Goal: Task Accomplishment & Management: Use online tool/utility

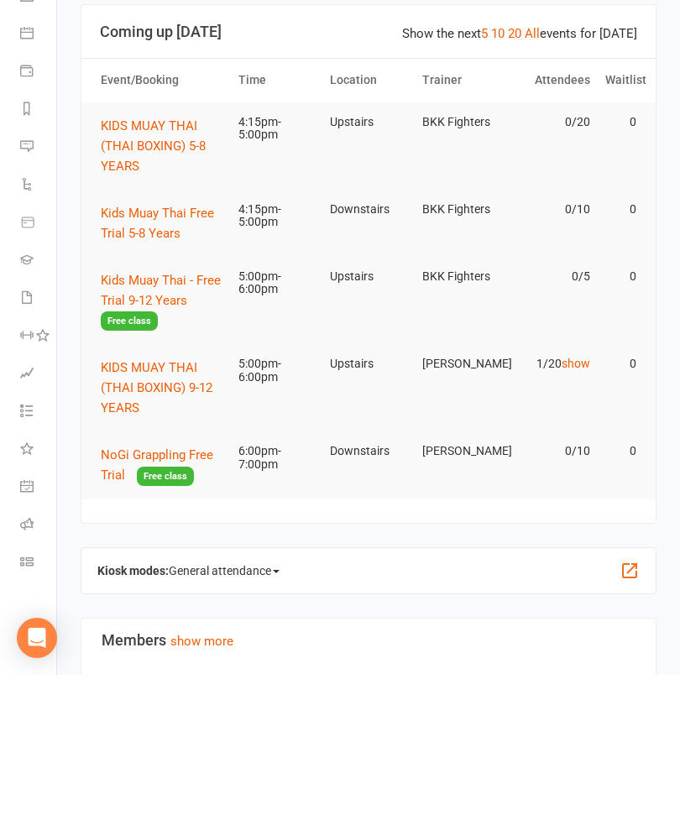
scroll to position [143, 0]
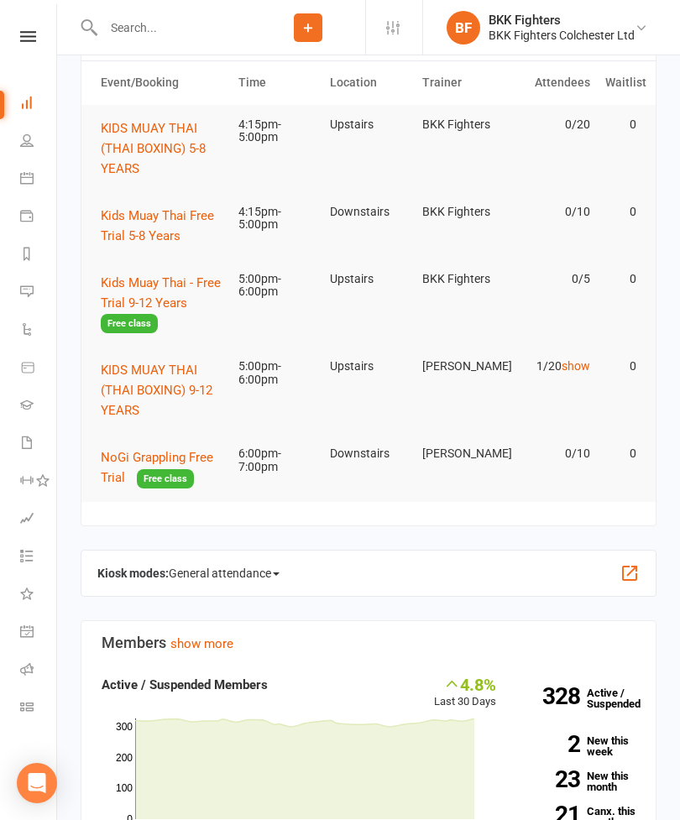
click at [626, 564] on button "button" at bounding box center [629, 573] width 20 height 20
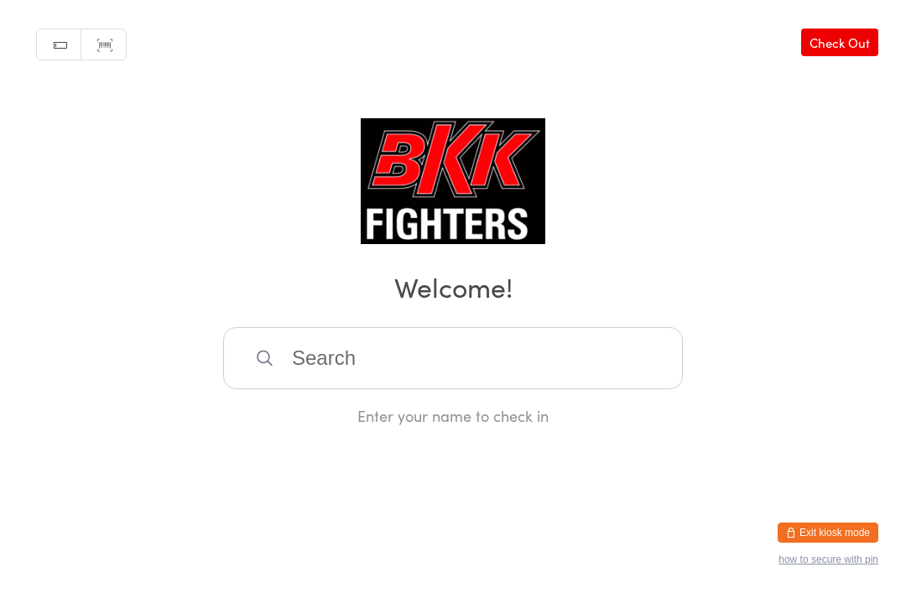
click at [363, 346] on input "search" at bounding box center [453, 358] width 460 height 62
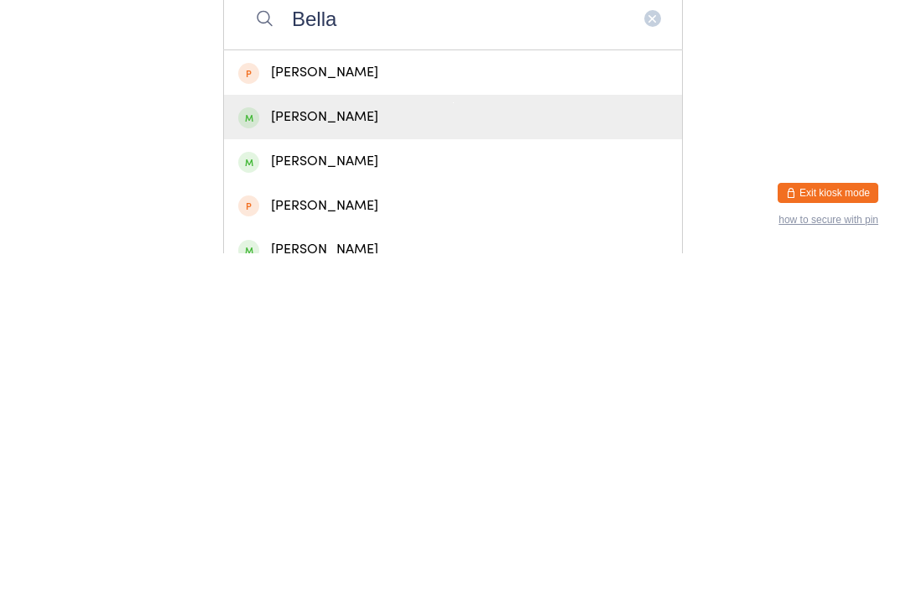
type input "Bella"
click at [351, 445] on div "Bella Wakefield" at bounding box center [453, 456] width 430 height 23
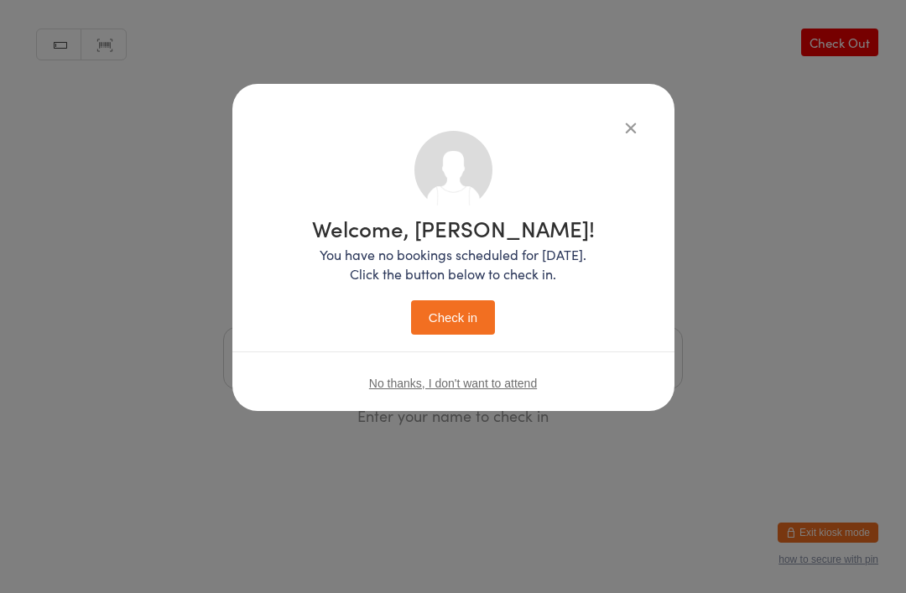
click at [456, 326] on button "Check in" at bounding box center [453, 317] width 84 height 34
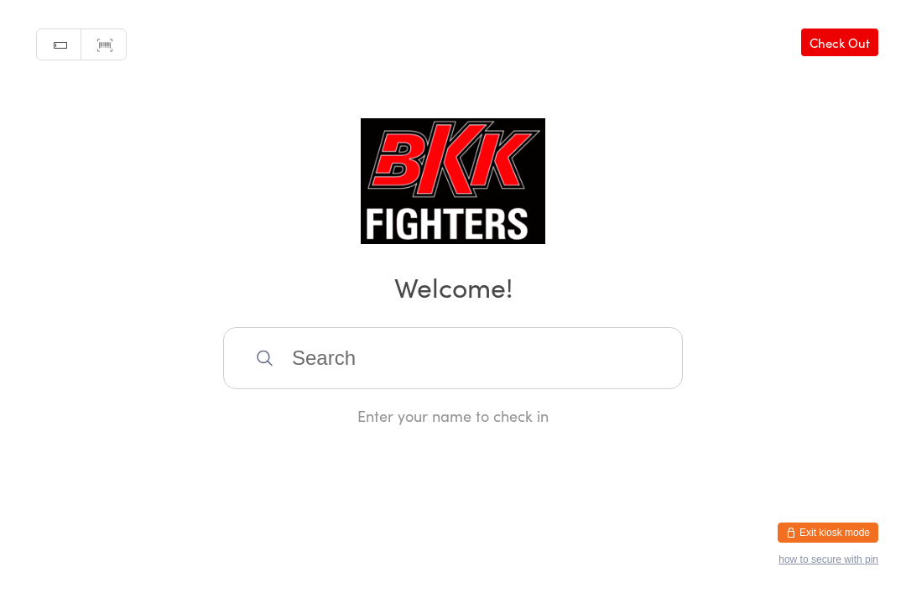
click at [355, 342] on input "search" at bounding box center [453, 358] width 460 height 62
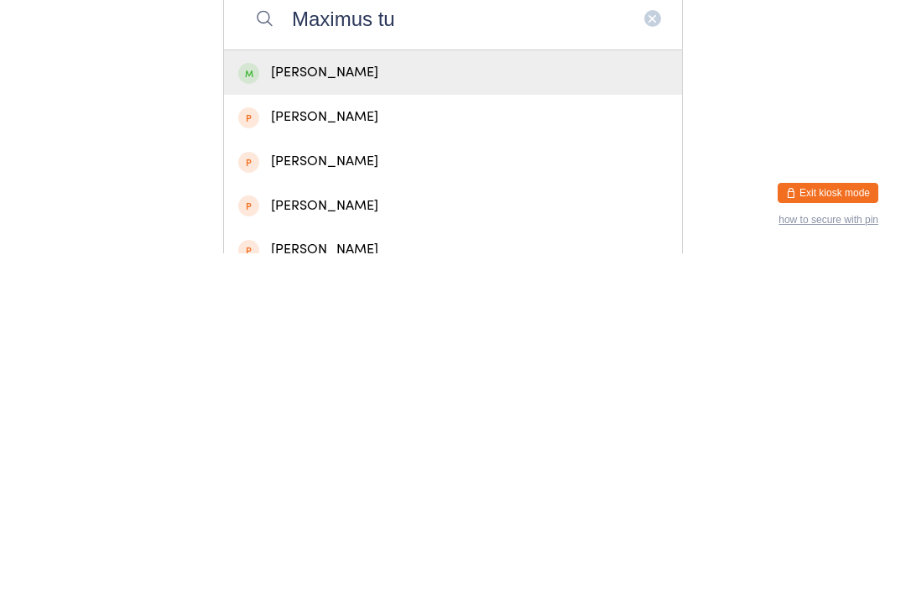
type input "Maximus tu"
click at [336, 401] on div "Maximus Tudor" at bounding box center [453, 412] width 430 height 23
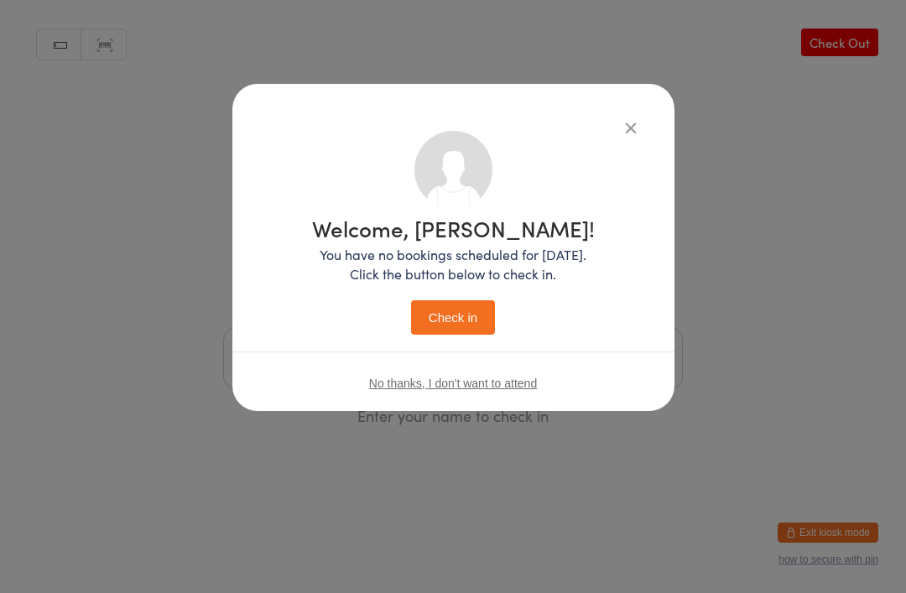
click at [461, 317] on button "Check in" at bounding box center [453, 317] width 84 height 34
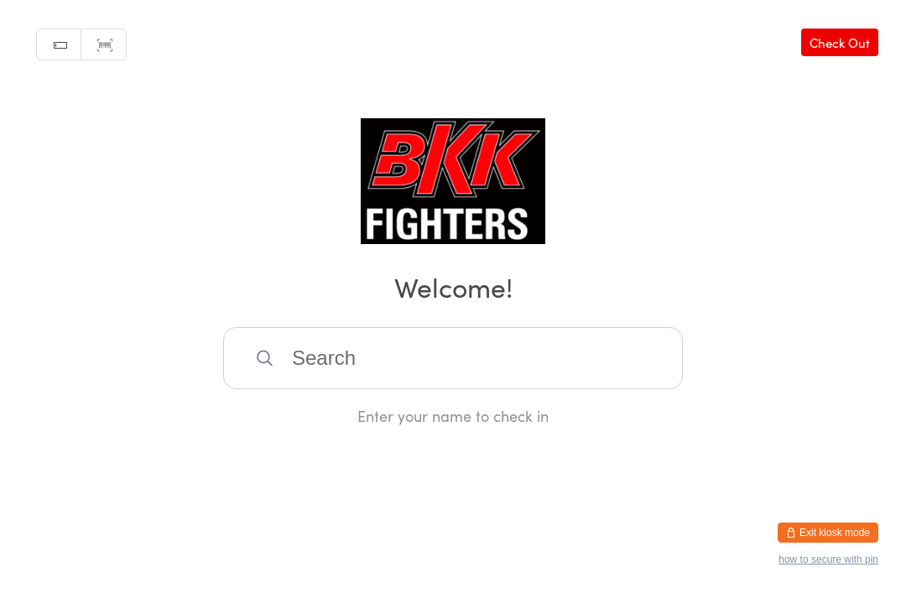
click at [387, 382] on input "search" at bounding box center [453, 358] width 460 height 62
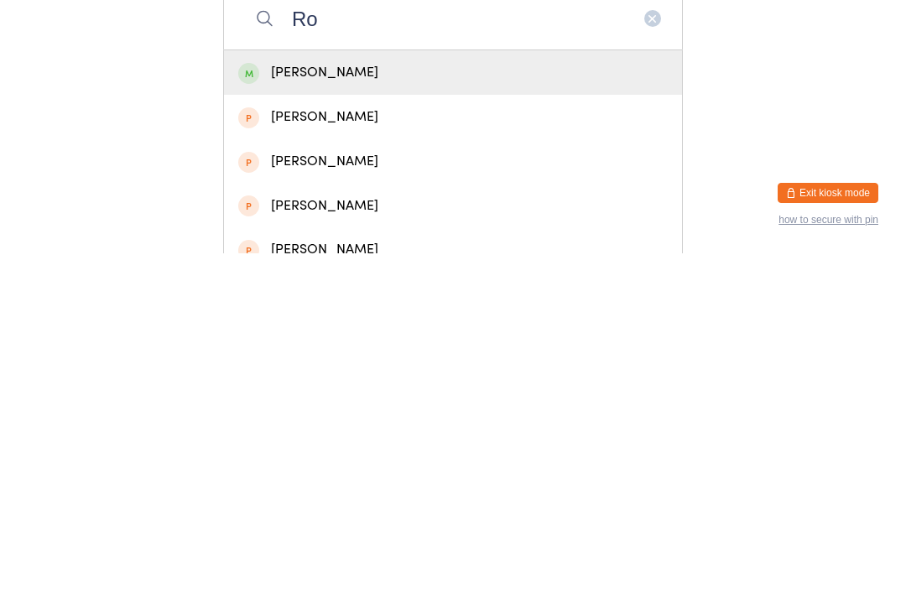
type input "R"
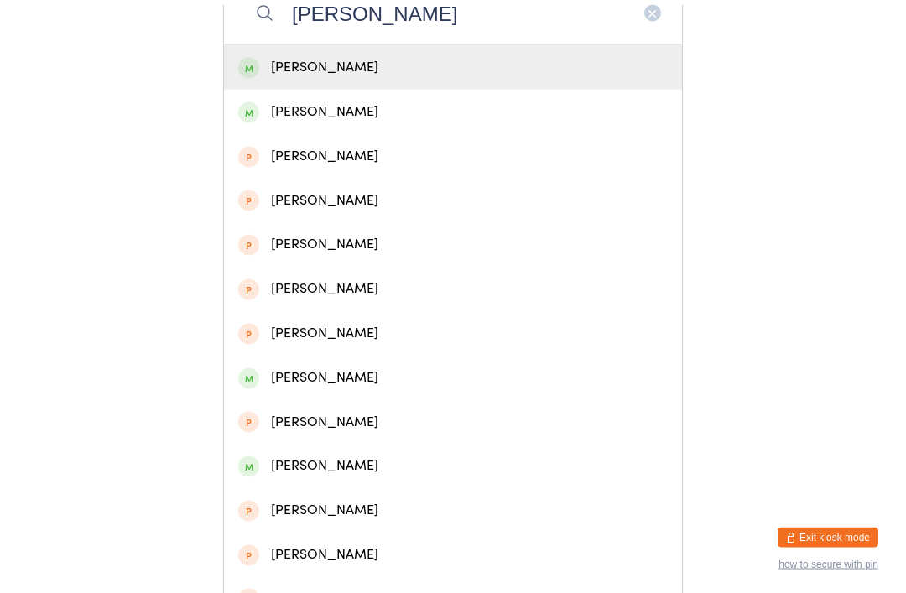
scroll to position [352, 0]
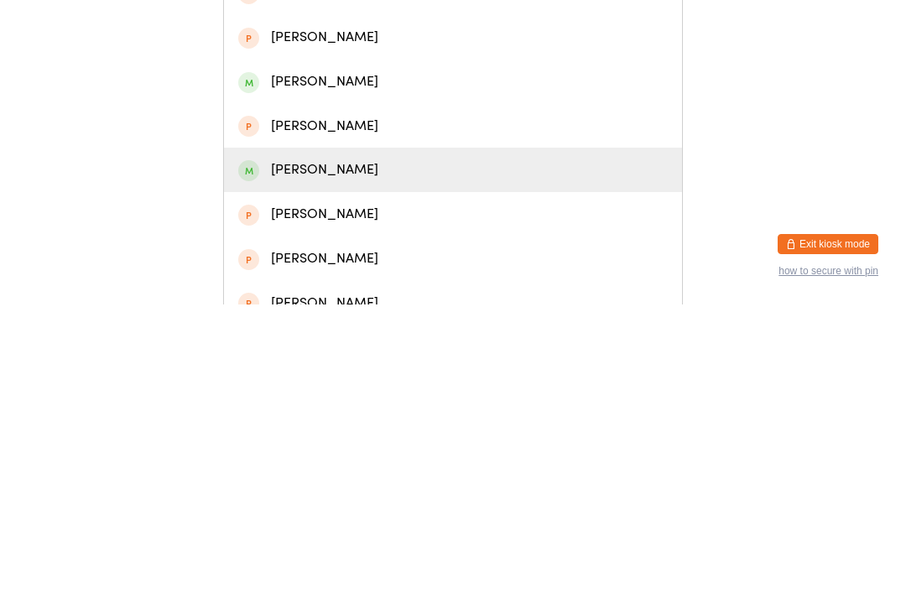
type input "Thomas"
click at [485, 447] on div "Thomas Stock" at bounding box center [453, 458] width 430 height 23
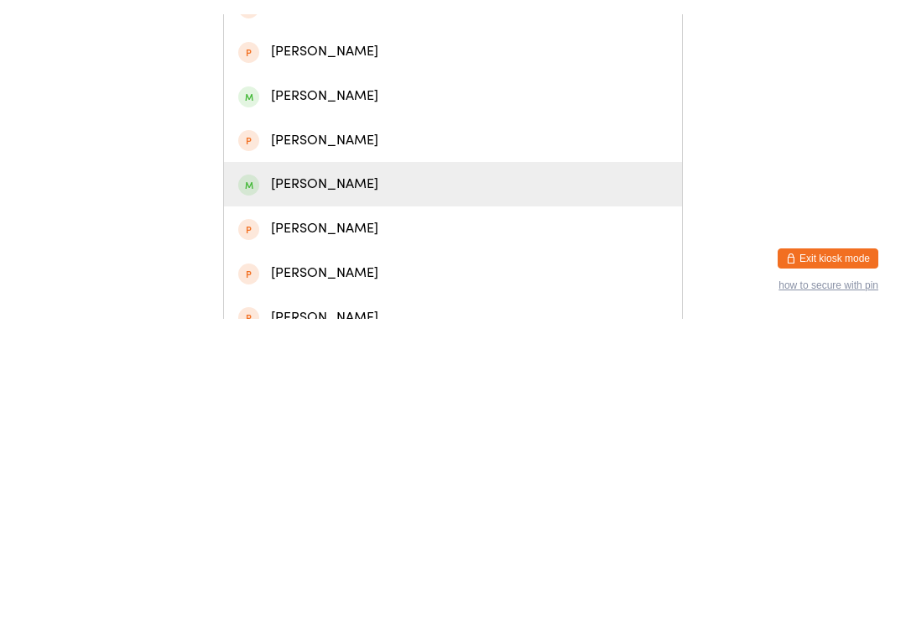
scroll to position [0, 0]
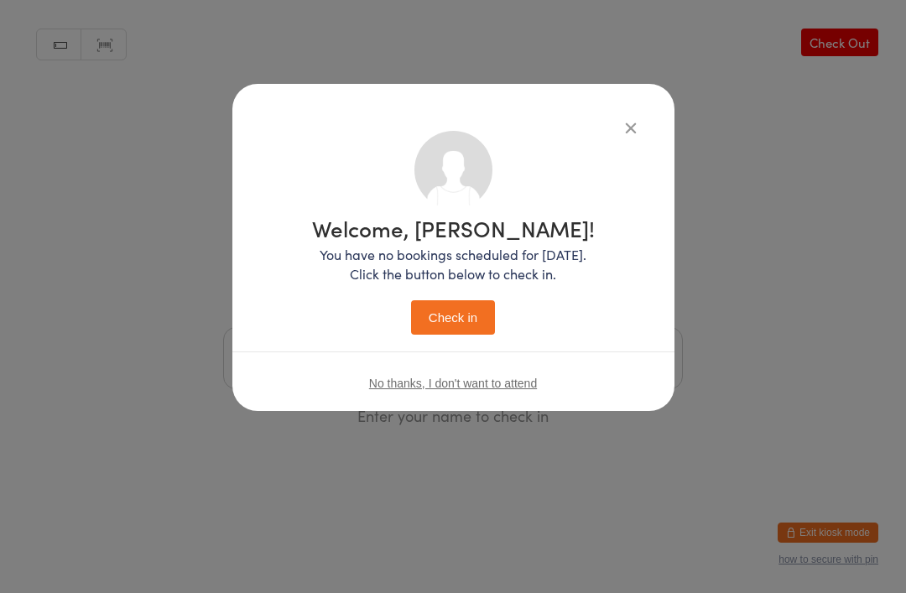
click at [465, 319] on button "Check in" at bounding box center [453, 317] width 84 height 34
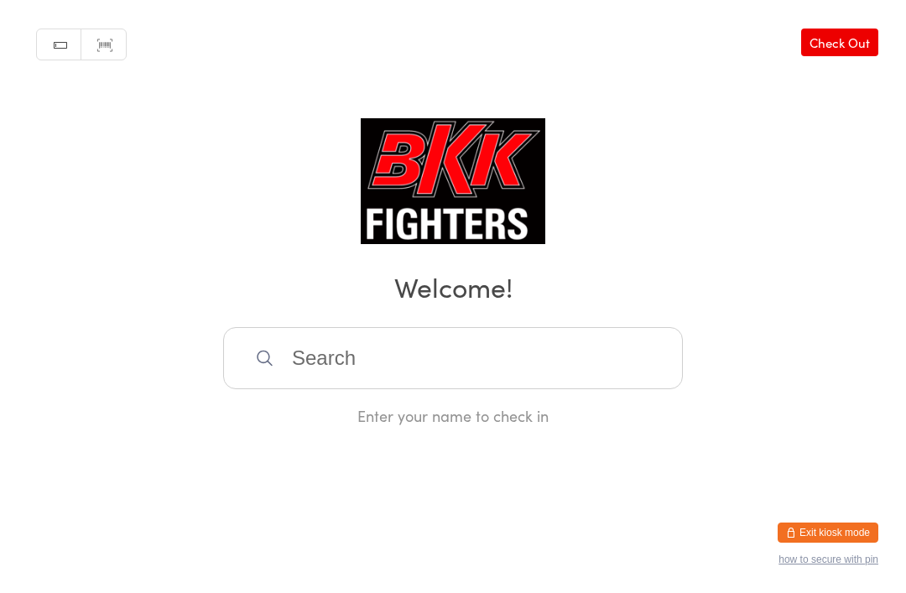
click at [606, 378] on input "search" at bounding box center [453, 358] width 460 height 62
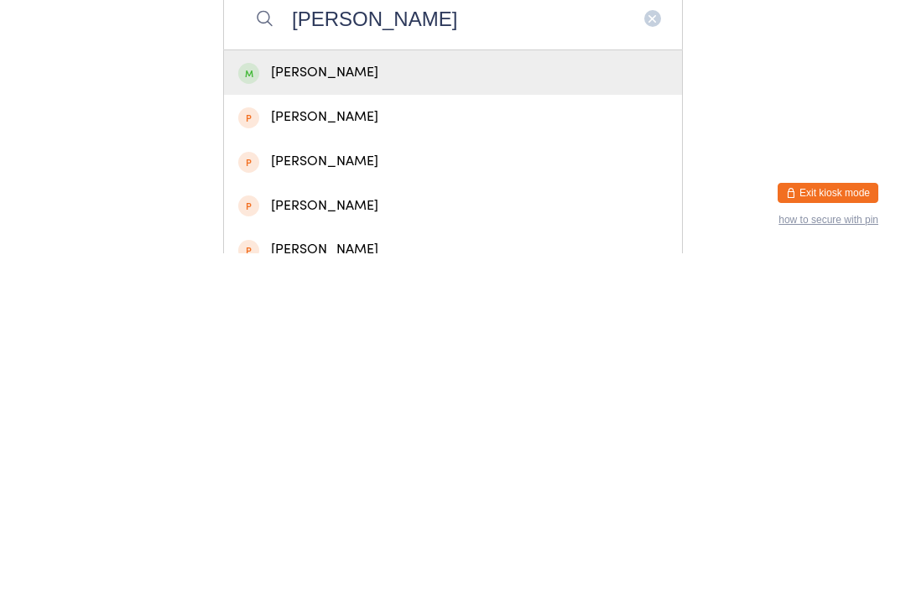
type input "Stanley"
click at [544, 390] on div "Stanley Elvin" at bounding box center [453, 412] width 458 height 44
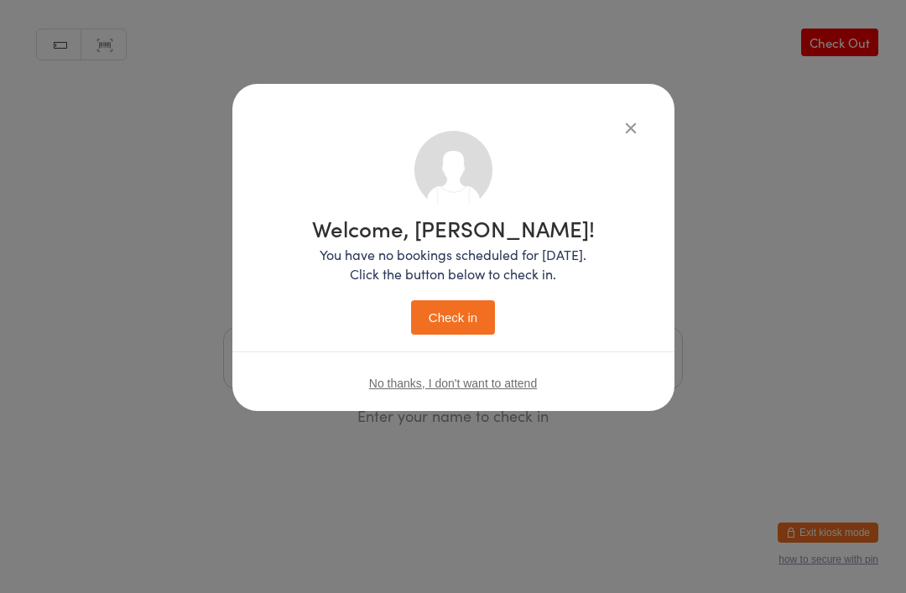
click at [479, 322] on button "Check in" at bounding box center [453, 317] width 84 height 34
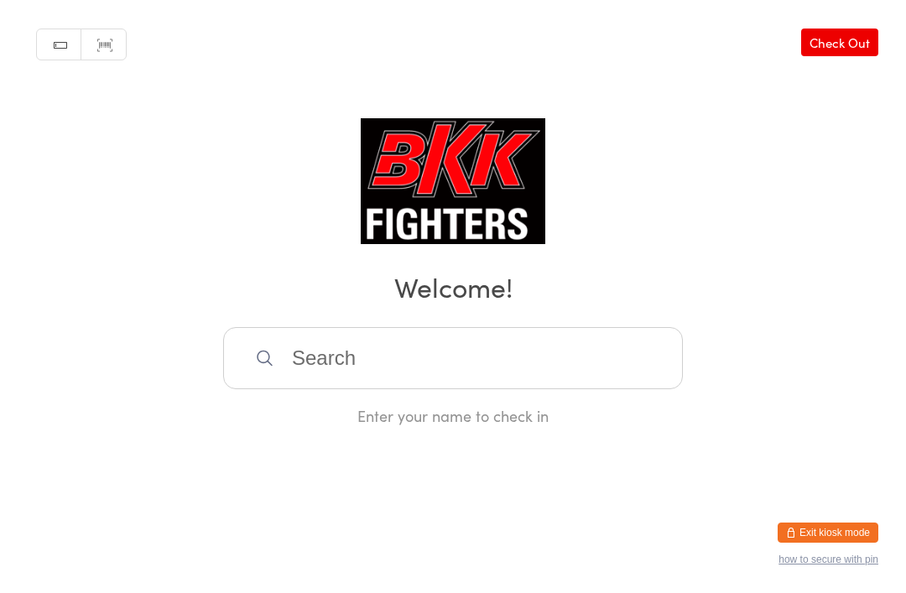
click at [545, 373] on input "search" at bounding box center [453, 358] width 460 height 62
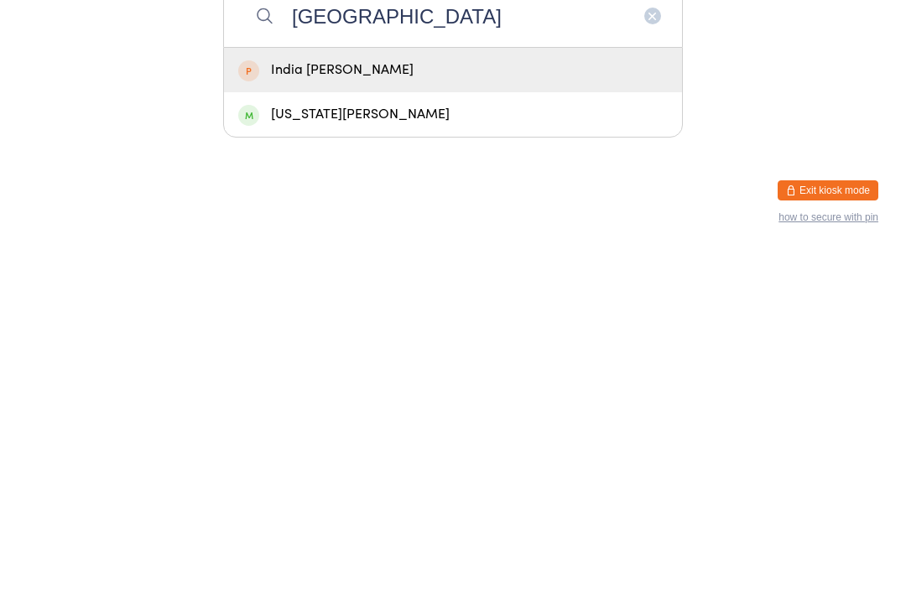
type input "India"
click at [438, 445] on div "Indiana johnson" at bounding box center [453, 456] width 430 height 23
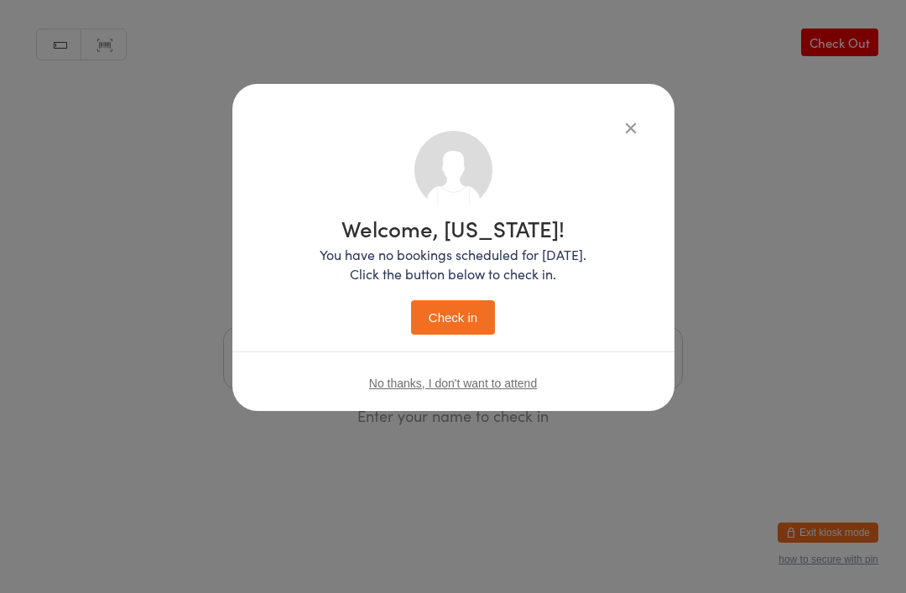
click at [472, 305] on button "Check in" at bounding box center [453, 317] width 84 height 34
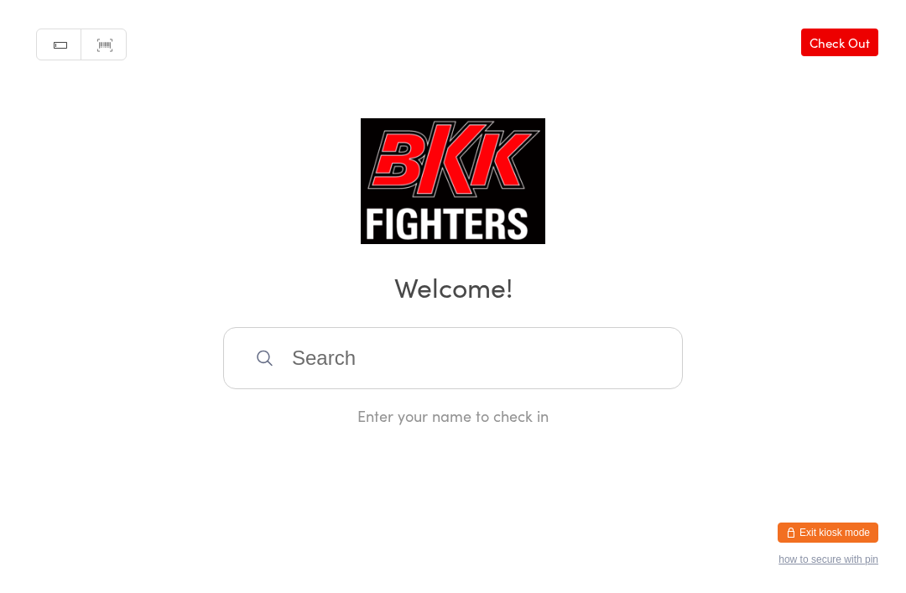
click at [447, 360] on input "search" at bounding box center [453, 358] width 460 height 62
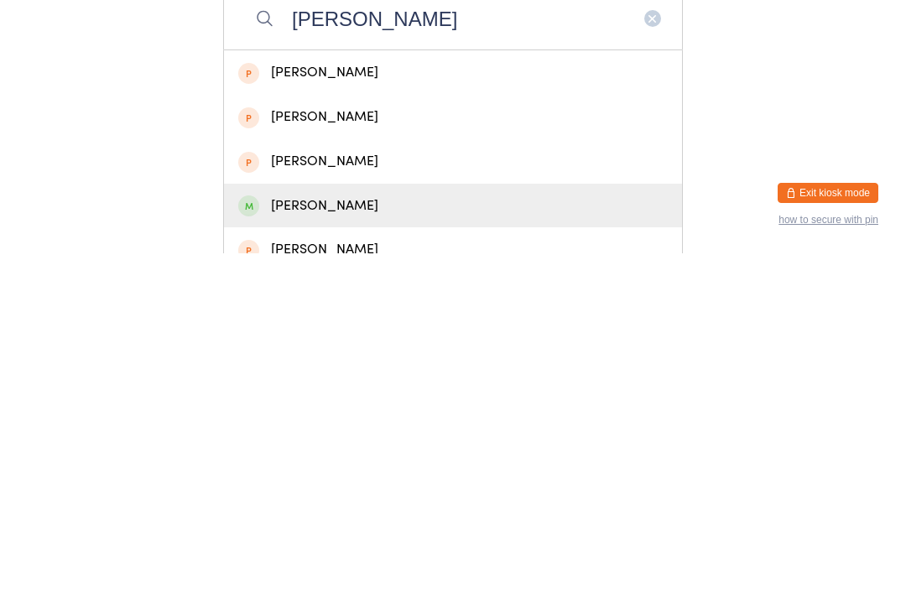
type input "Hardin"
click at [345, 534] on div "Joseph Hardingham" at bounding box center [453, 545] width 430 height 23
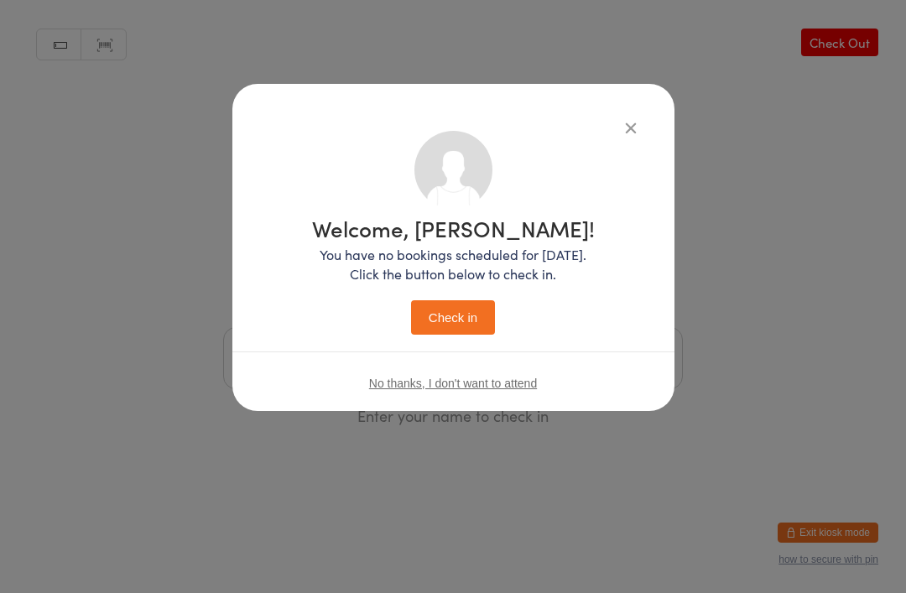
click at [446, 333] on button "Check in" at bounding box center [453, 317] width 84 height 34
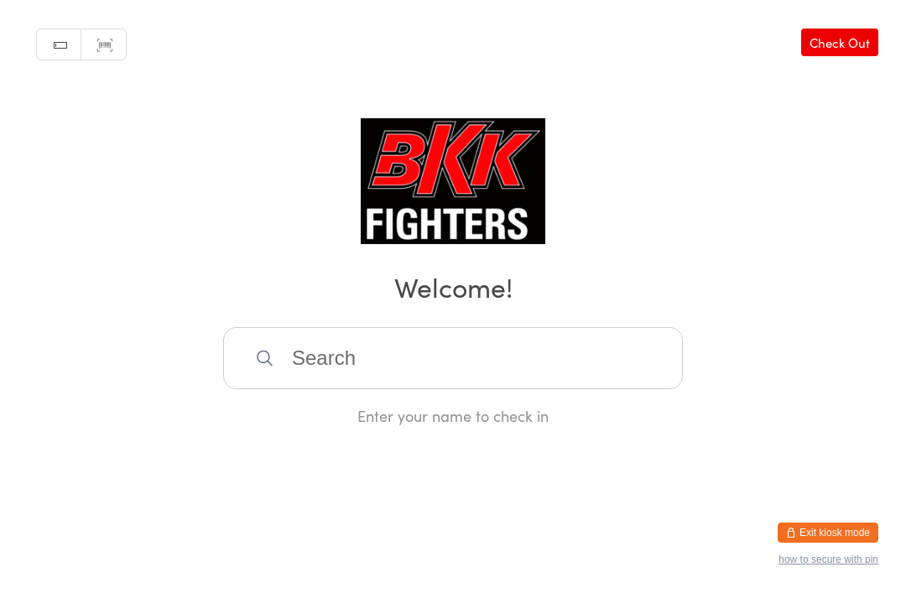
click at [478, 362] on input "search" at bounding box center [453, 358] width 460 height 62
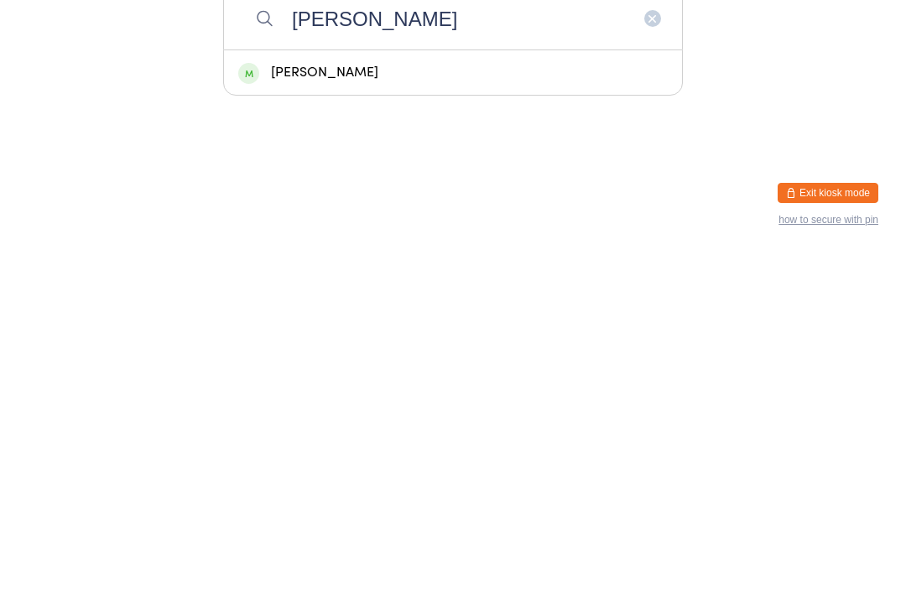
type input "Effie"
click at [472, 401] on div "Effie Macklin" at bounding box center [453, 412] width 430 height 23
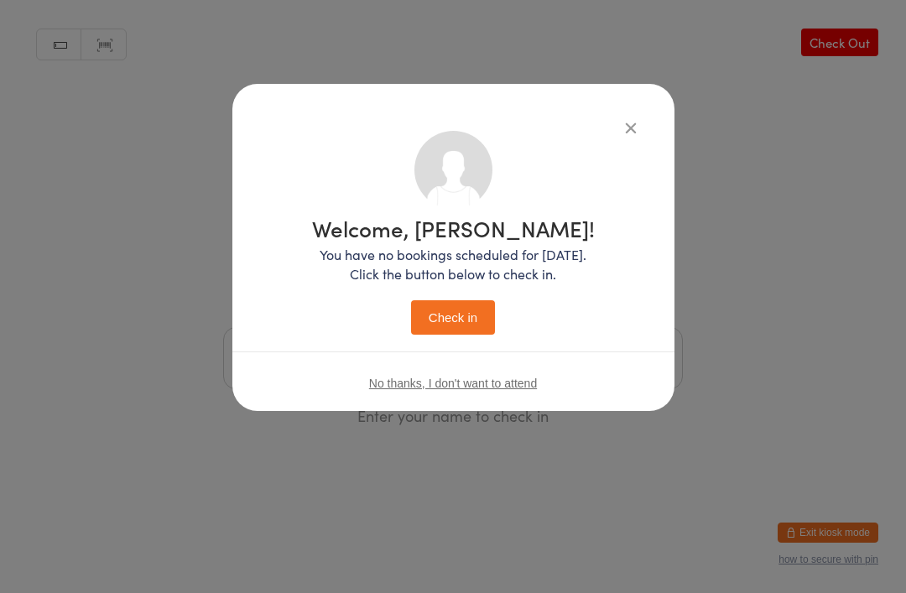
click at [448, 305] on button "Check in" at bounding box center [453, 317] width 84 height 34
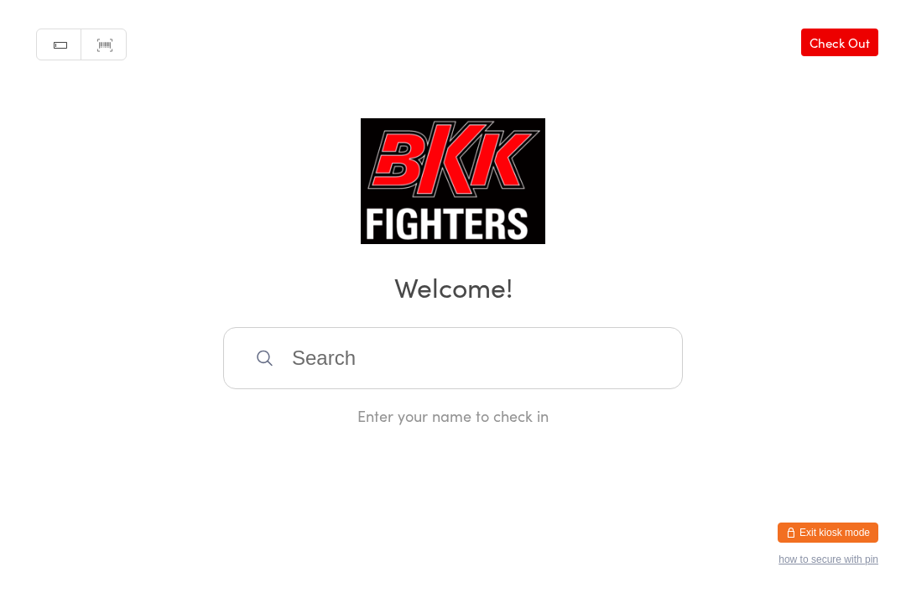
click at [341, 378] on input "search" at bounding box center [453, 358] width 460 height 62
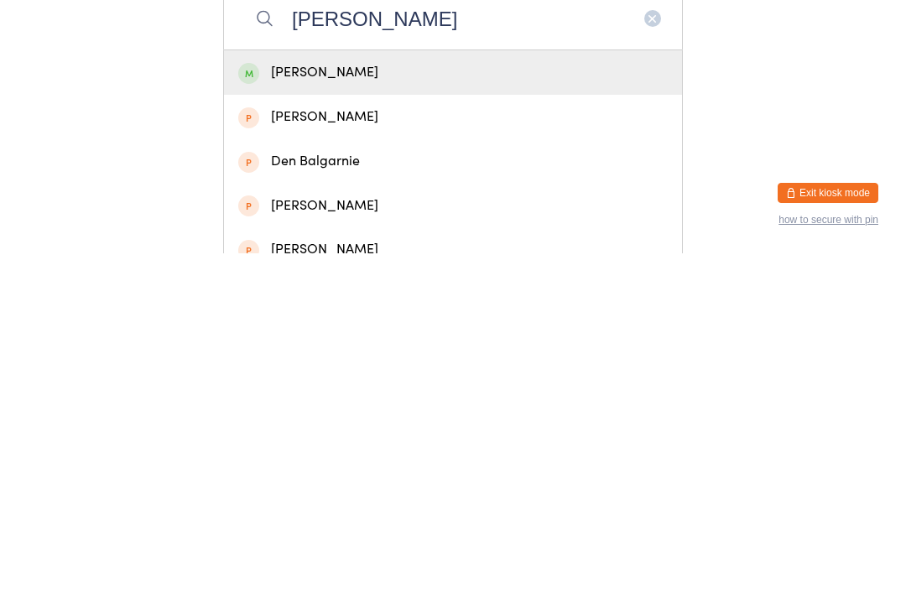
type input "Marnie"
click at [300, 401] on div "Marnie Macklin" at bounding box center [453, 412] width 430 height 23
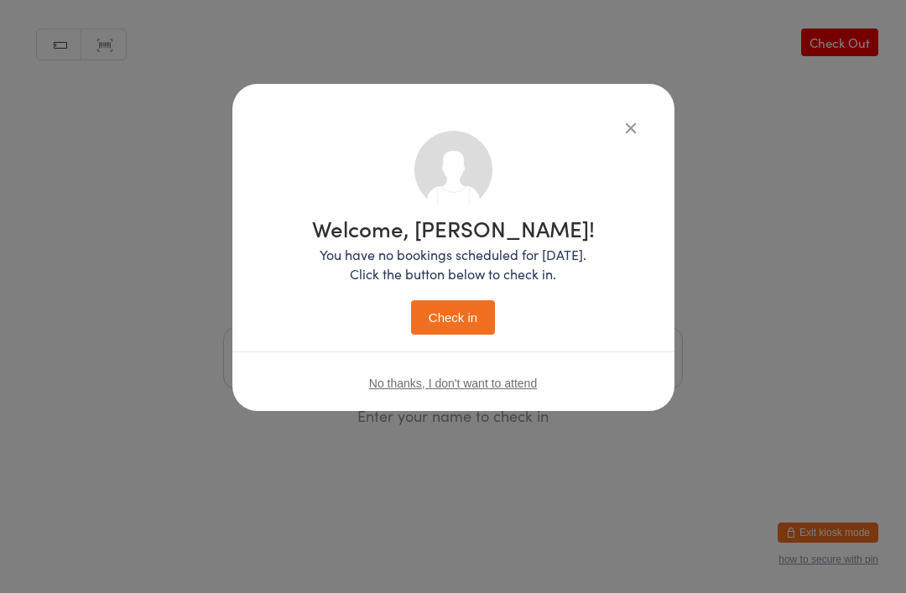
click at [451, 326] on button "Check in" at bounding box center [453, 317] width 84 height 34
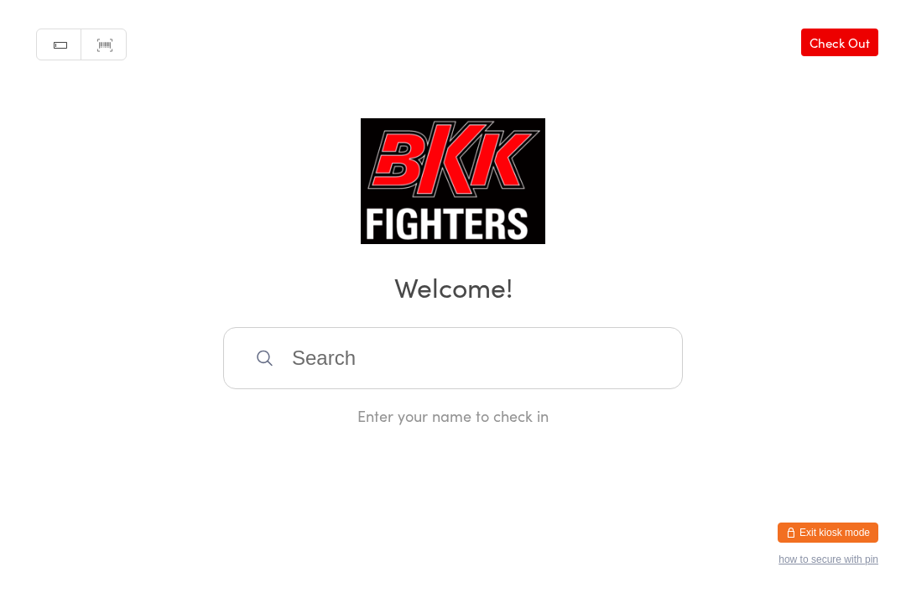
click at [612, 411] on div "Enter your name to check in" at bounding box center [453, 376] width 460 height 99
click at [560, 389] on input "search" at bounding box center [453, 358] width 460 height 62
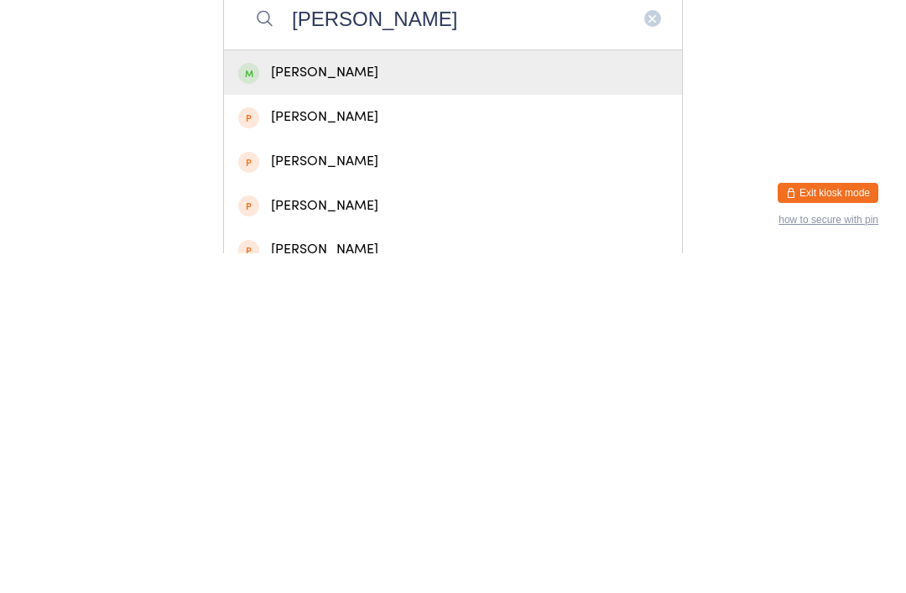
type input "Billy c"
click at [410, 401] on div "[PERSON_NAME]" at bounding box center [453, 412] width 430 height 23
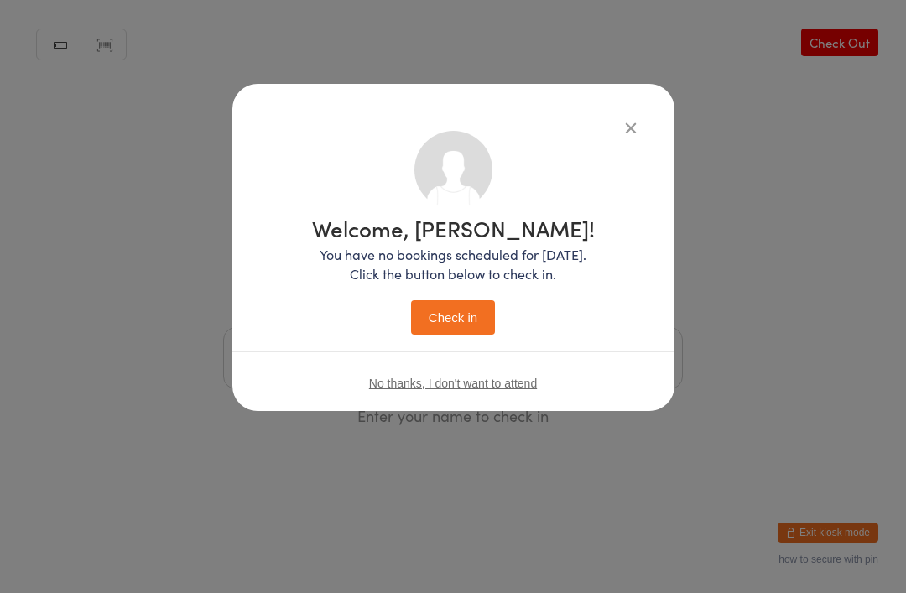
click at [466, 315] on button "Check in" at bounding box center [453, 317] width 84 height 34
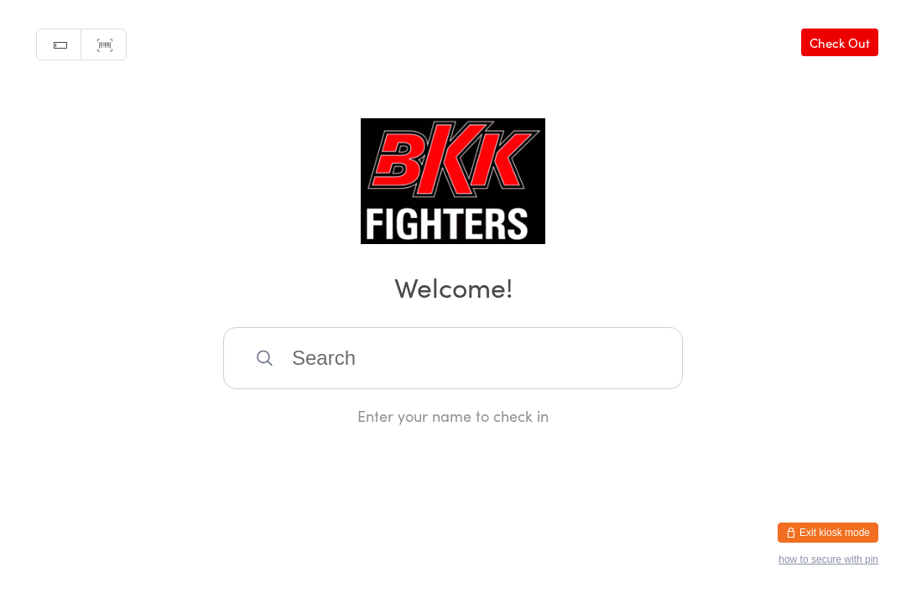
click at [339, 358] on input "search" at bounding box center [453, 358] width 460 height 62
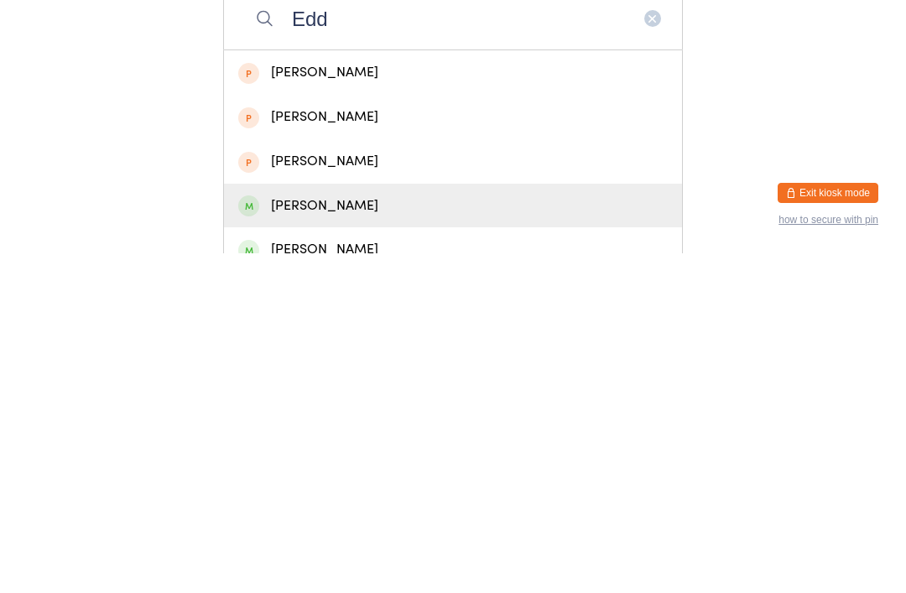
type input "Edd"
click at [349, 534] on div "[PERSON_NAME]" at bounding box center [453, 545] width 430 height 23
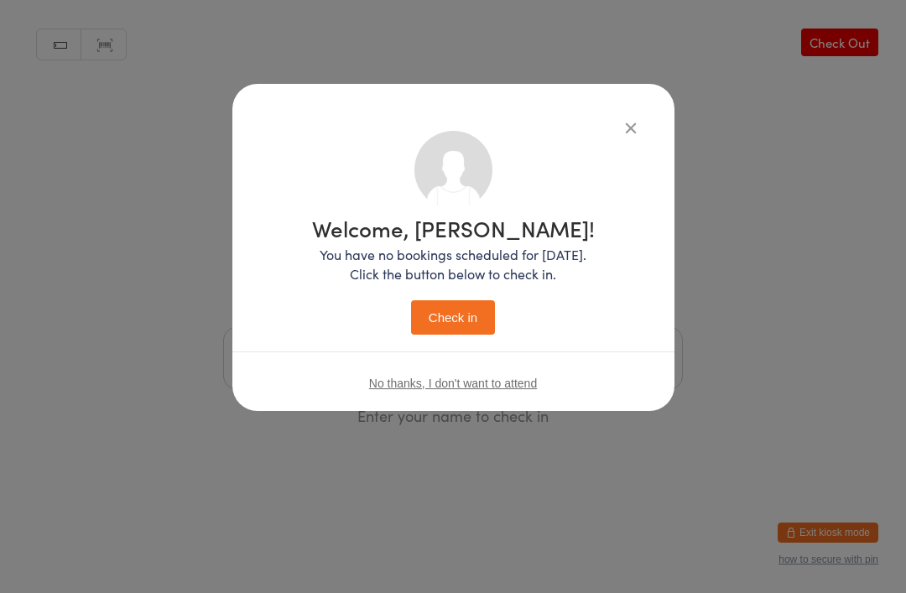
click at [451, 312] on button "Check in" at bounding box center [453, 317] width 84 height 34
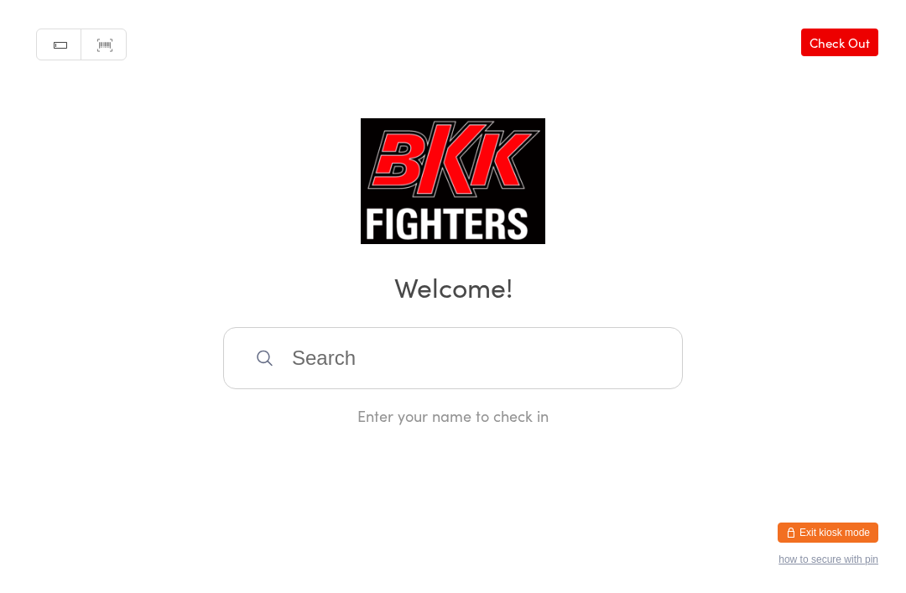
click at [363, 374] on input "search" at bounding box center [453, 358] width 460 height 62
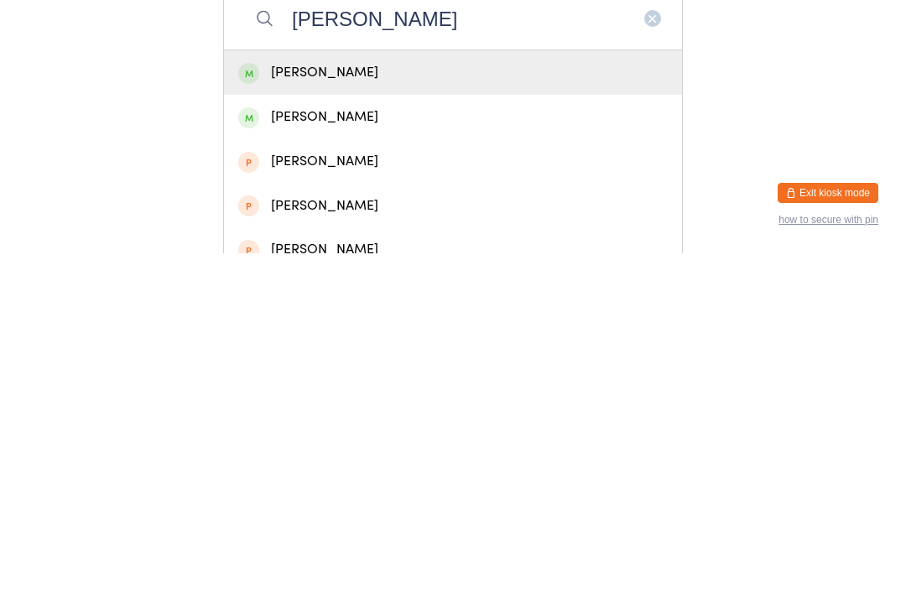
type input "[PERSON_NAME]"
click at [364, 401] on div "[PERSON_NAME]" at bounding box center [453, 412] width 430 height 23
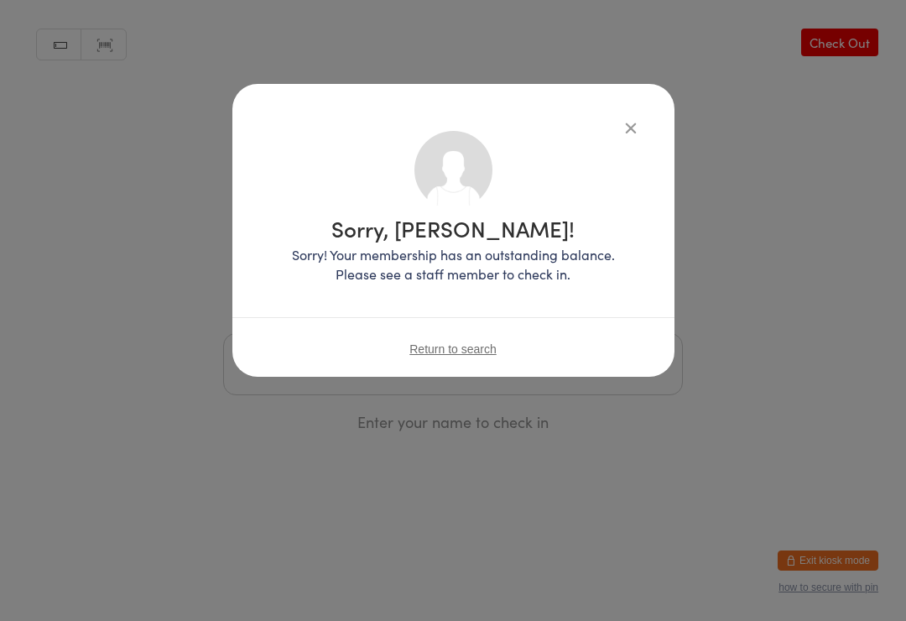
click at [627, 111] on div "Sorry, Adam Pearce! Sorry! Your membership has an outstanding balance. Please s…" at bounding box center [453, 230] width 442 height 293
click at [650, 117] on div "Sorry, Adam Pearce! Sorry! Your membership has an outstanding balance. Please s…" at bounding box center [453, 230] width 442 height 293
click at [623, 131] on icon "button" at bounding box center [631, 127] width 18 height 18
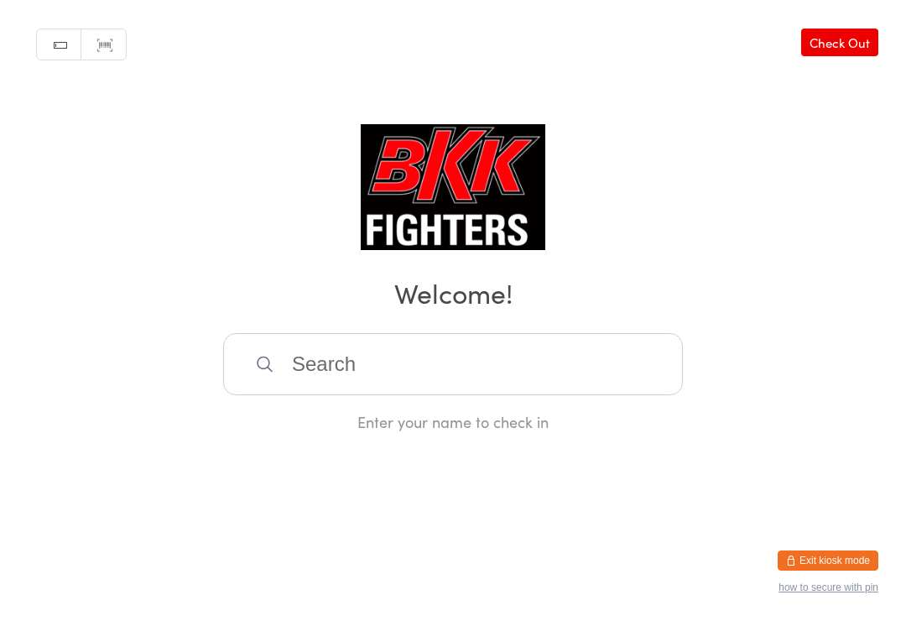
click at [679, 569] on button "Exit kiosk mode" at bounding box center [828, 560] width 101 height 20
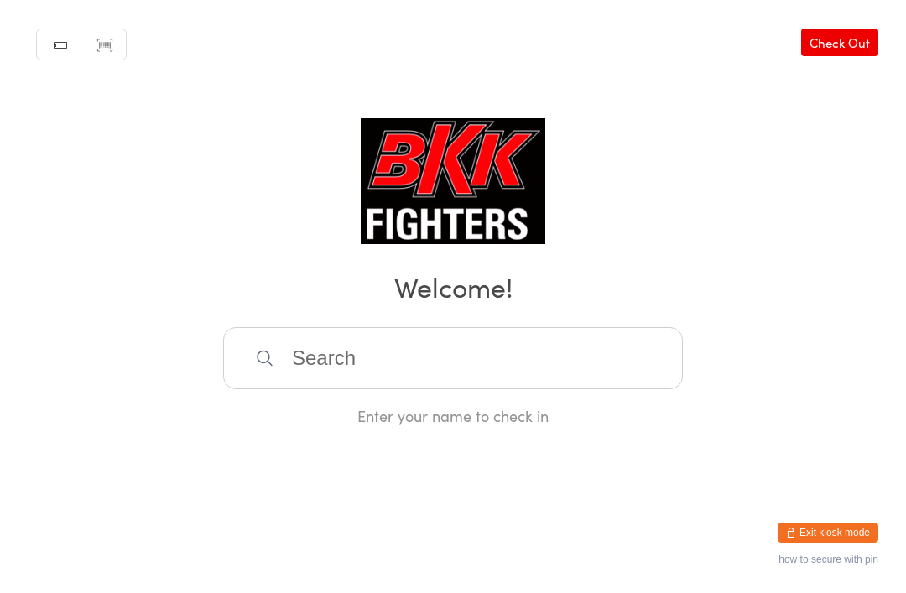
click at [810, 536] on button "Exit kiosk mode" at bounding box center [828, 533] width 101 height 20
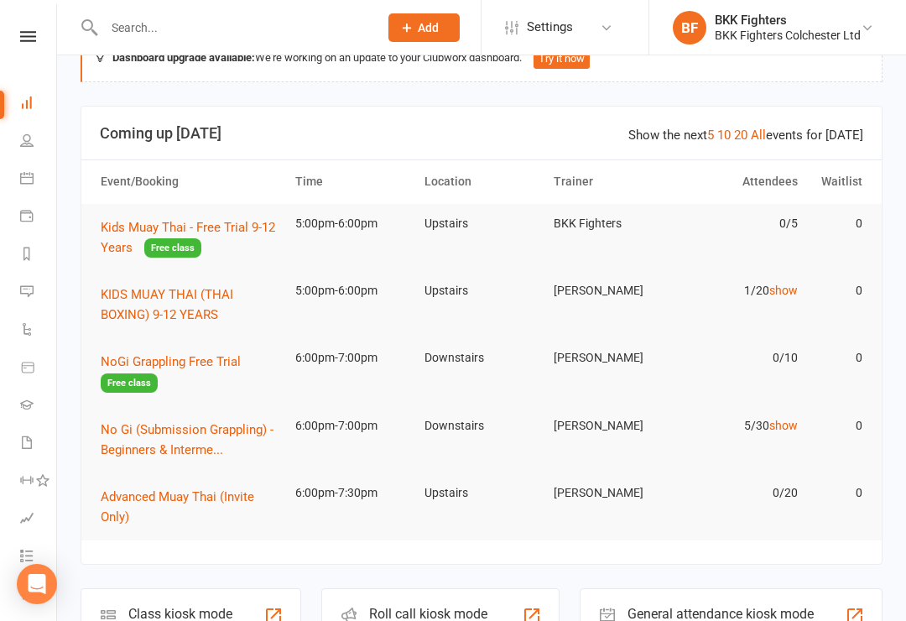
scroll to position [44, 0]
click at [244, 34] on input "text" at bounding box center [233, 27] width 268 height 23
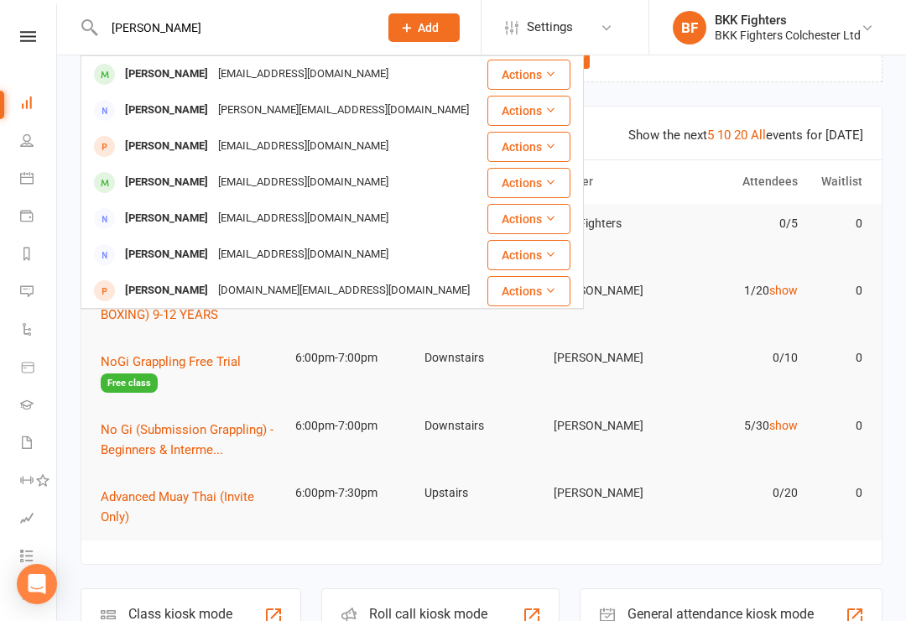
type input "[PERSON_NAME]"
click at [333, 67] on div "[PERSON_NAME] [EMAIL_ADDRESS][DOMAIN_NAME]" at bounding box center [284, 74] width 404 height 34
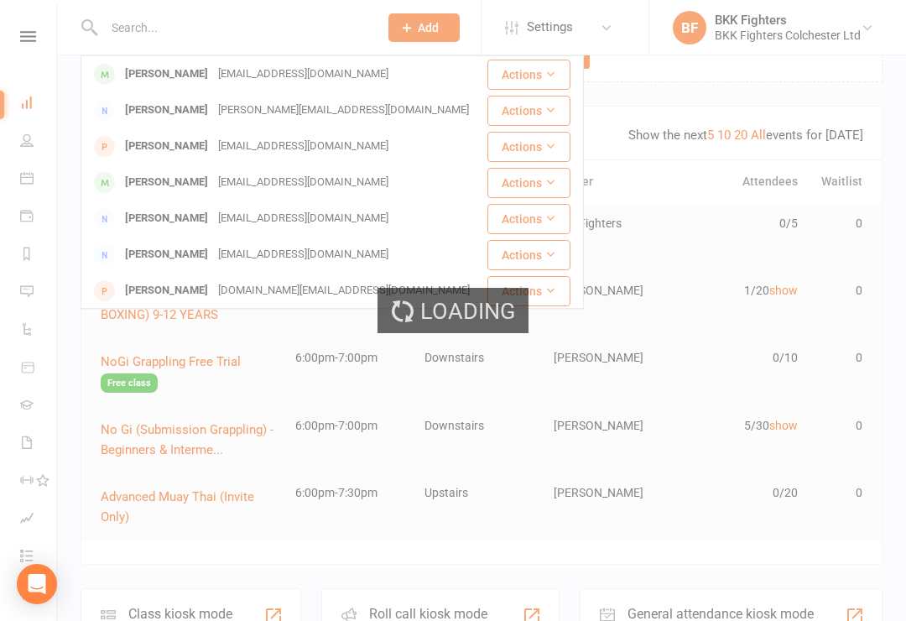
scroll to position [44, 0]
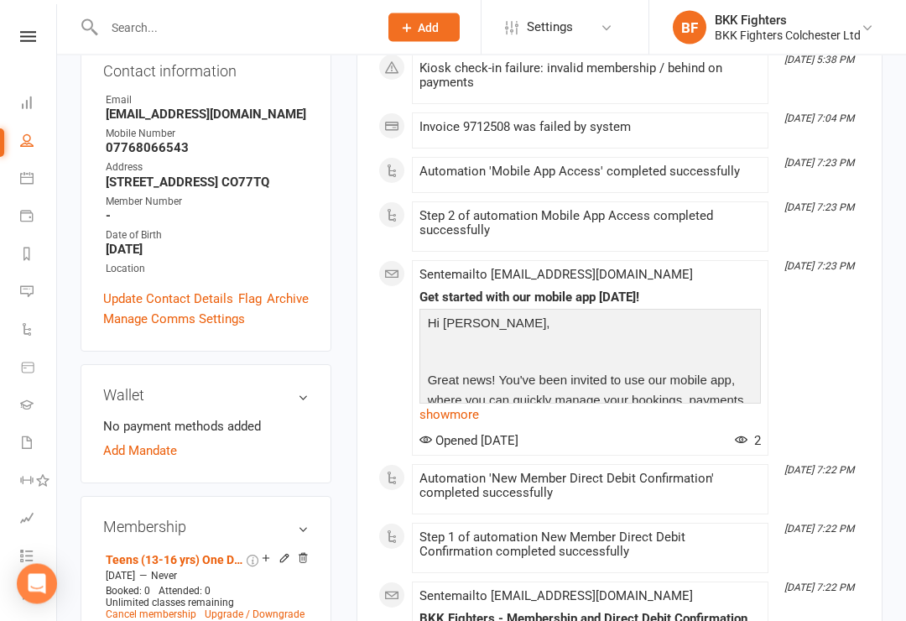
scroll to position [294, 0]
click at [162, 440] on link "Add Mandate" at bounding box center [140, 450] width 74 height 20
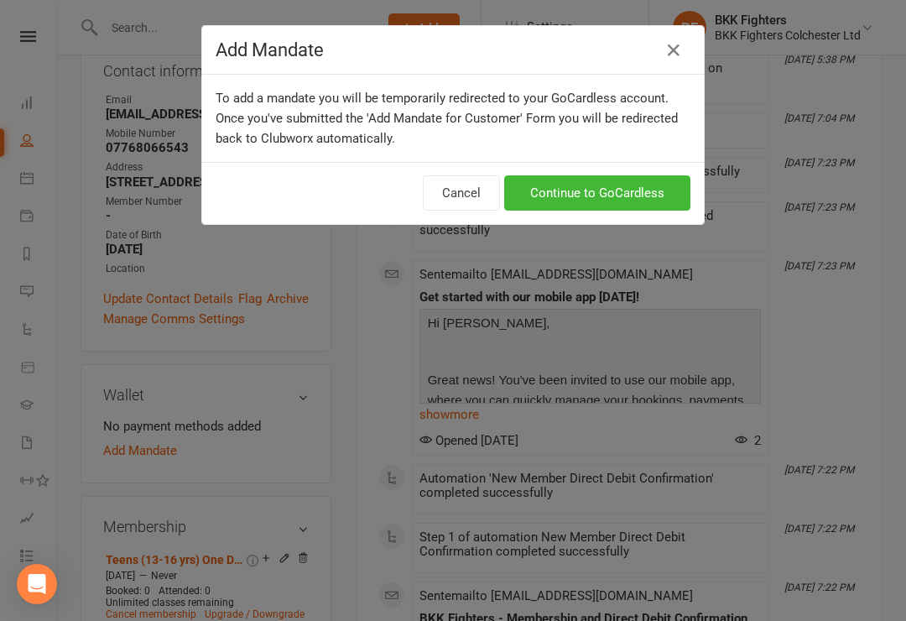
click at [658, 190] on link "Continue to GoCardless" at bounding box center [597, 192] width 186 height 35
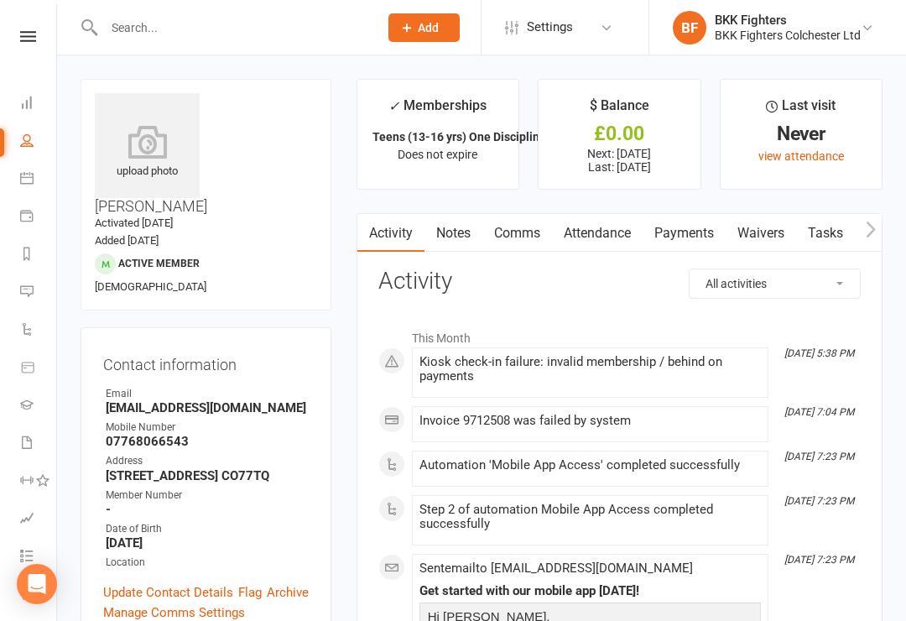
click at [696, 224] on link "Payments" at bounding box center [684, 233] width 83 height 39
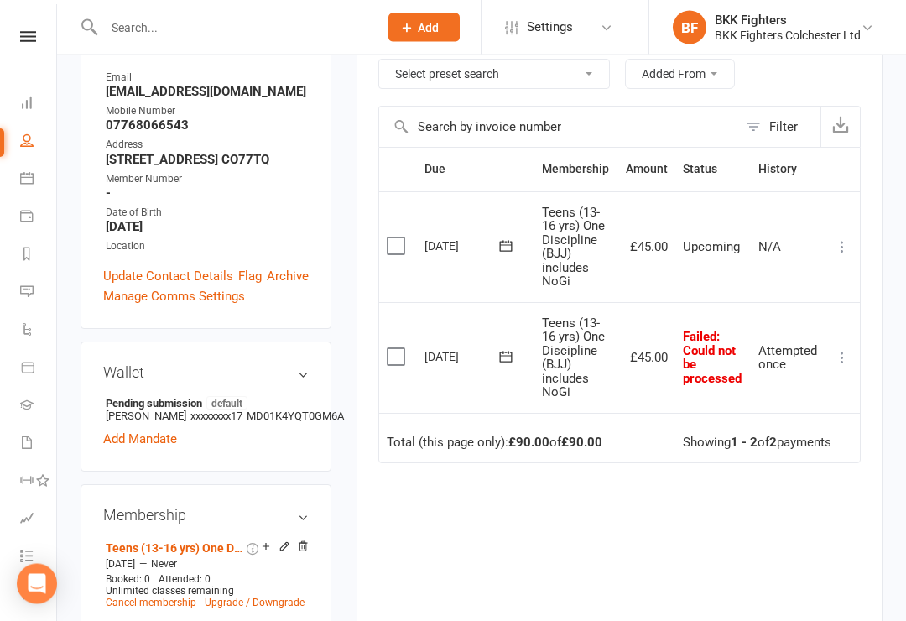
scroll to position [316, 0]
click at [495, 356] on button at bounding box center [506, 356] width 34 height 18
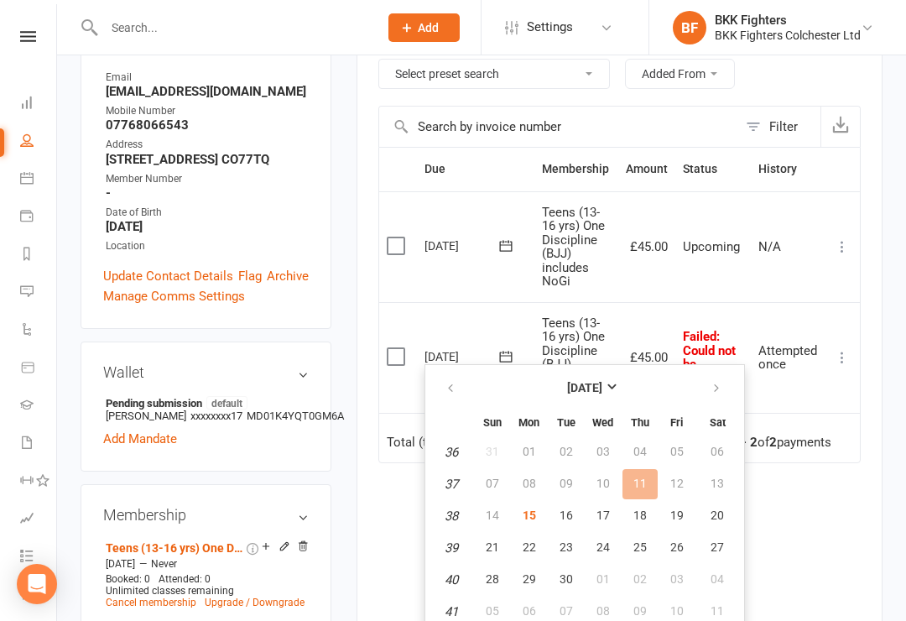
click at [831, 504] on div "Due Contact Membership Amount Status History Invoice # Select this 11 Oct 2025 …" at bounding box center [619, 413] width 482 height 533
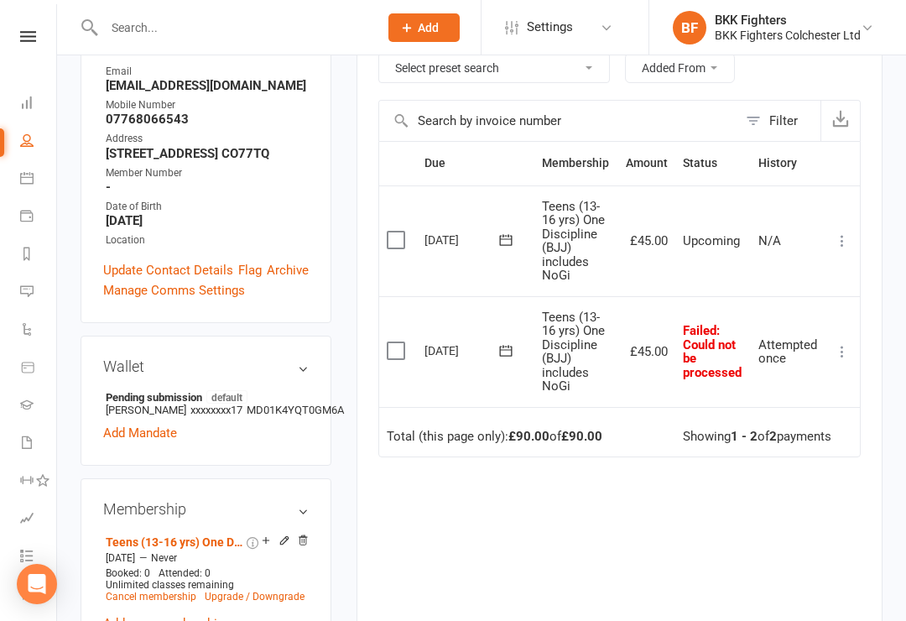
scroll to position [317, 0]
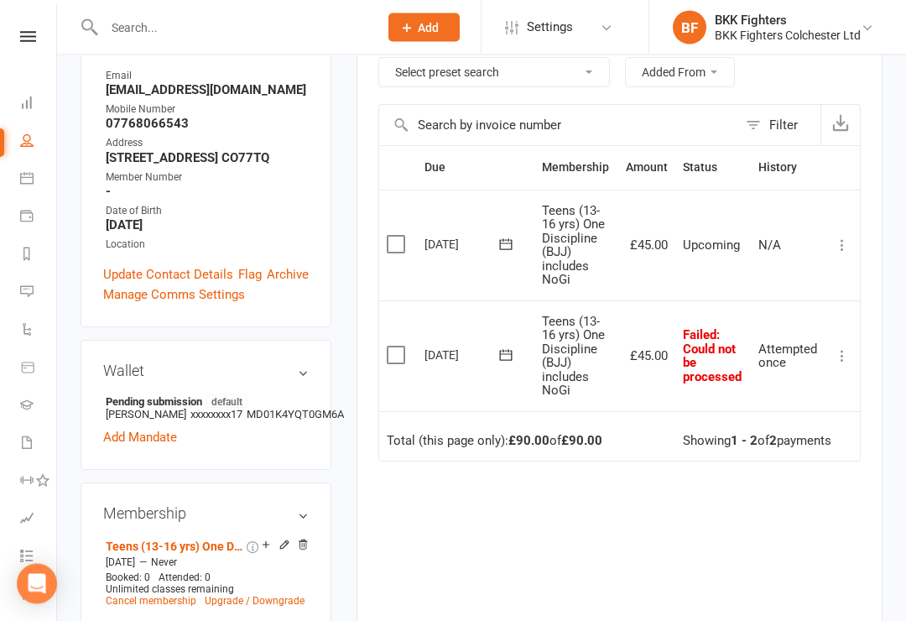
click at [508, 350] on icon at bounding box center [505, 355] width 13 height 11
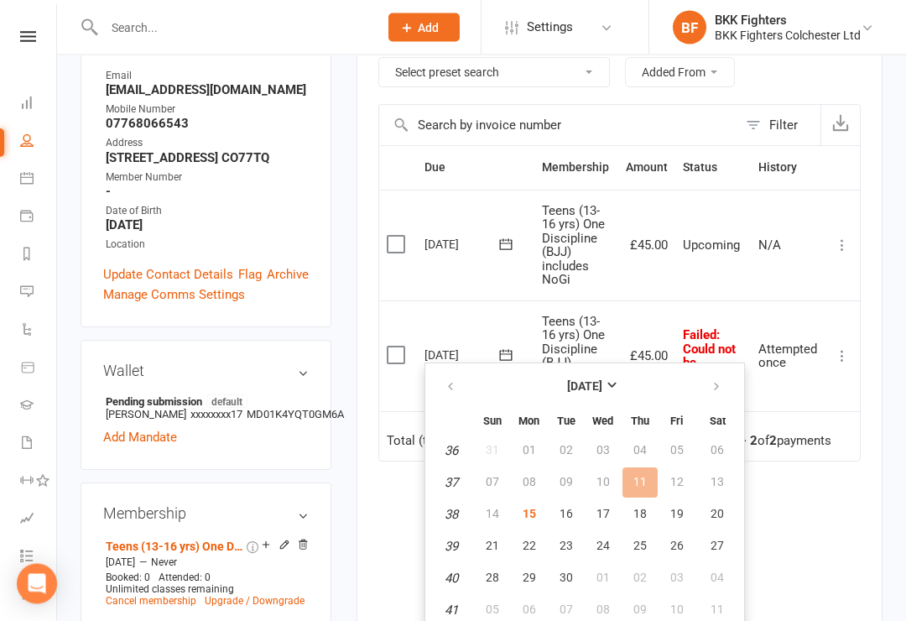
scroll to position [318, 0]
click at [570, 511] on span "16" at bounding box center [566, 513] width 13 height 13
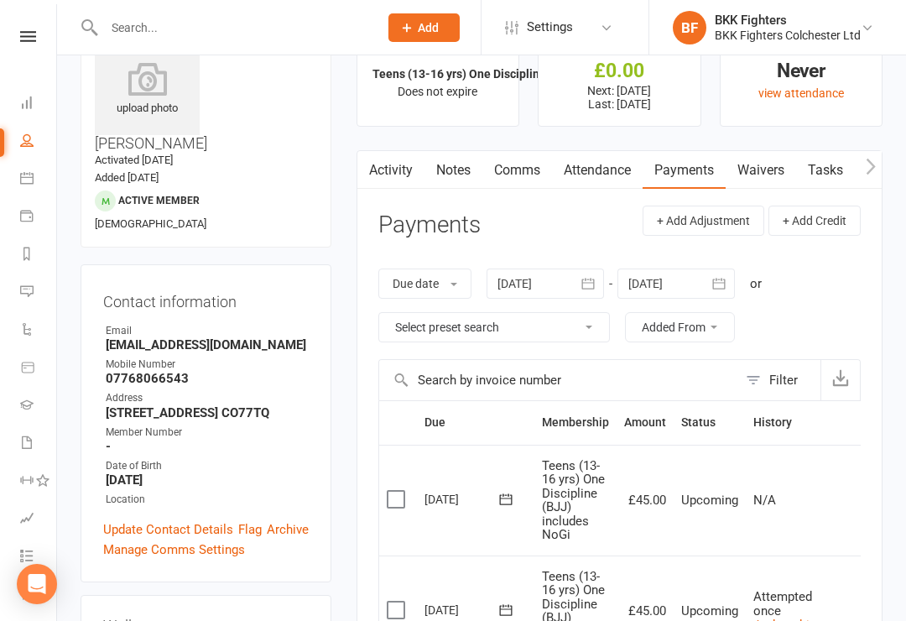
scroll to position [0, 0]
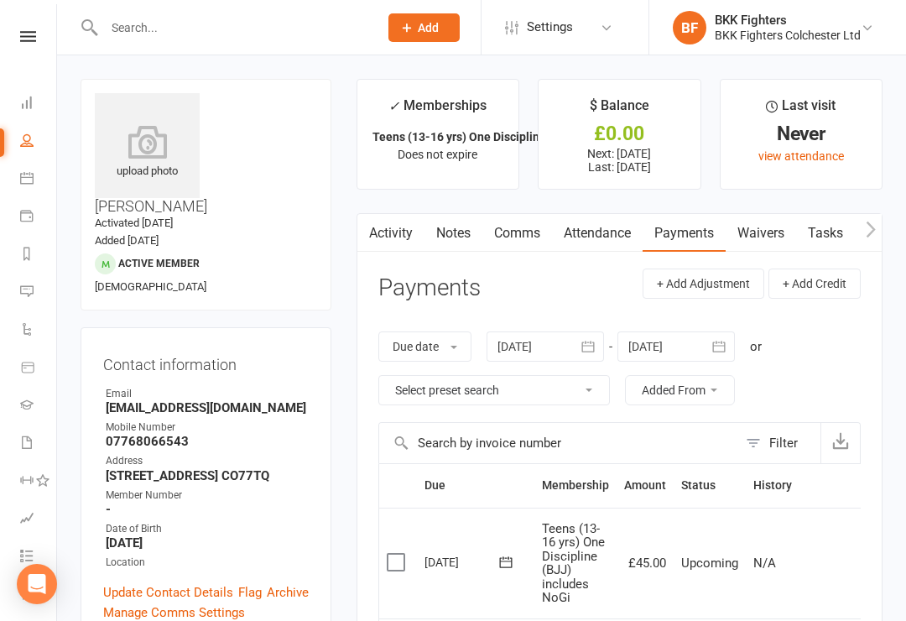
click at [29, 32] on icon at bounding box center [28, 36] width 16 height 11
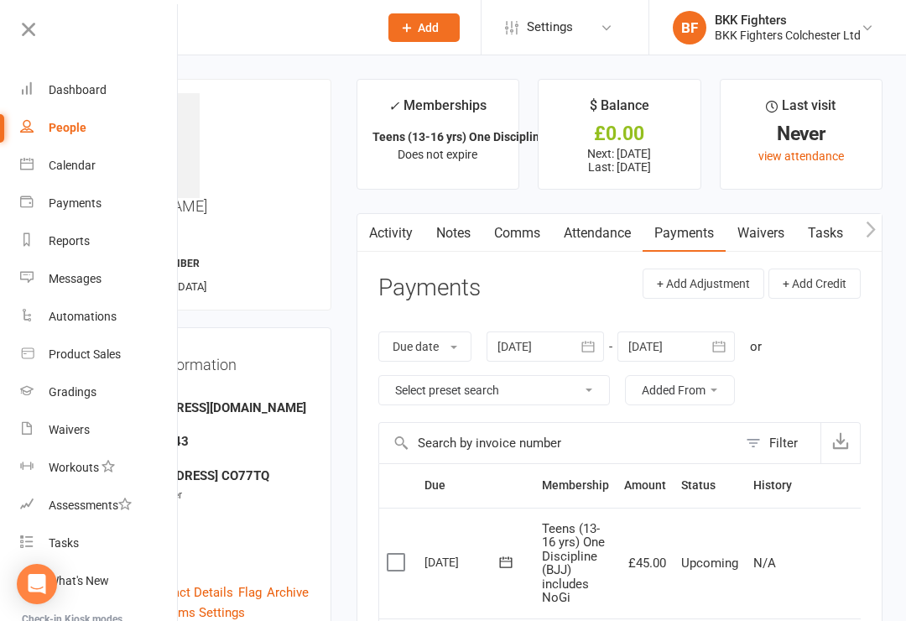
click at [90, 76] on link "Dashboard" at bounding box center [99, 90] width 159 height 38
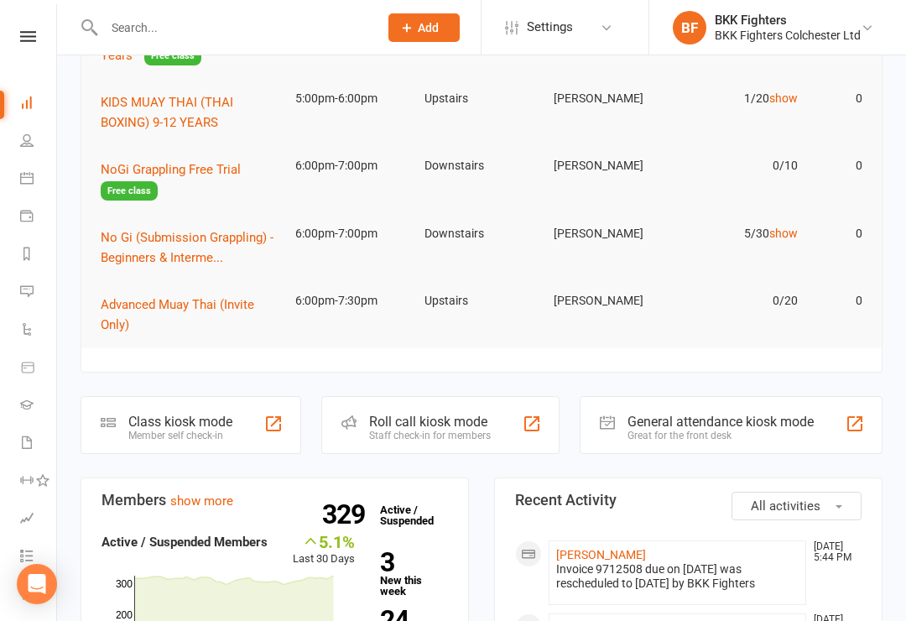
scroll to position [233, 0]
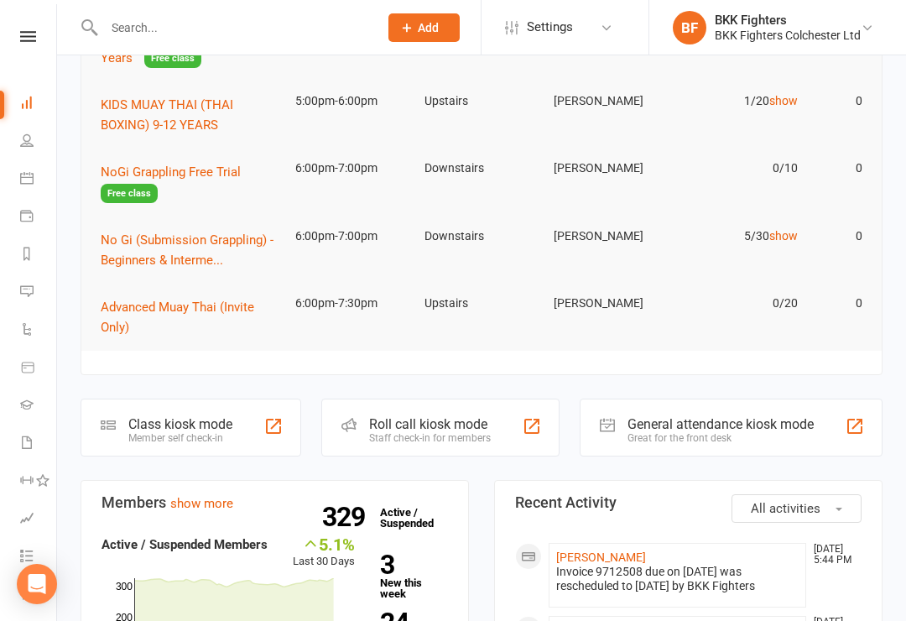
click at [858, 431] on div at bounding box center [855, 426] width 20 height 20
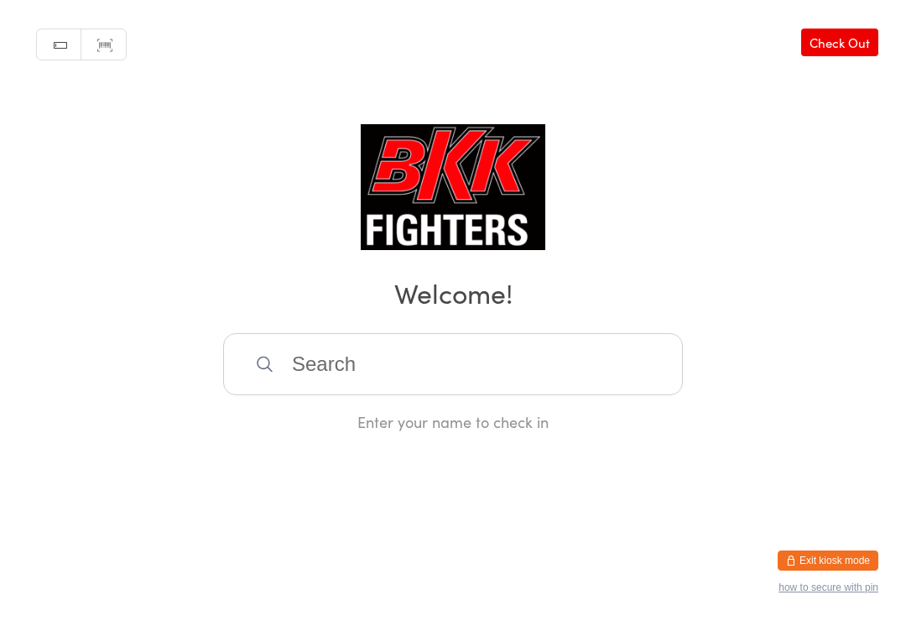
click at [438, 393] on input "search" at bounding box center [453, 364] width 460 height 62
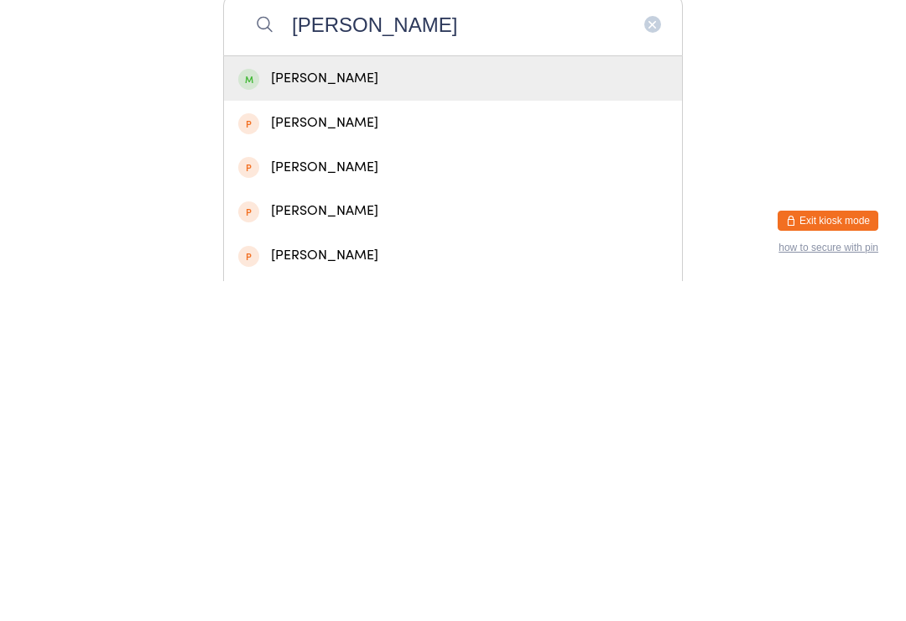
type input "Max marriott"
click at [362, 407] on div "[PERSON_NAME]" at bounding box center [453, 418] width 430 height 23
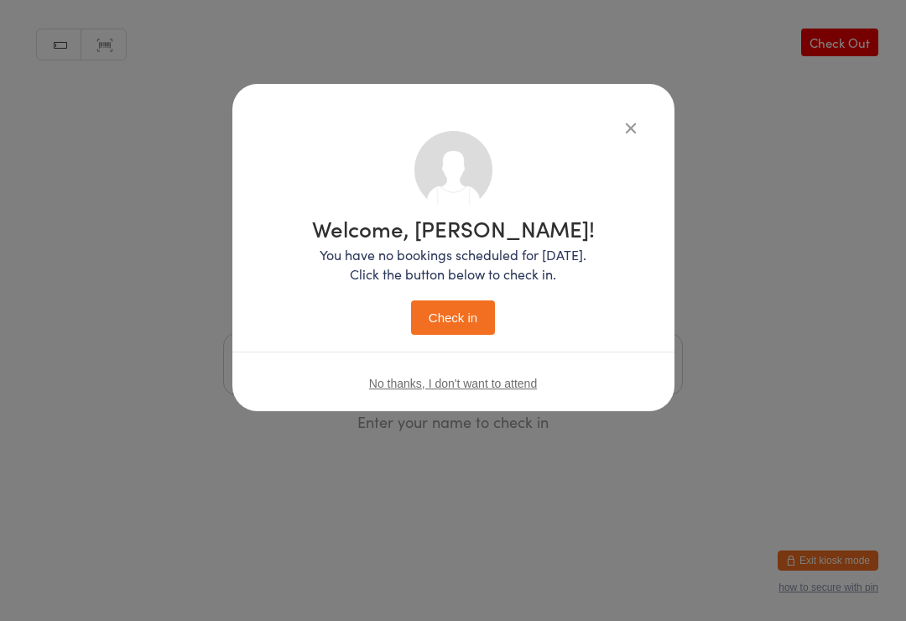
click at [475, 308] on button "Check in" at bounding box center [453, 317] width 84 height 34
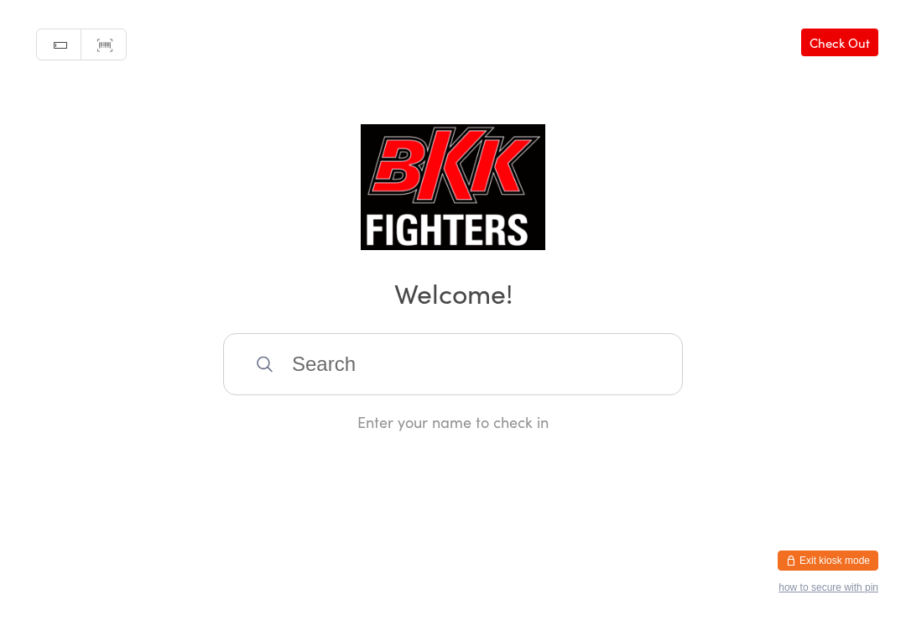
click at [482, 378] on input "search" at bounding box center [453, 364] width 460 height 62
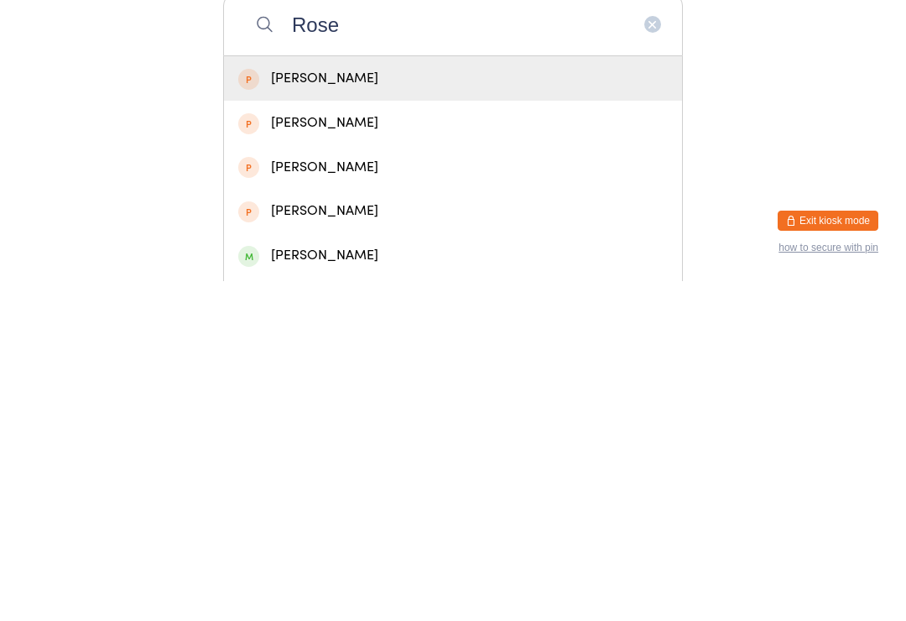
scroll to position [49, 0]
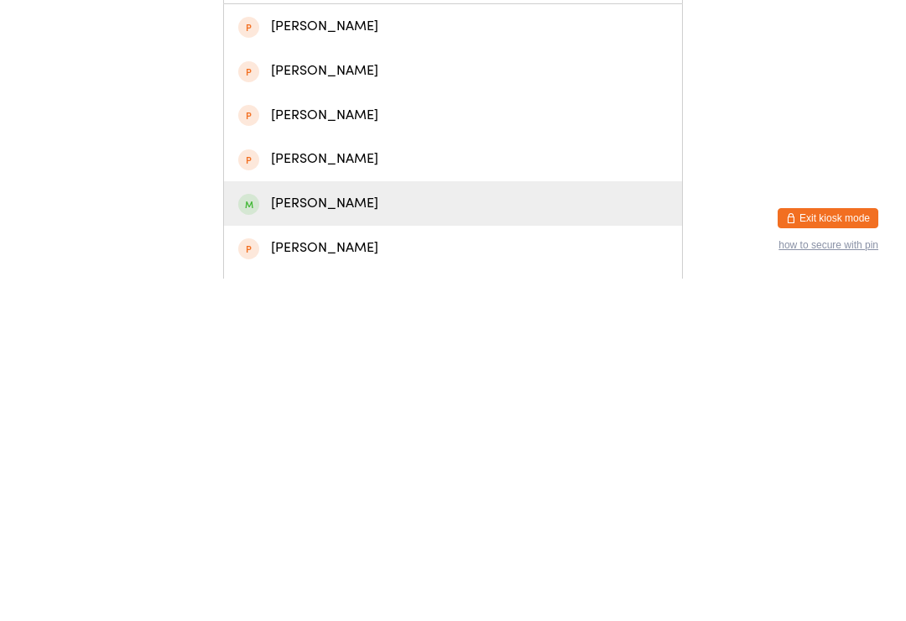
type input "Rose"
click at [385, 534] on div "Rose Nyembwe" at bounding box center [453, 545] width 430 height 23
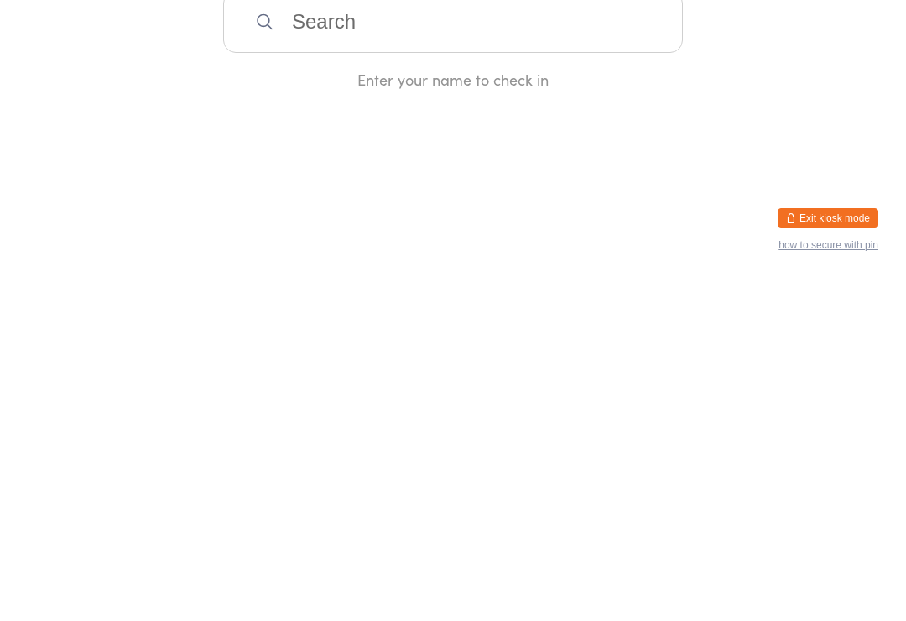
scroll to position [0, 0]
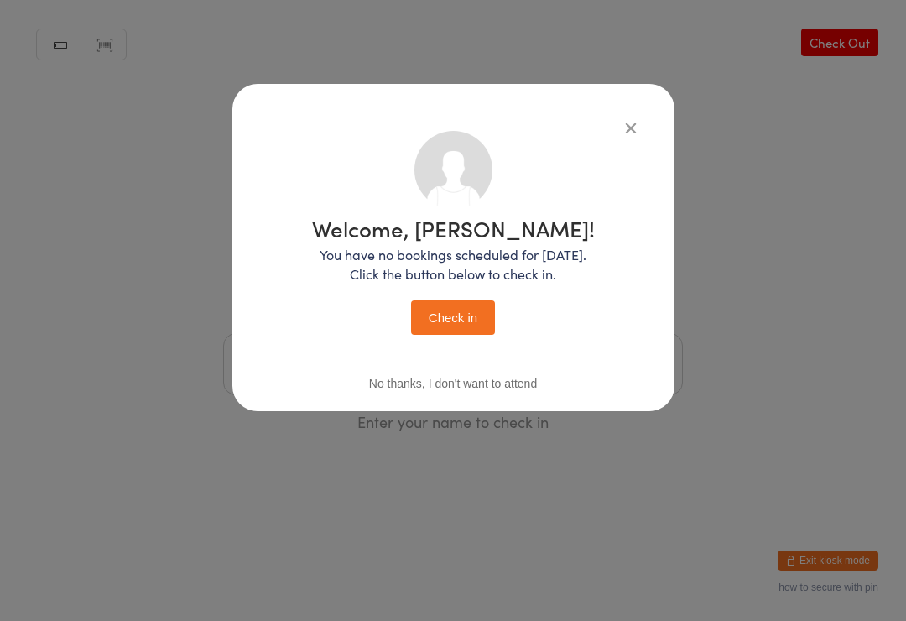
click at [640, 112] on div "Welcome, Rose! You have no bookings scheduled for today. Click the button below…" at bounding box center [453, 247] width 442 height 327
click at [622, 120] on icon "button" at bounding box center [631, 127] width 18 height 18
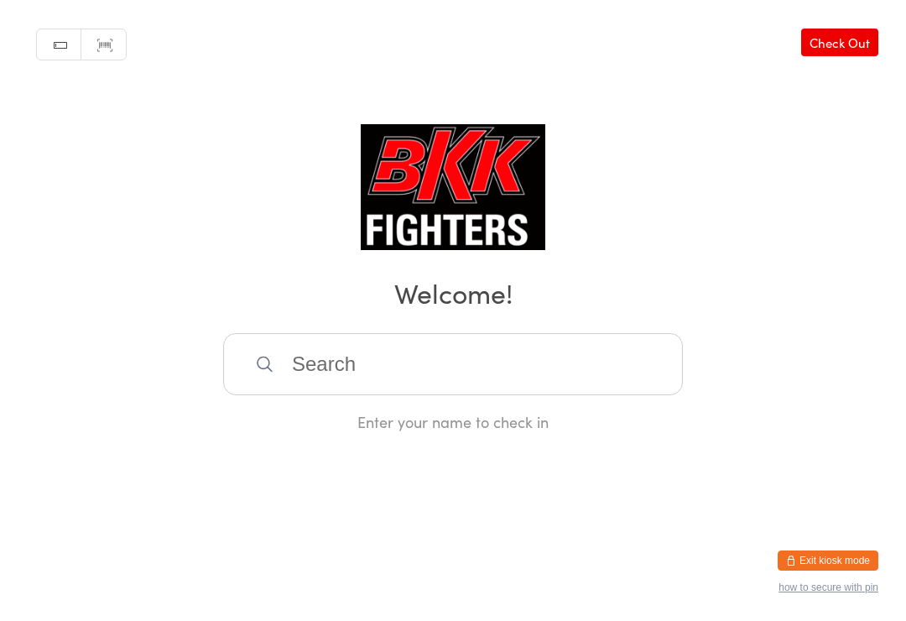
click at [478, 384] on input "search" at bounding box center [453, 364] width 460 height 62
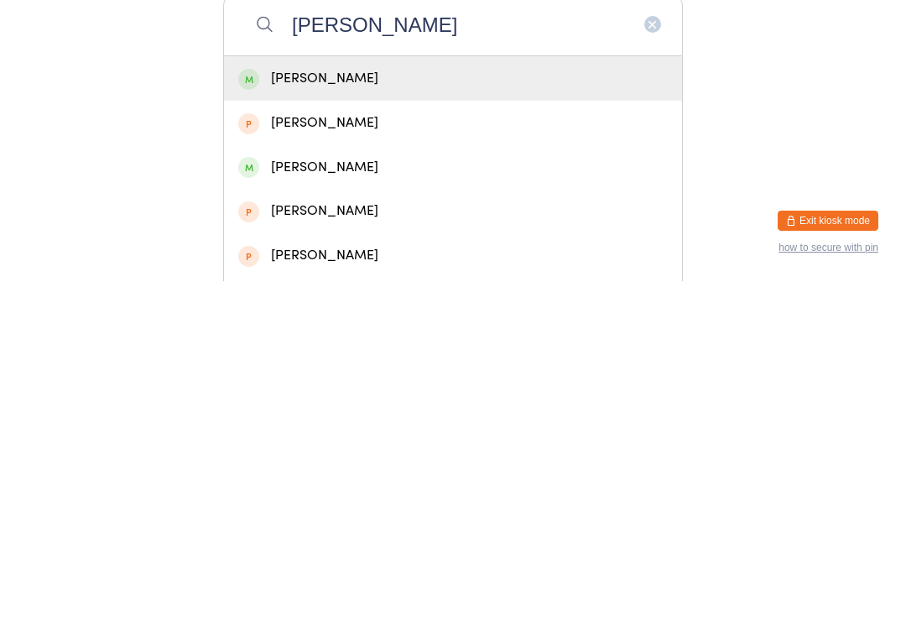
type input "Adam spalding"
click at [388, 407] on div "Adam Spalding" at bounding box center [453, 418] width 430 height 23
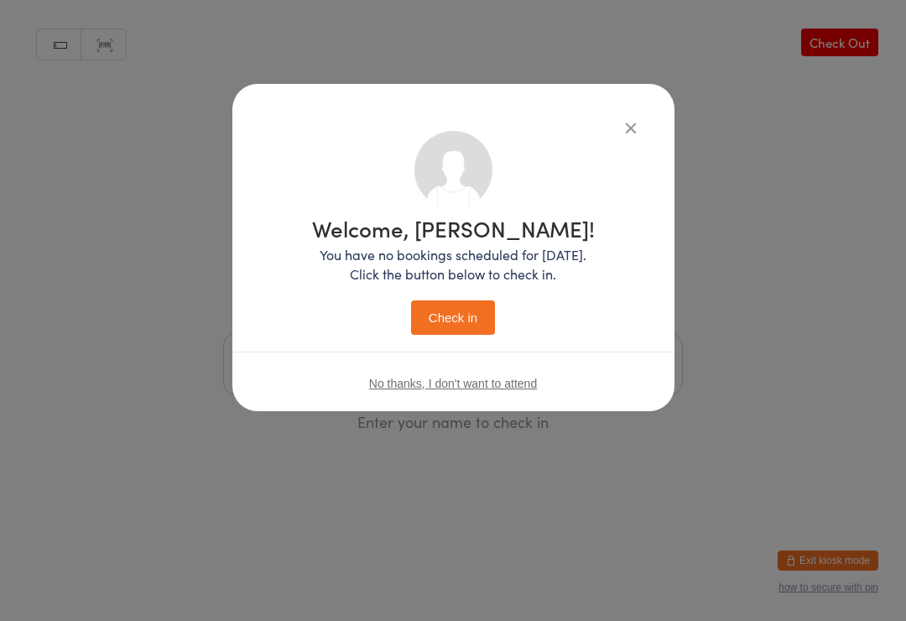
click at [472, 331] on button "Check in" at bounding box center [453, 317] width 84 height 34
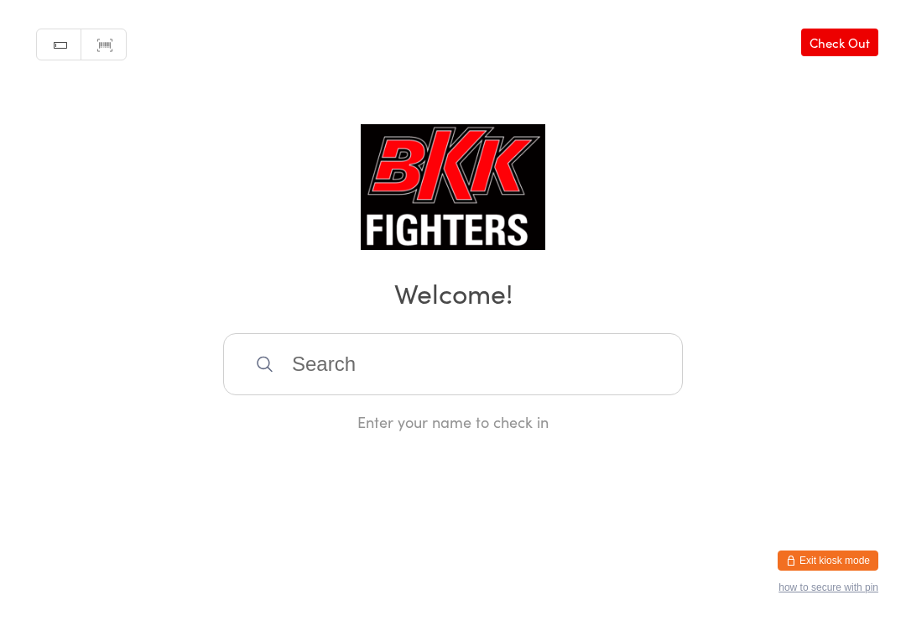
click at [322, 364] on input "search" at bounding box center [453, 364] width 460 height 62
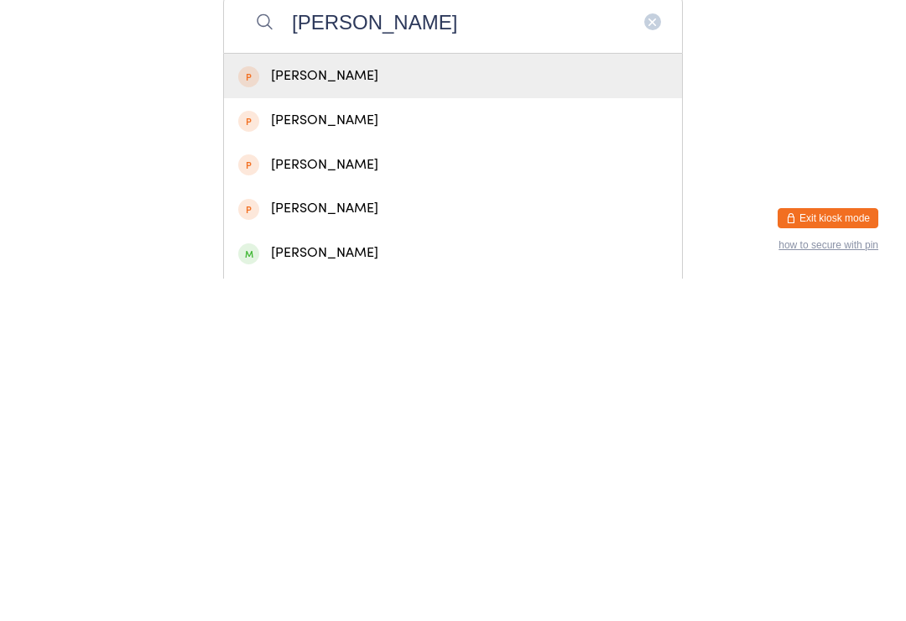
type input "James hayter"
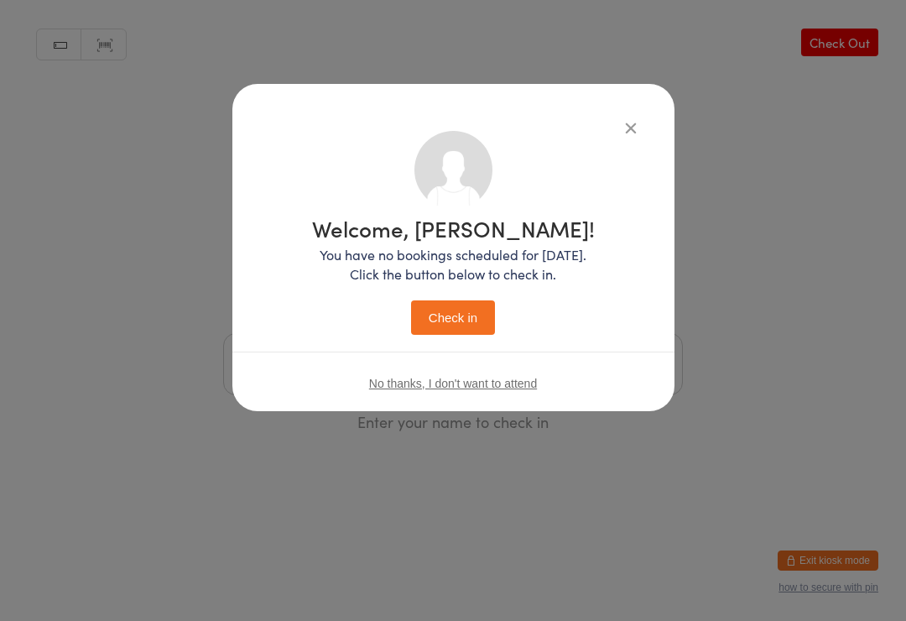
click at [444, 345] on div "Welcome, James! You have no bookings scheduled for today. Click the button belo…" at bounding box center [453, 273] width 375 height 284
click at [449, 320] on button "Check in" at bounding box center [453, 317] width 84 height 34
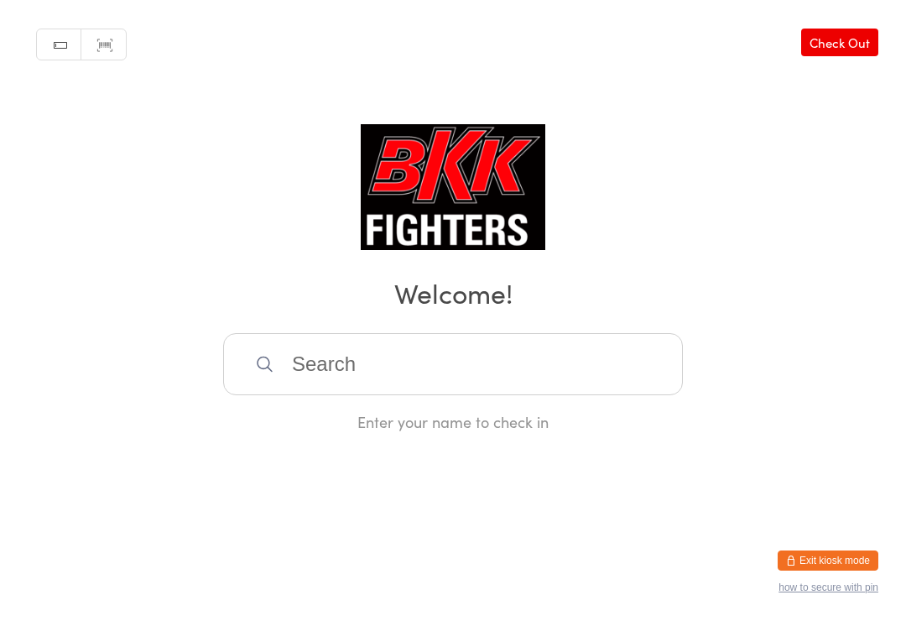
click at [621, 352] on input "search" at bounding box center [453, 364] width 460 height 62
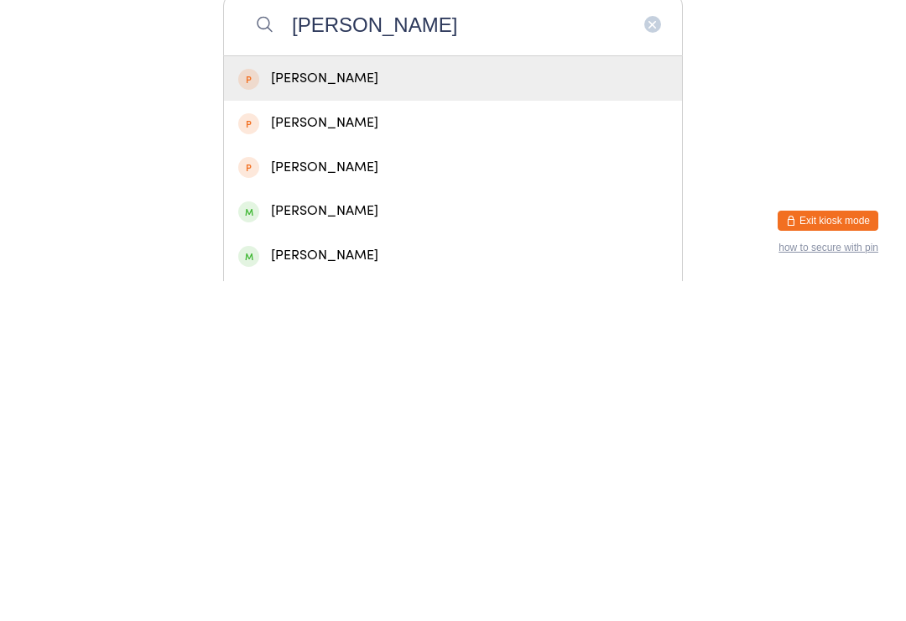
scroll to position [143, 0]
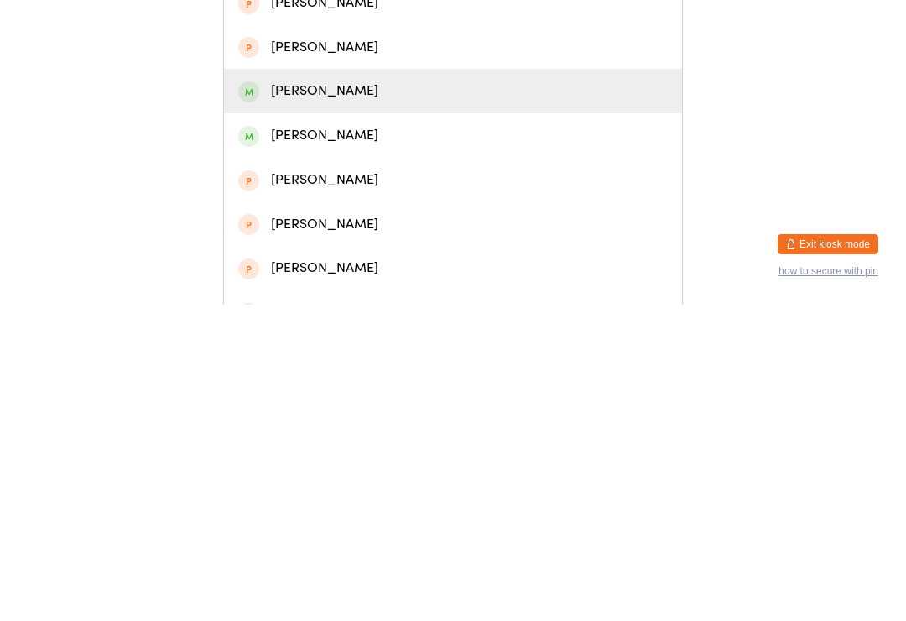
type input "Ethan"
click at [442, 396] on div "Ethan Barry" at bounding box center [453, 407] width 430 height 23
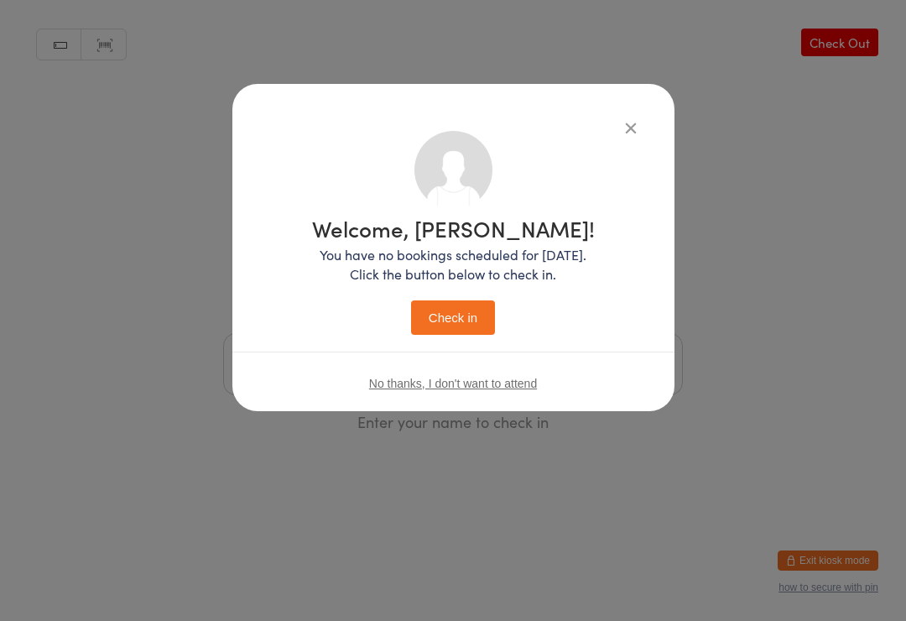
click at [461, 313] on button "Check in" at bounding box center [453, 317] width 84 height 34
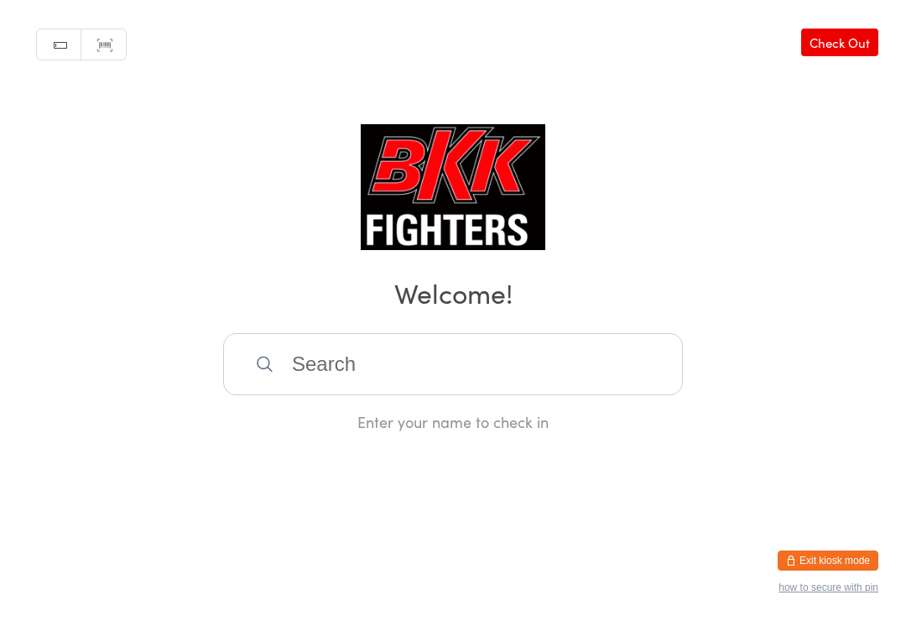
click at [611, 344] on input "search" at bounding box center [453, 364] width 460 height 62
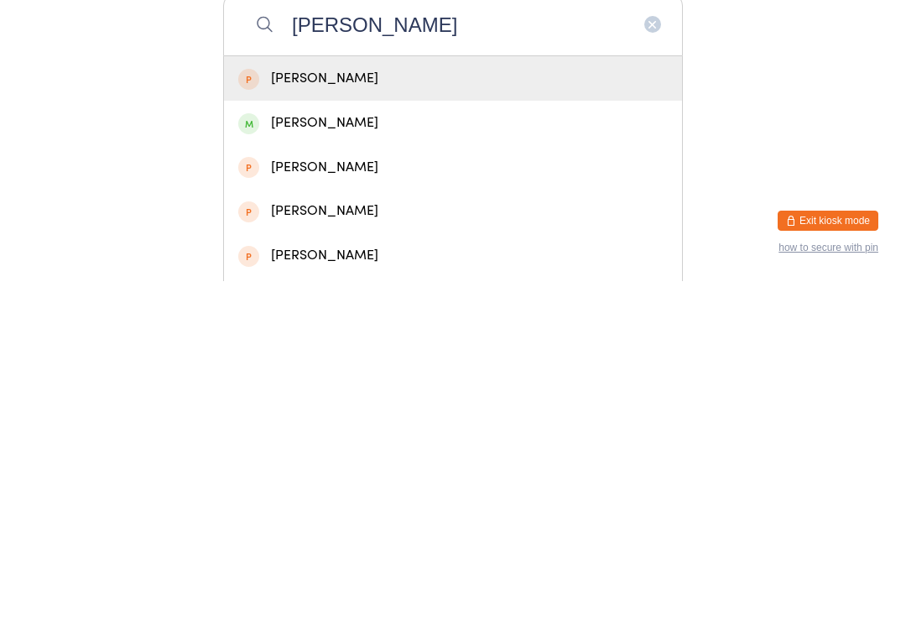
type input "James Ban"
click at [444, 451] on div "James Bancroft" at bounding box center [453, 462] width 430 height 23
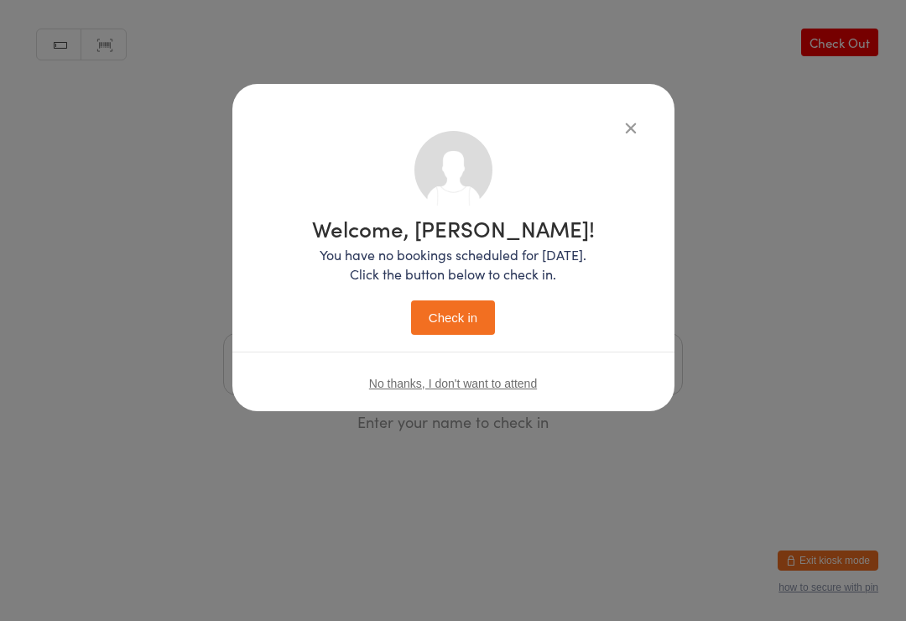
click at [469, 305] on button "Check in" at bounding box center [453, 317] width 84 height 34
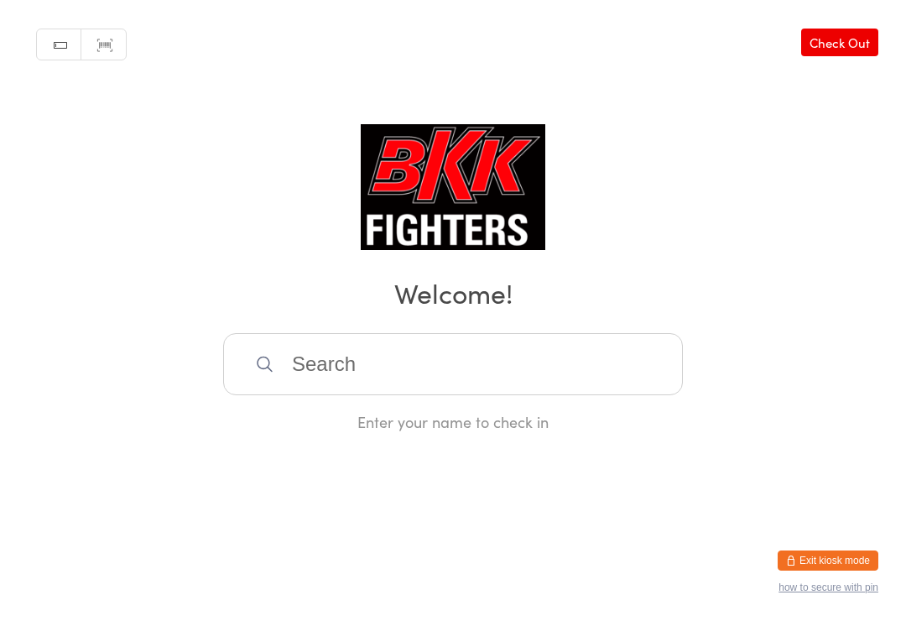
click at [462, 360] on input "search" at bounding box center [453, 364] width 460 height 62
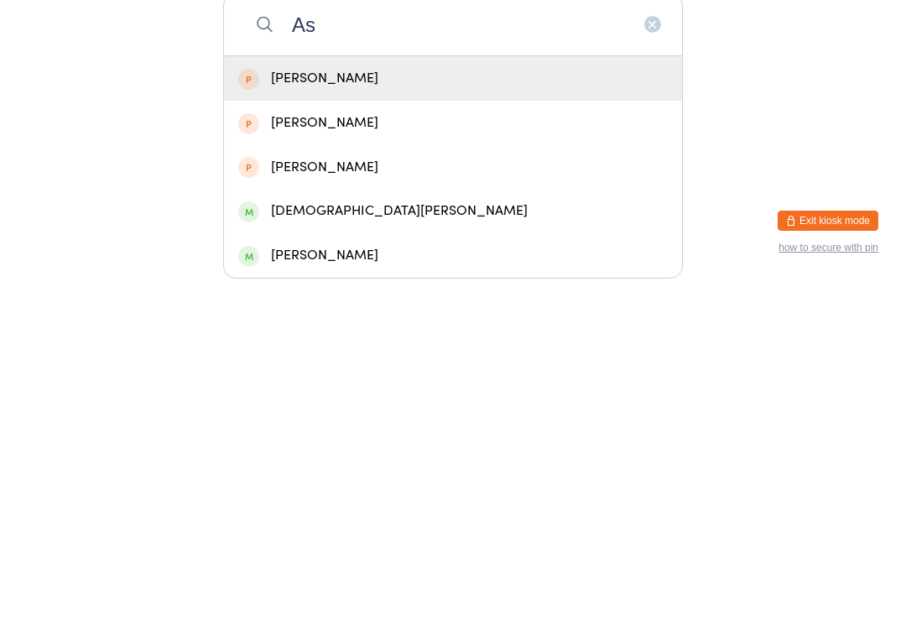
type input "As"
click at [437, 539] on div "Ash Waseem" at bounding box center [453, 550] width 430 height 23
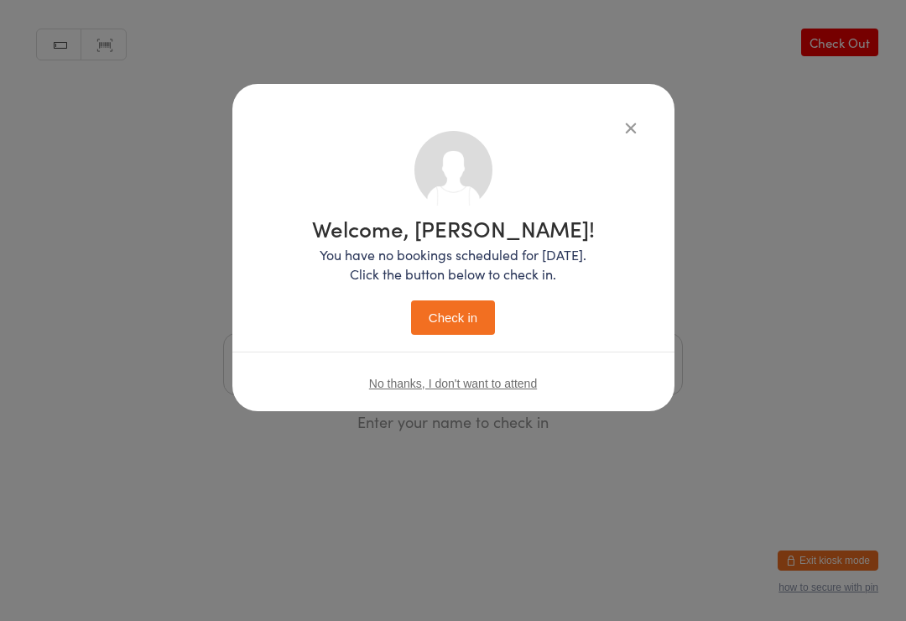
click at [458, 301] on button "Check in" at bounding box center [453, 317] width 84 height 34
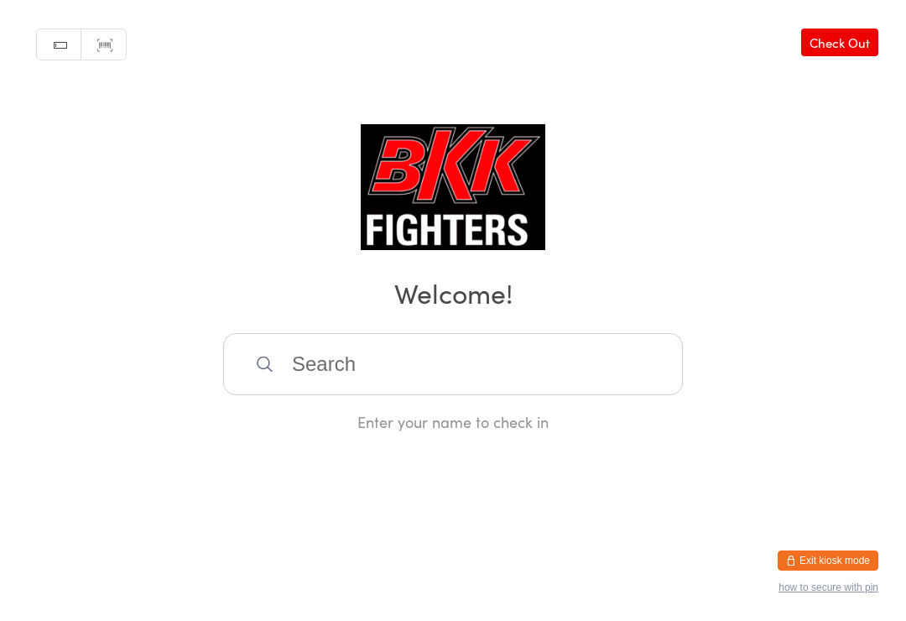
click at [375, 382] on input "search" at bounding box center [453, 364] width 460 height 62
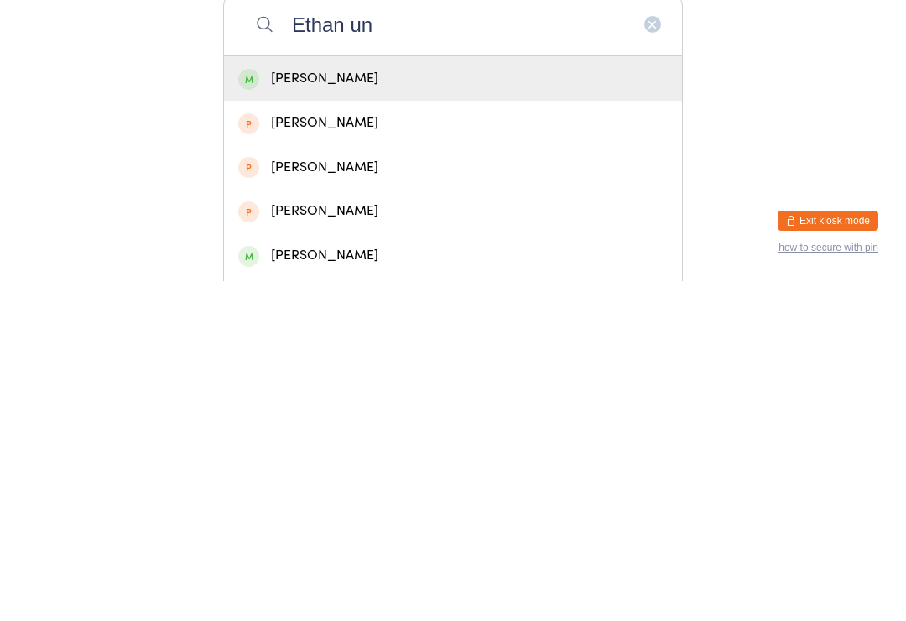
type input "Ethan un"
click at [367, 407] on div "Ethan Underwood" at bounding box center [453, 418] width 430 height 23
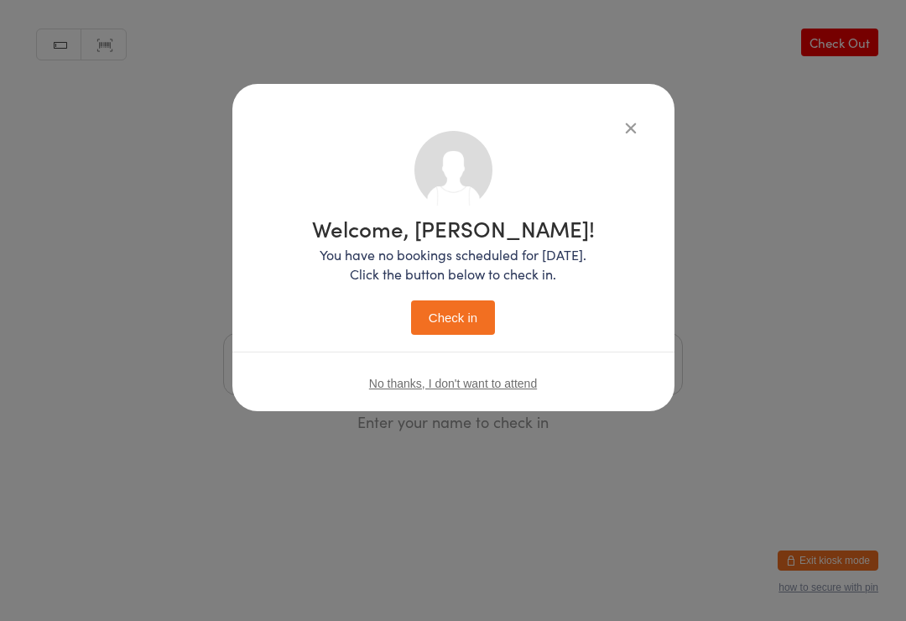
click at [462, 306] on button "Check in" at bounding box center [453, 317] width 84 height 34
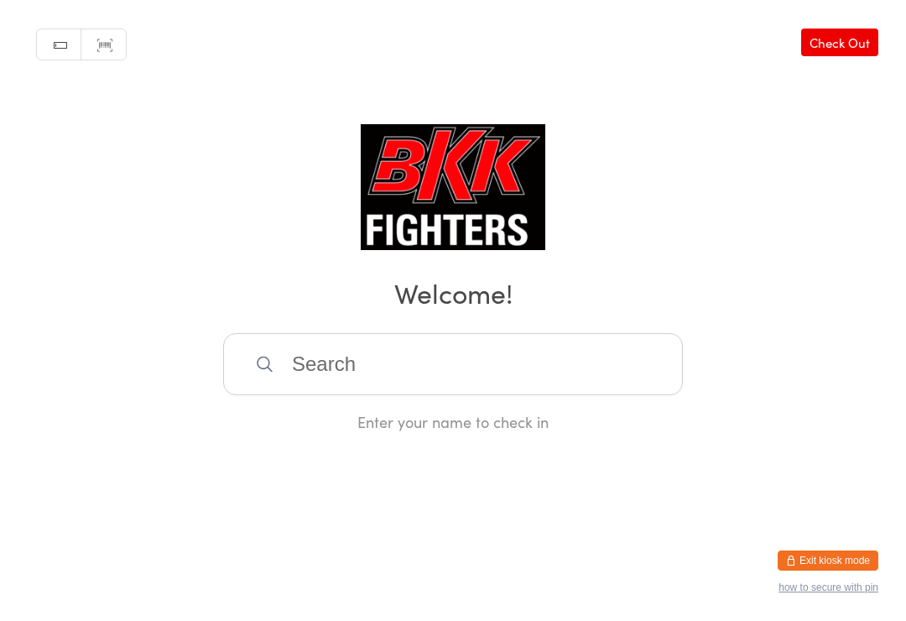
click at [423, 378] on input "search" at bounding box center [453, 364] width 460 height 62
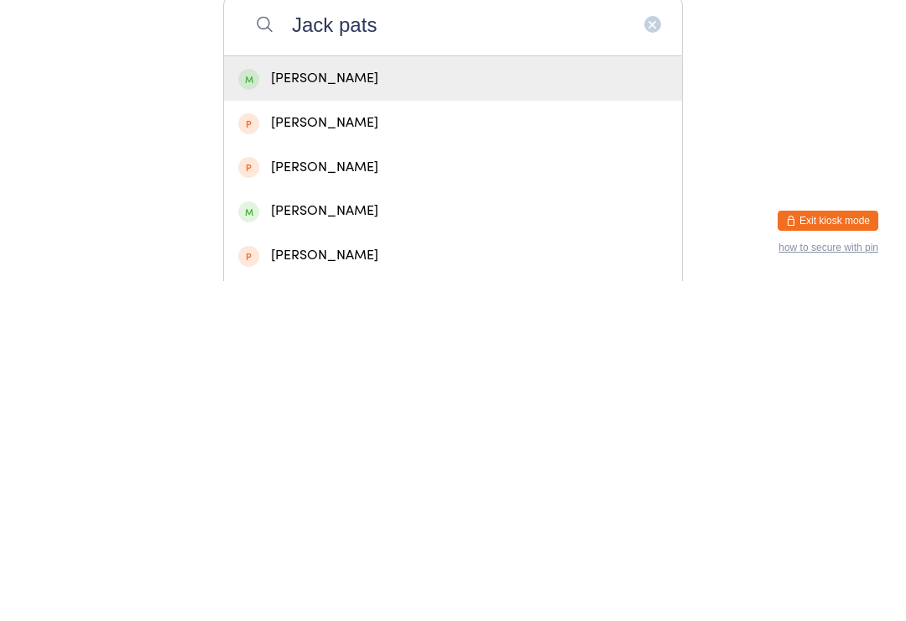
type input "Jack pats"
click at [385, 407] on div "Jack Patston" at bounding box center [453, 418] width 430 height 23
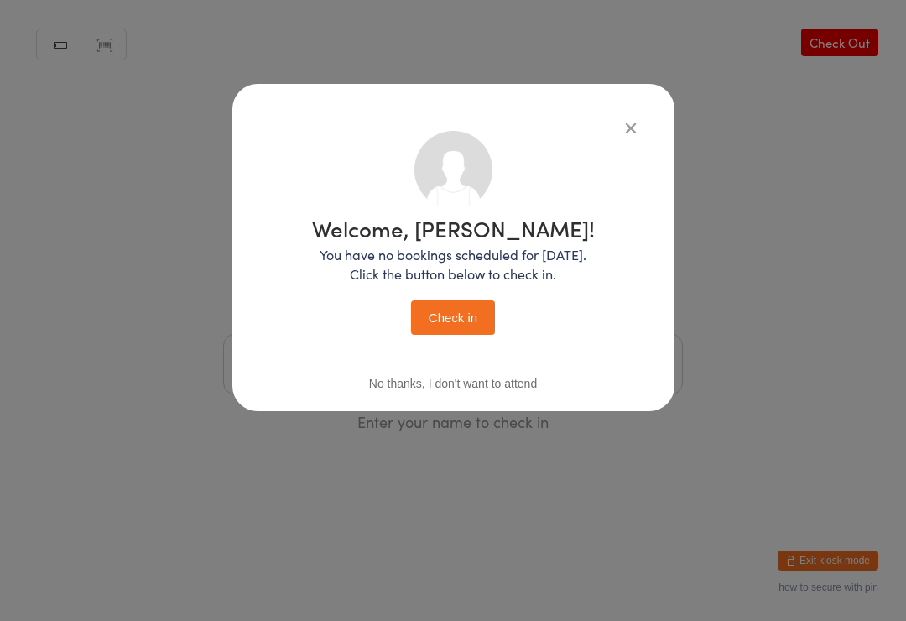
click at [477, 324] on button "Check in" at bounding box center [453, 317] width 84 height 34
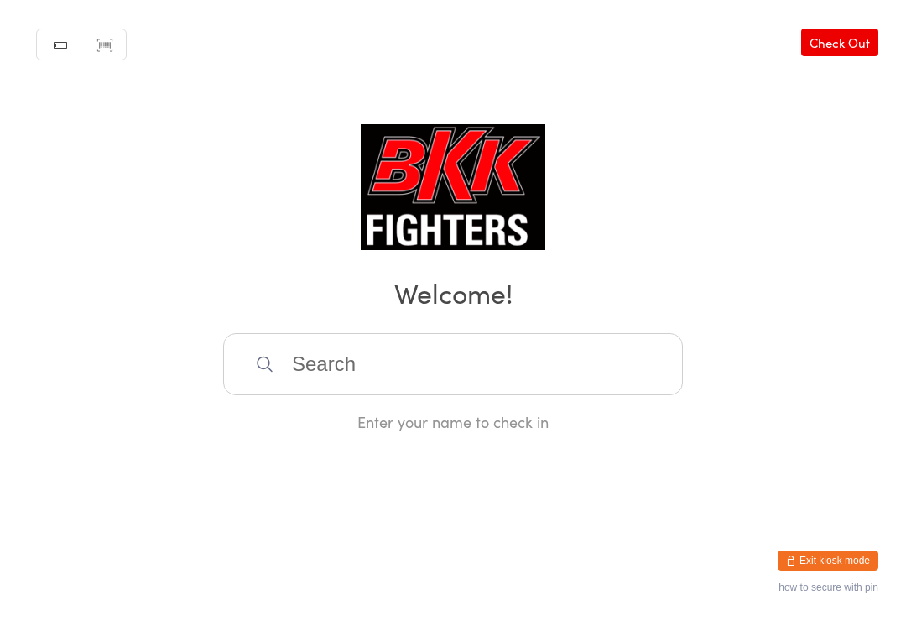
click at [393, 361] on input "search" at bounding box center [453, 364] width 460 height 62
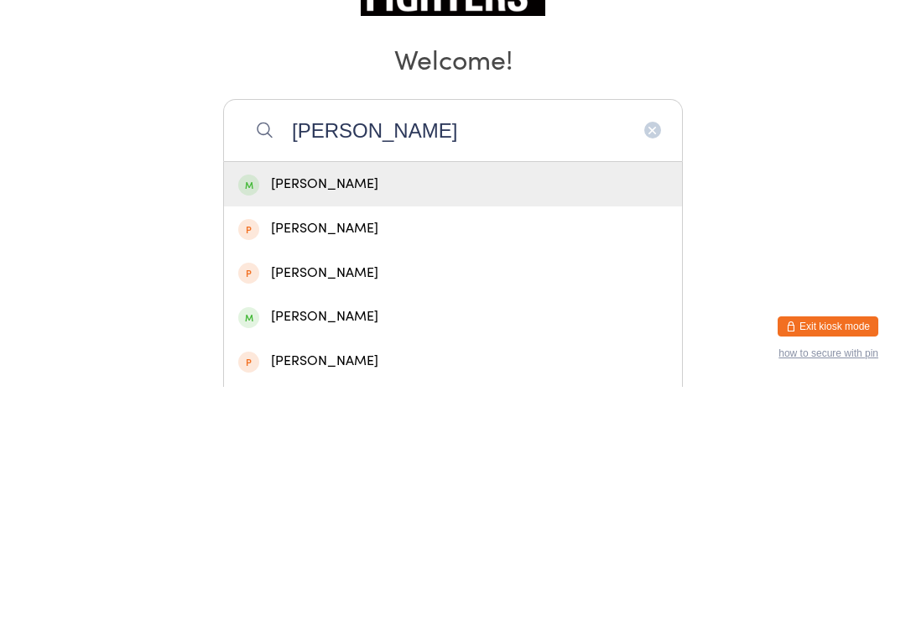
type input "Kai jackson"
click at [383, 407] on div "Kai Jackson" at bounding box center [453, 418] width 430 height 23
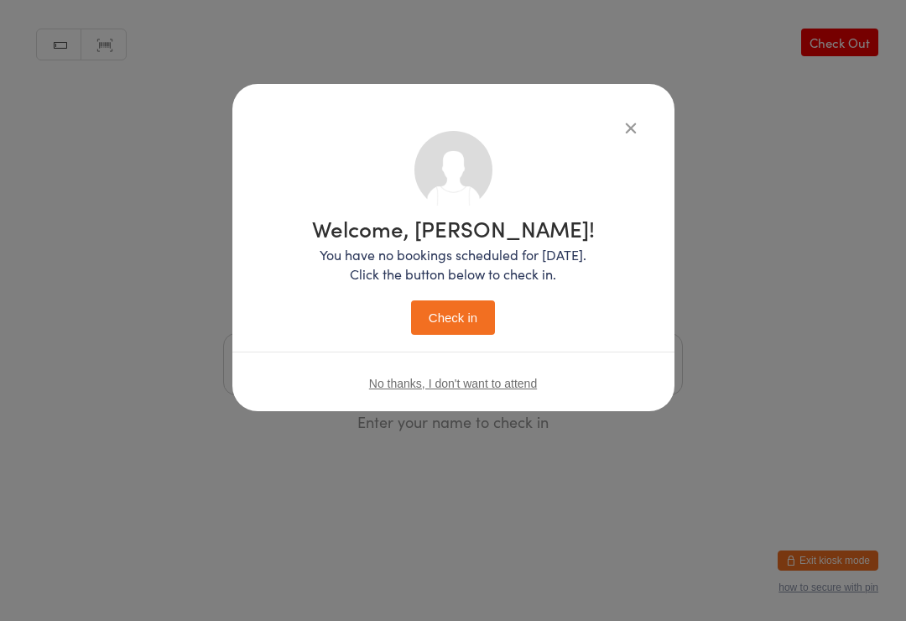
click at [472, 311] on button "Check in" at bounding box center [453, 317] width 84 height 34
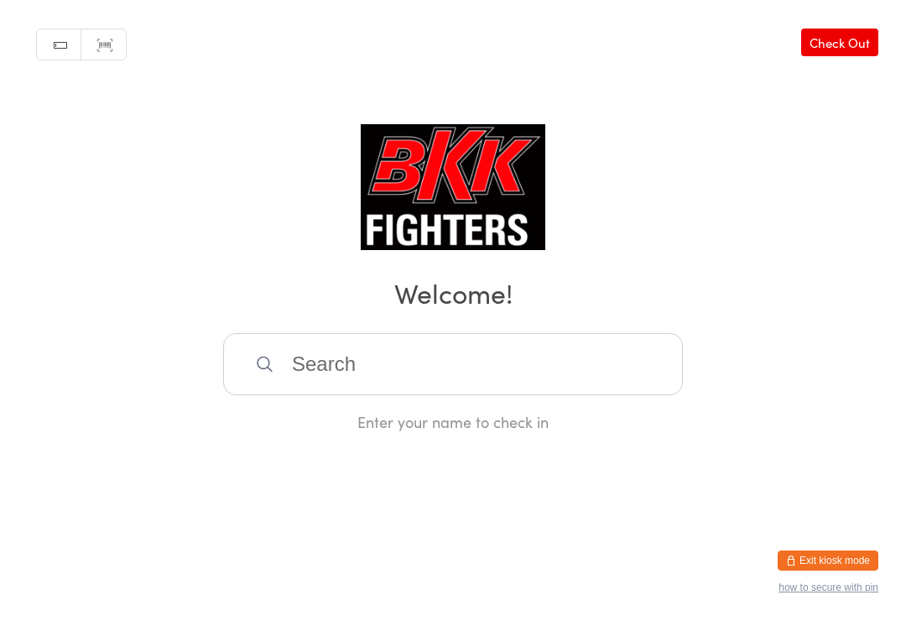
click at [361, 348] on input "search" at bounding box center [453, 364] width 460 height 62
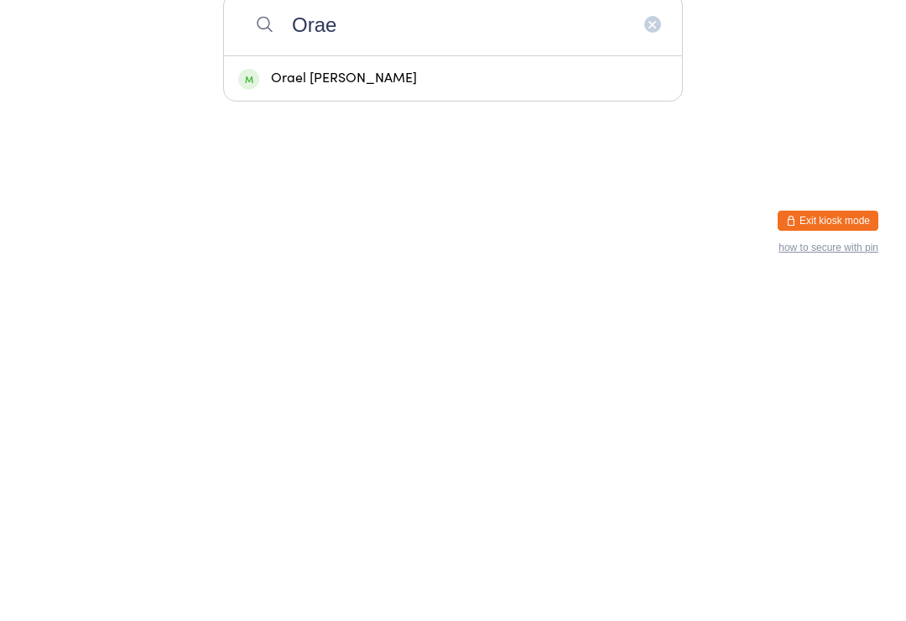
type input "Orae"
click at [295, 407] on div "Orael Tesfamichael" at bounding box center [453, 418] width 430 height 23
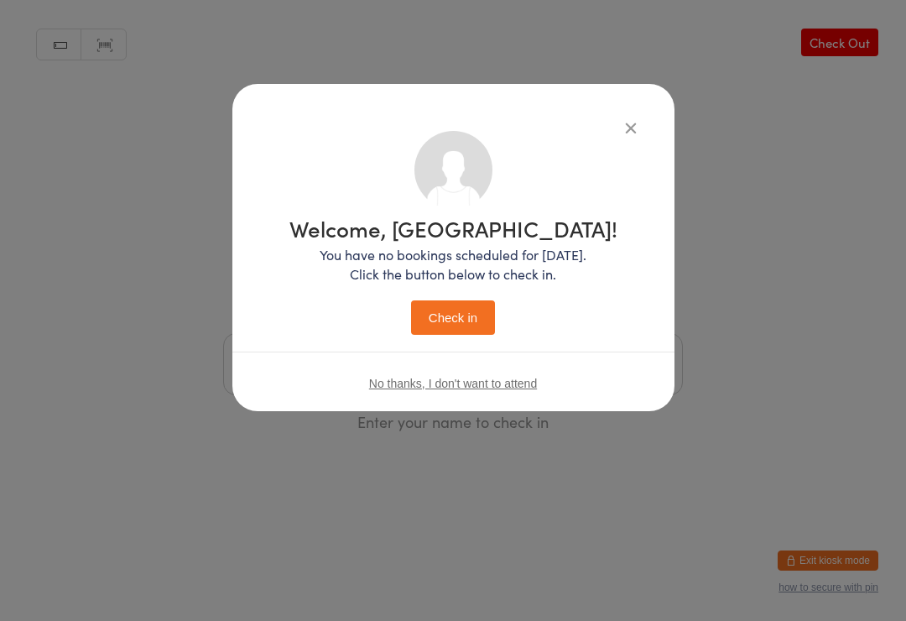
click at [437, 315] on button "Check in" at bounding box center [453, 317] width 84 height 34
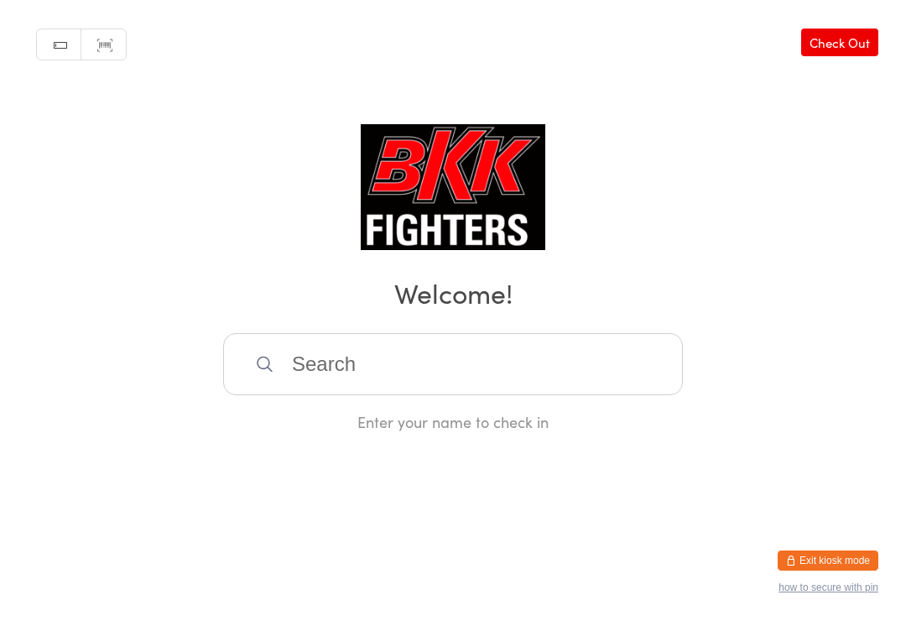
click at [527, 368] on input "search" at bounding box center [453, 364] width 460 height 62
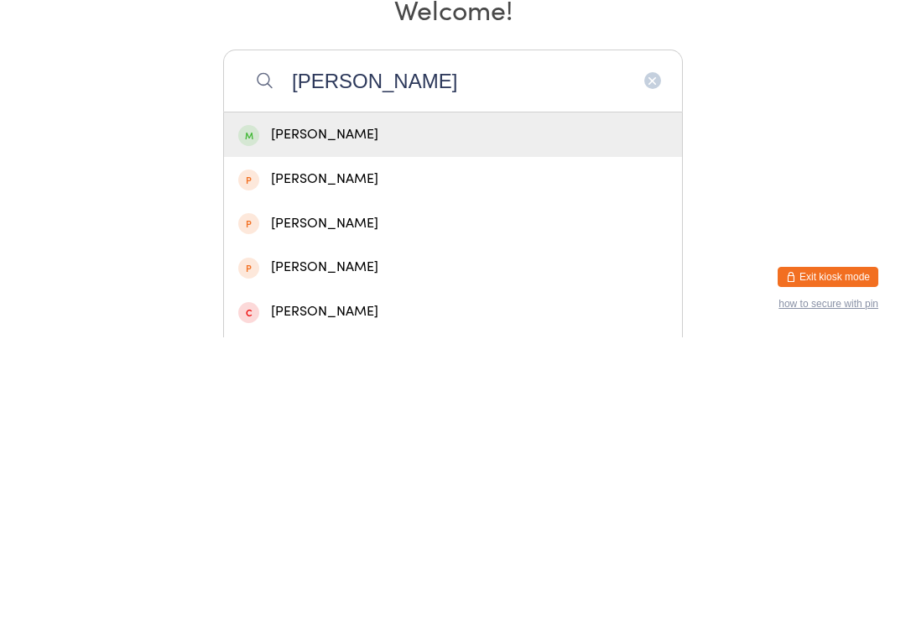
click at [769, 201] on html "You have now entered Kiosk Mode. Members will be able to check themselves in us…" at bounding box center [453, 310] width 906 height 621
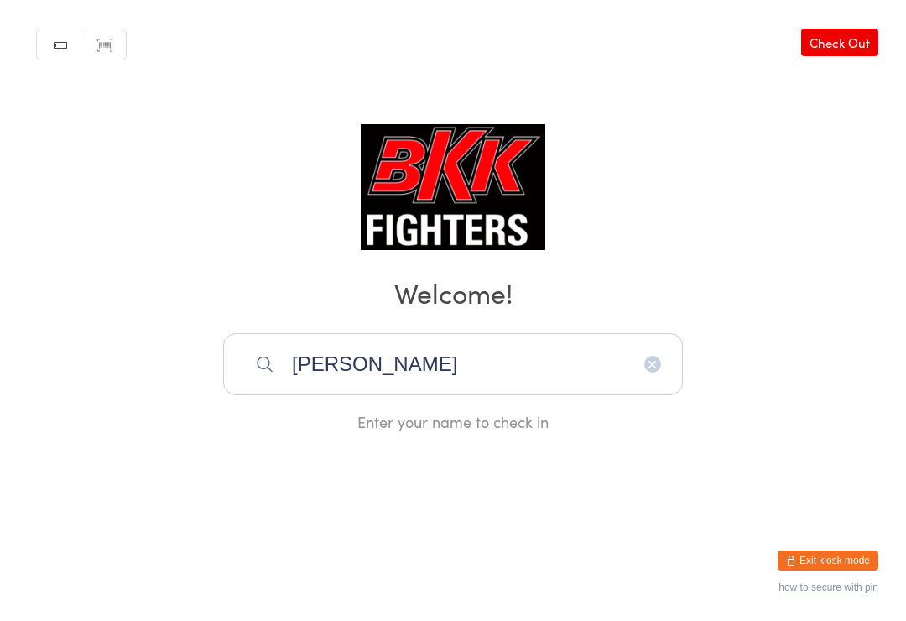
click at [455, 369] on input "Ryan smith" at bounding box center [453, 364] width 460 height 62
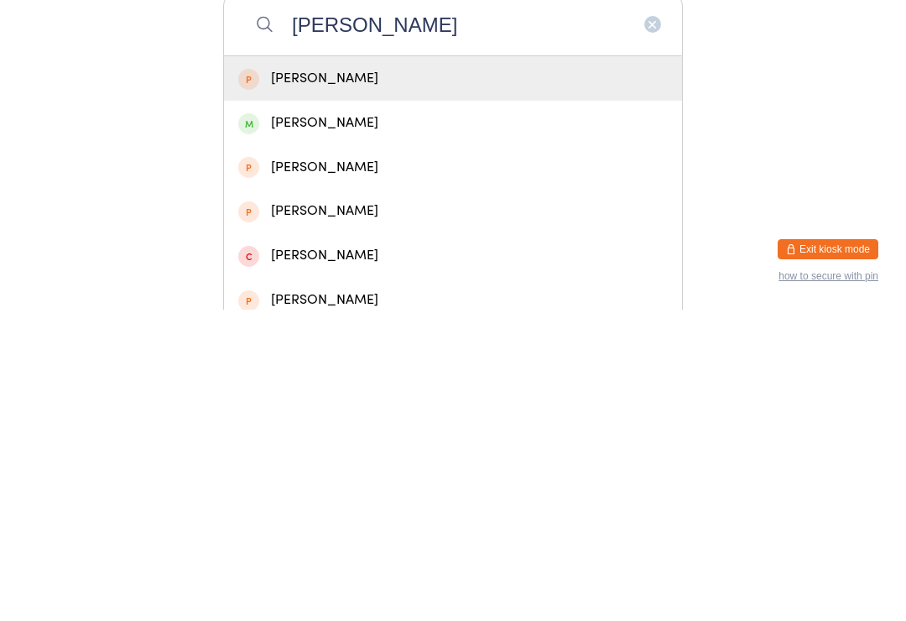
scroll to position [29, 0]
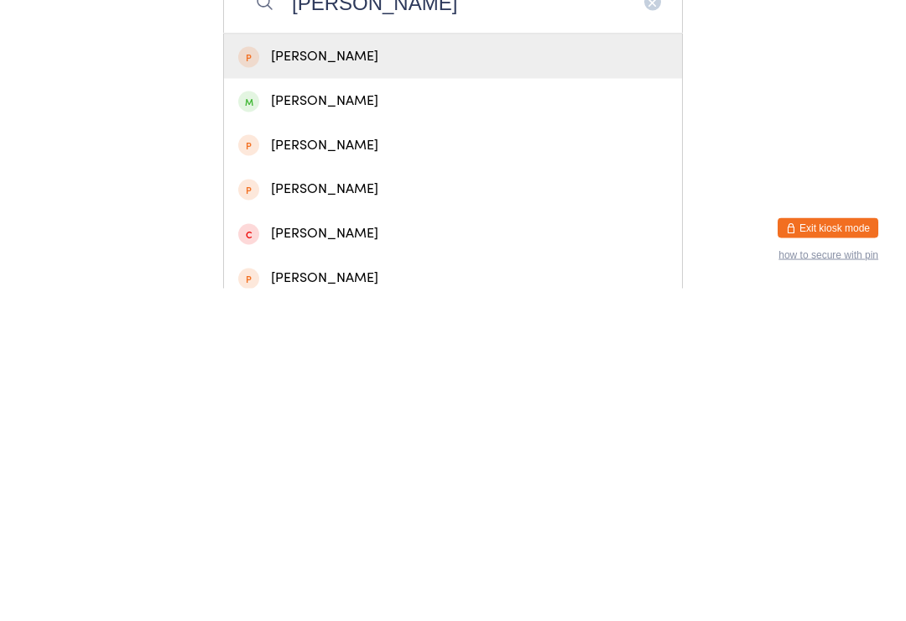
type input "Ryan smit"
click at [329, 378] on div "Ryan Smith" at bounding box center [453, 389] width 430 height 23
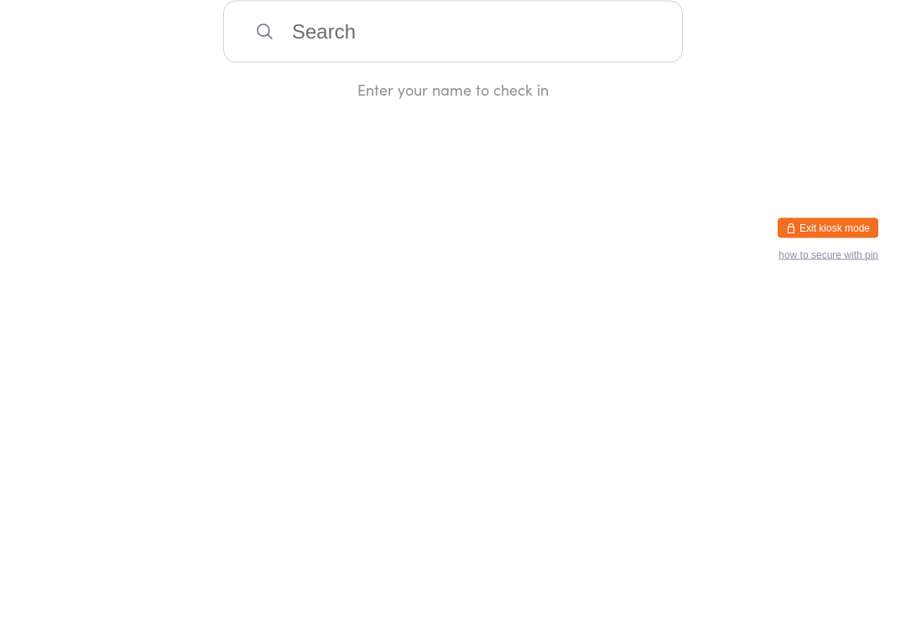
scroll to position [0, 0]
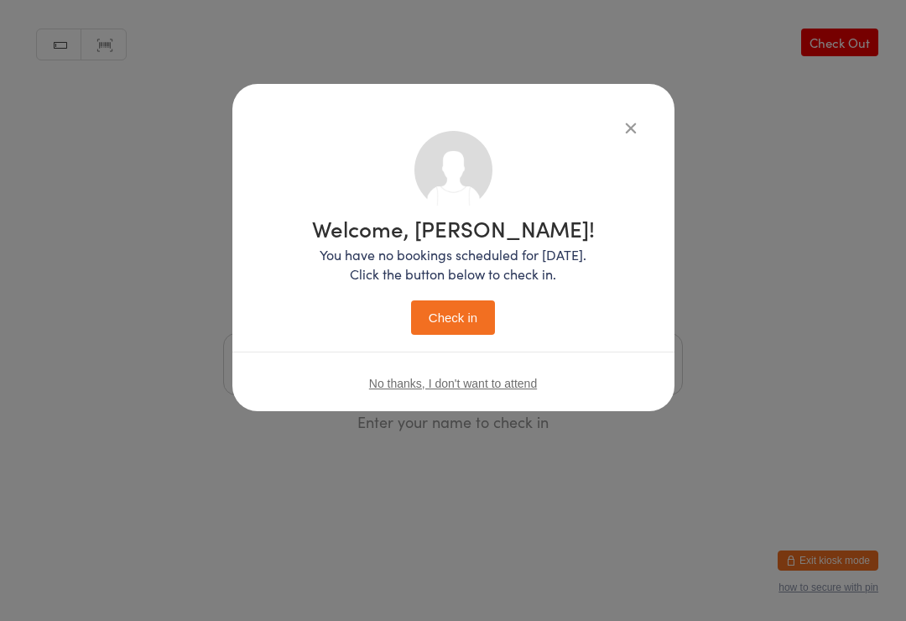
click at [638, 120] on button "button" at bounding box center [631, 127] width 20 height 20
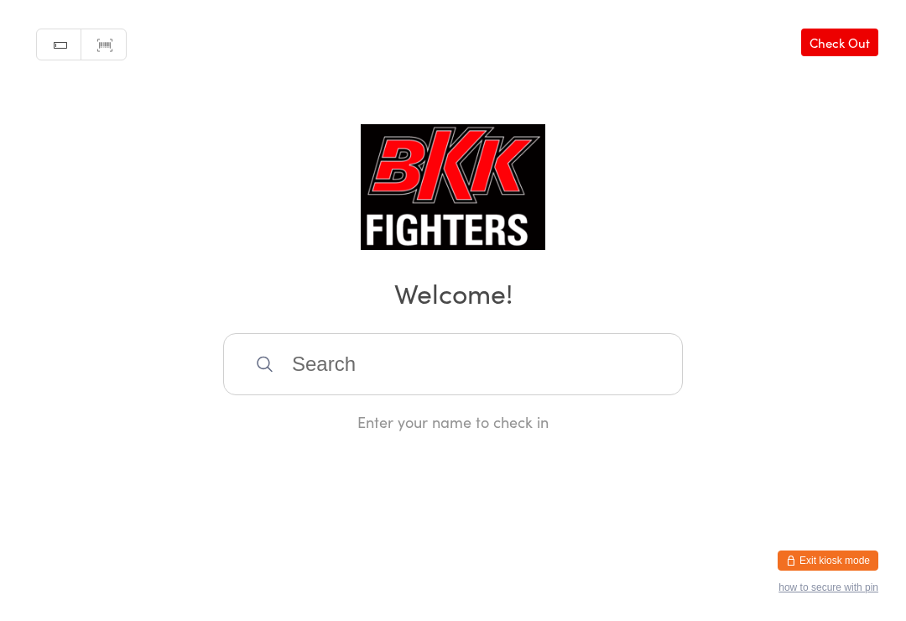
click at [426, 364] on input "search" at bounding box center [453, 364] width 460 height 62
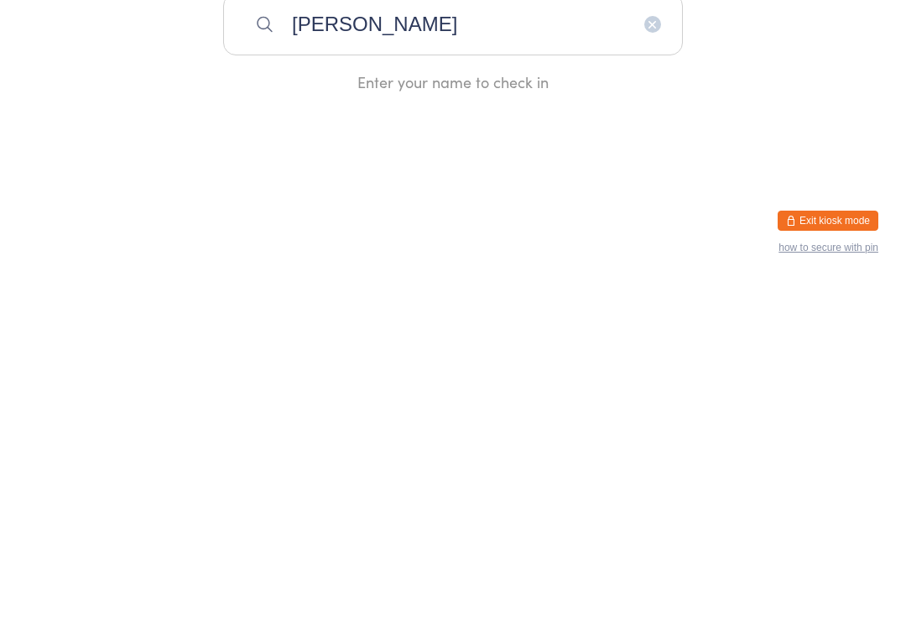
type input "Ryan smith"
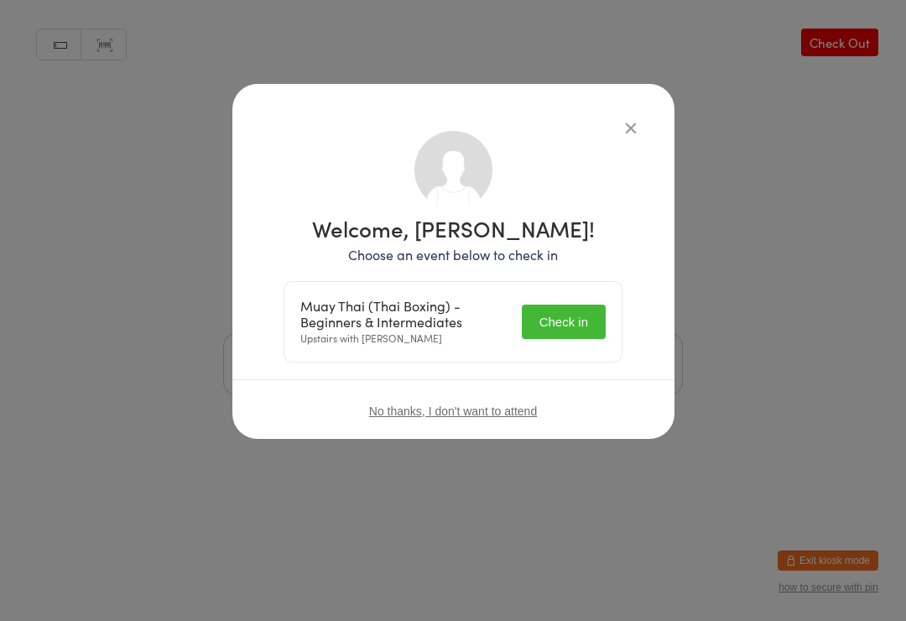
click at [571, 313] on button "Check in" at bounding box center [564, 322] width 84 height 34
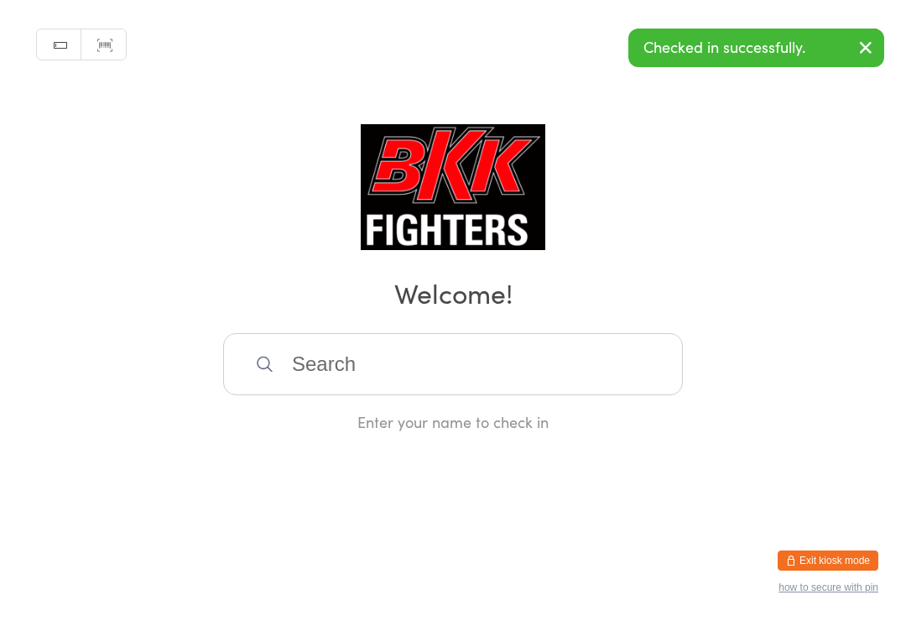
click at [637, 359] on input "search" at bounding box center [453, 364] width 460 height 62
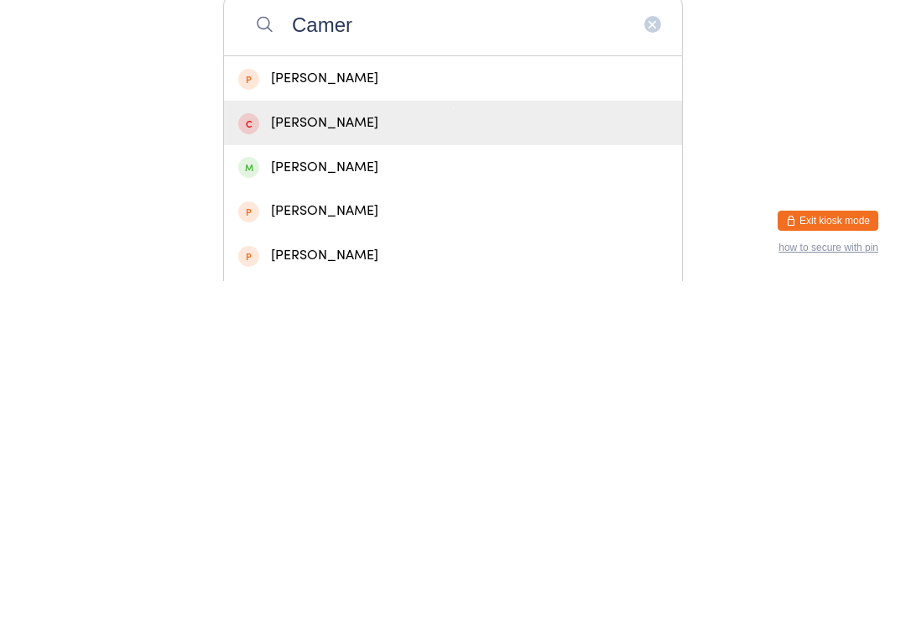
type input "Camer"
click at [378, 451] on div "[PERSON_NAME]" at bounding box center [453, 462] width 430 height 23
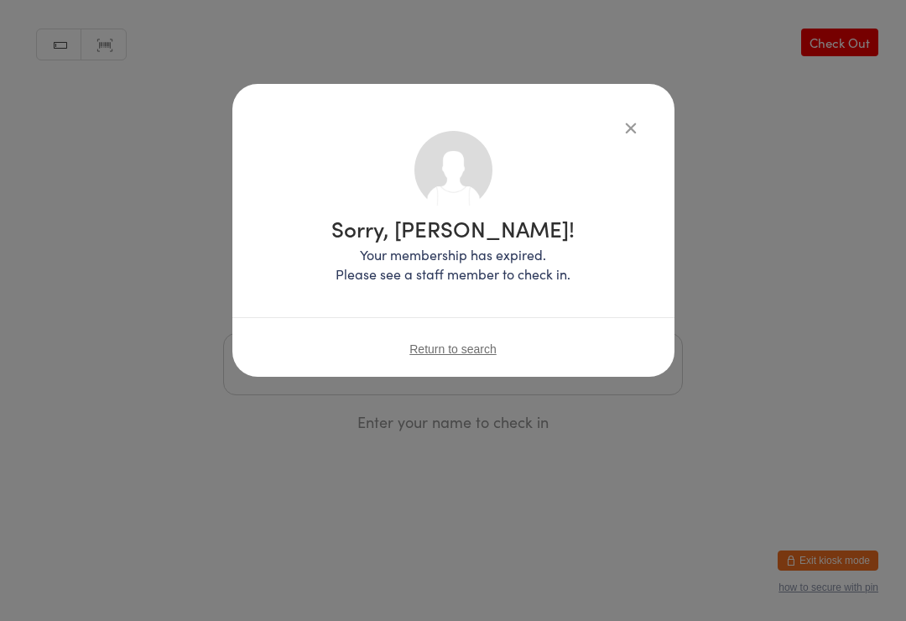
click at [629, 113] on div "Sorry, Cameron Campbell! Your membership has expired. Please see a staff member…" at bounding box center [453, 230] width 442 height 293
click at [622, 122] on icon "button" at bounding box center [631, 127] width 18 height 18
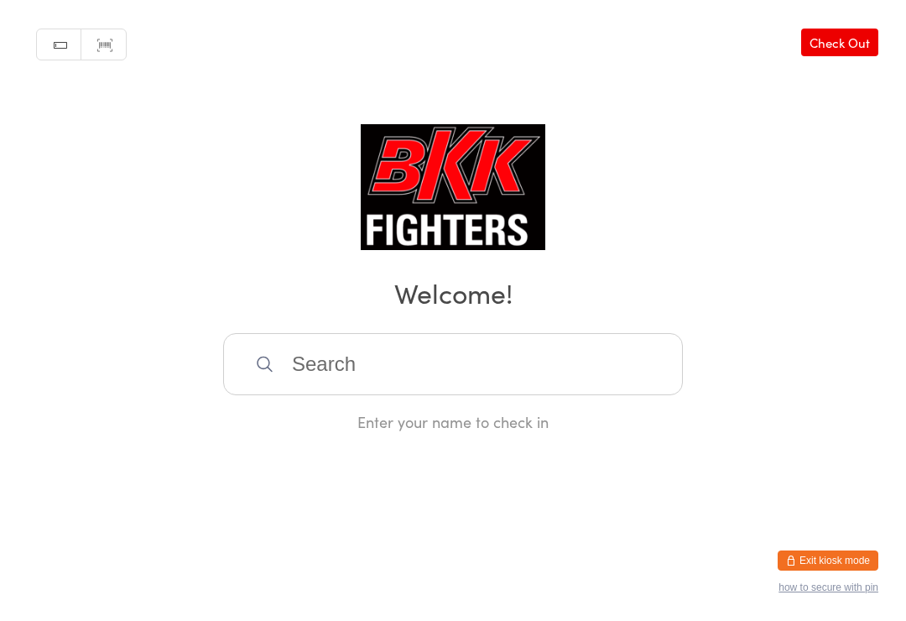
click at [487, 380] on input "search" at bounding box center [453, 364] width 460 height 62
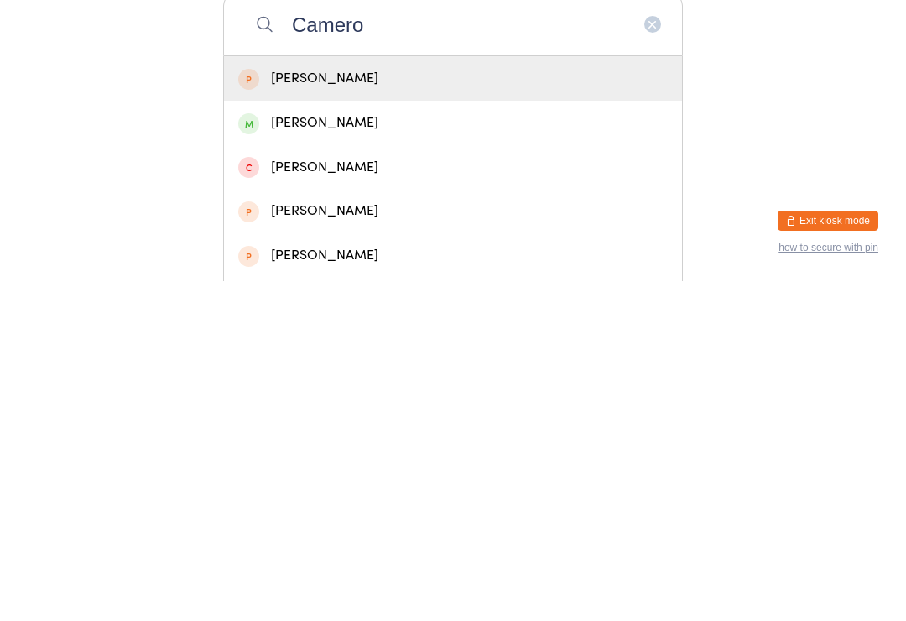
type input "Camero"
click at [356, 451] on div "[PERSON_NAME]" at bounding box center [453, 462] width 430 height 23
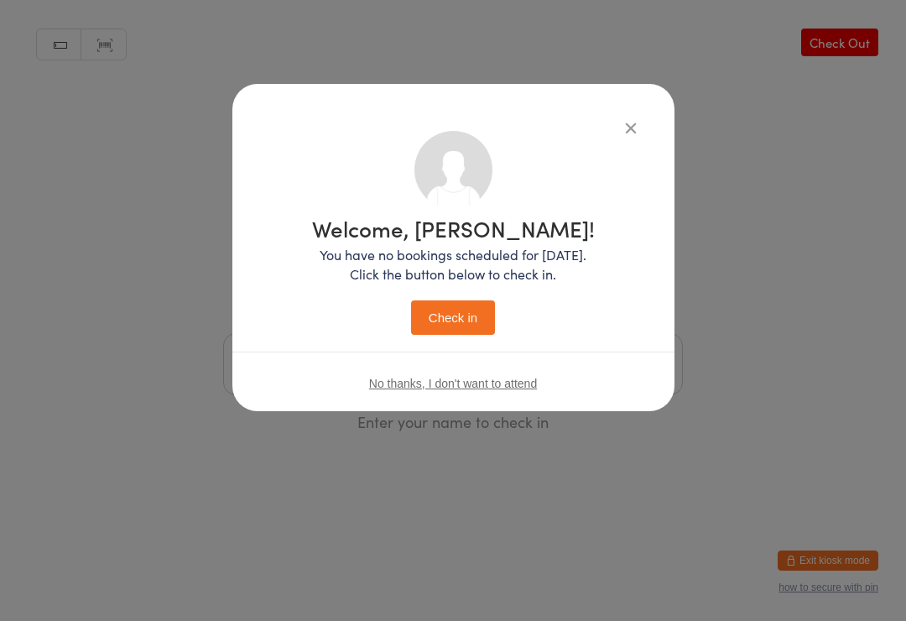
click at [461, 309] on button "Check in" at bounding box center [453, 317] width 84 height 34
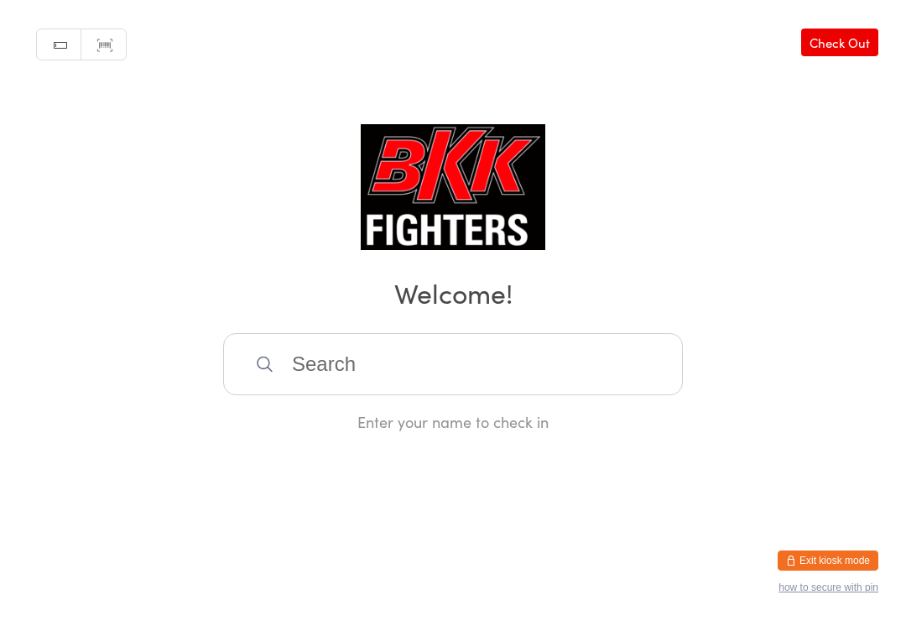
click at [445, 342] on input "search" at bounding box center [453, 364] width 460 height 62
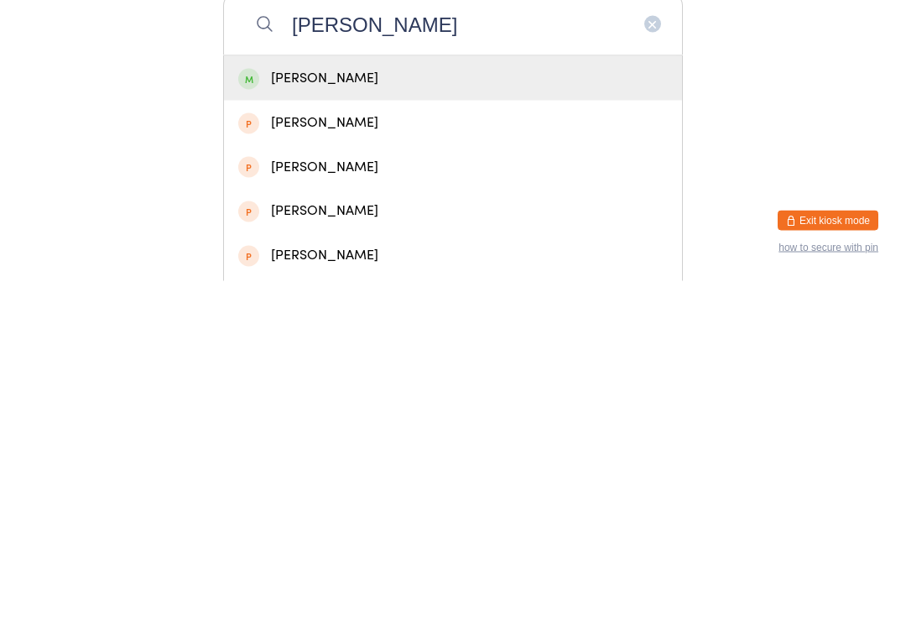
type input "Adam rivett"
click at [410, 407] on div "Adam Rivett" at bounding box center [453, 418] width 430 height 23
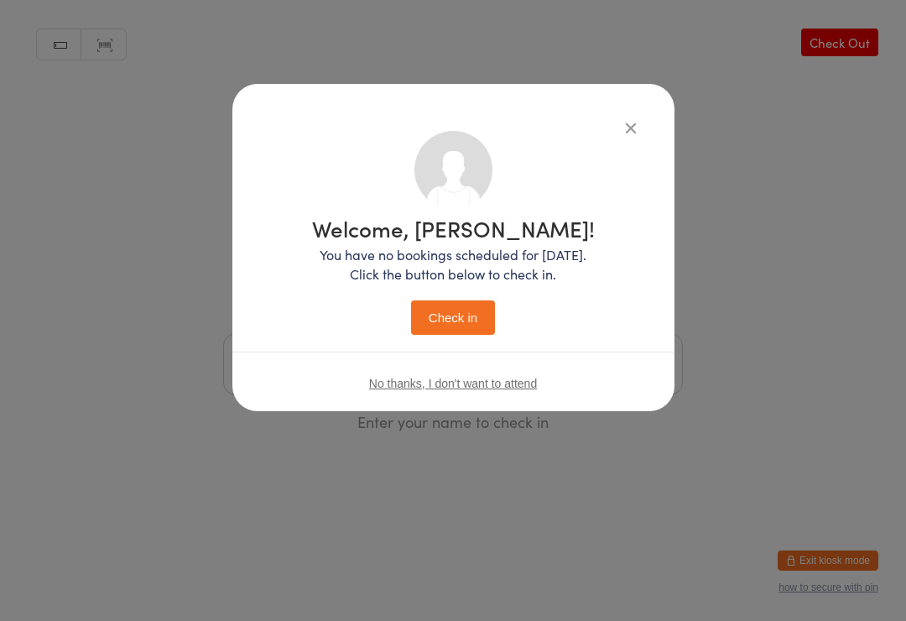
click at [482, 315] on button "Check in" at bounding box center [453, 317] width 84 height 34
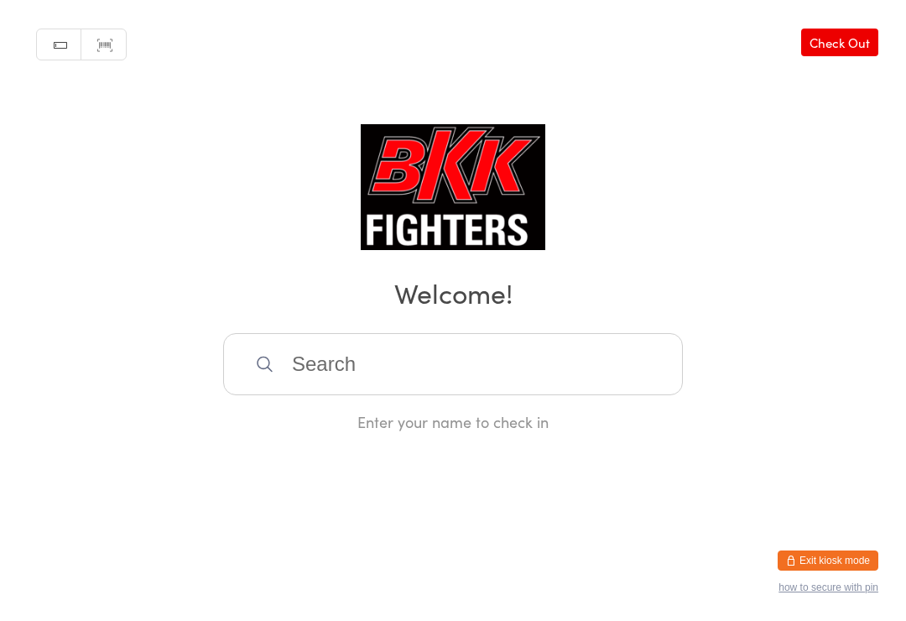
click at [424, 344] on input "search" at bounding box center [453, 364] width 460 height 62
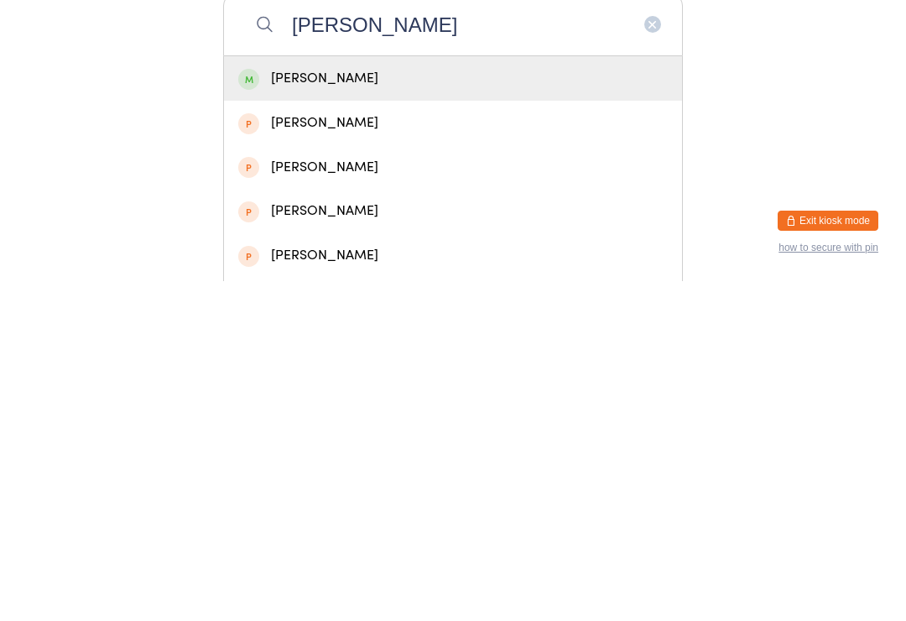
type input "Reece whiteh"
click at [393, 407] on div "Reece Whitehead" at bounding box center [453, 418] width 430 height 23
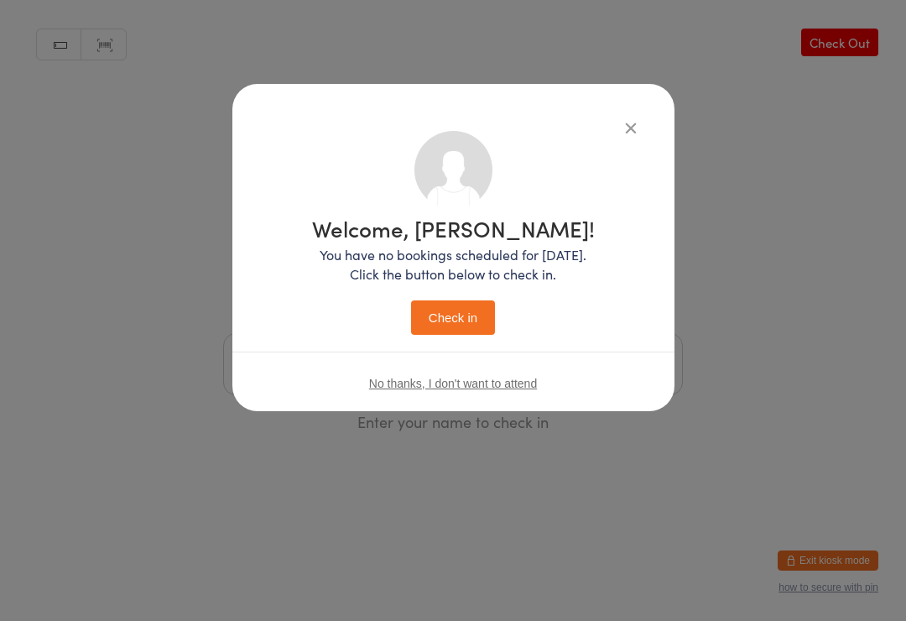
click at [461, 310] on button "Check in" at bounding box center [453, 317] width 84 height 34
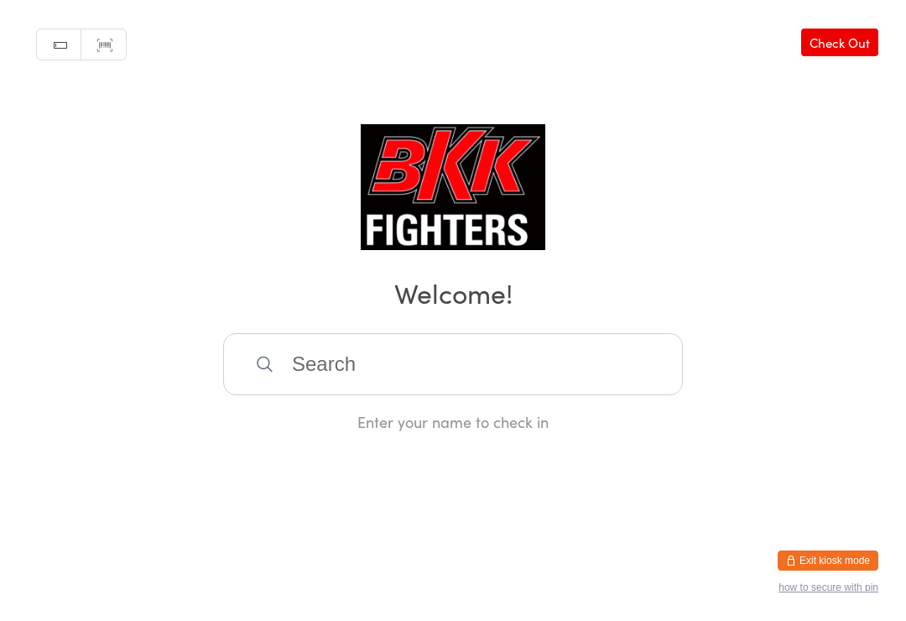
click at [655, 379] on input "search" at bounding box center [453, 364] width 460 height 62
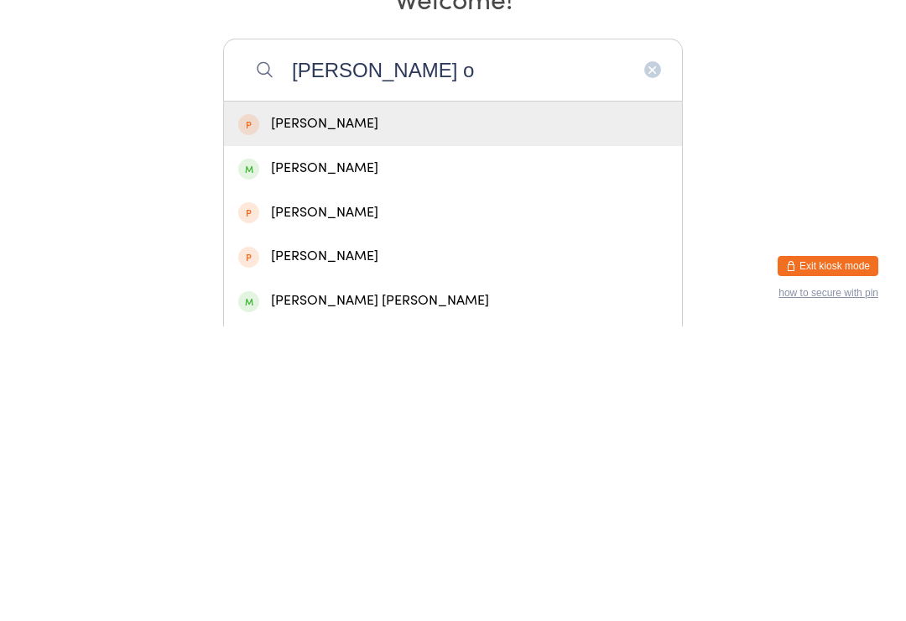
type input "Logan o"
click at [335, 451] on div "Logan Oakley" at bounding box center [453, 462] width 430 height 23
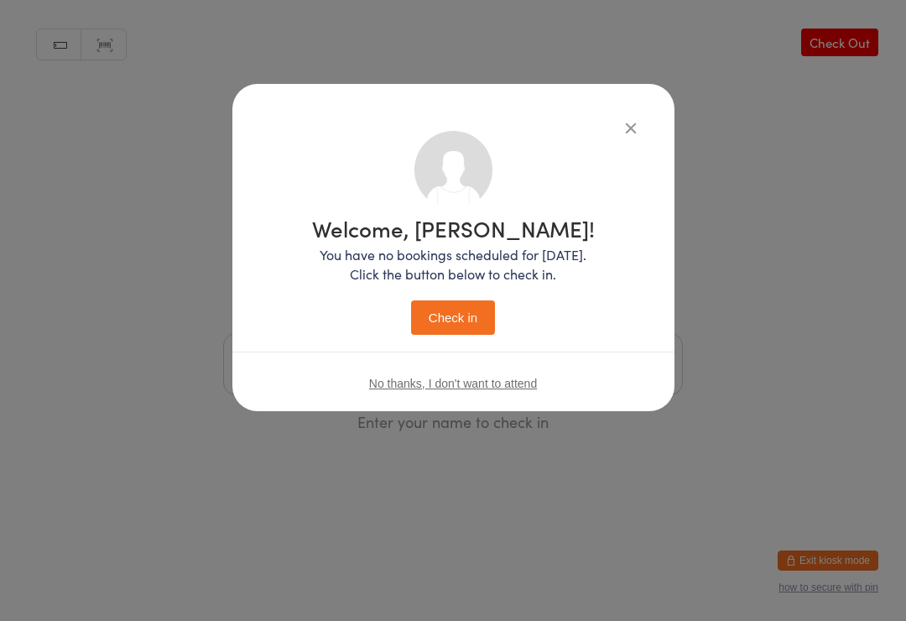
click at [460, 310] on button "Check in" at bounding box center [453, 317] width 84 height 34
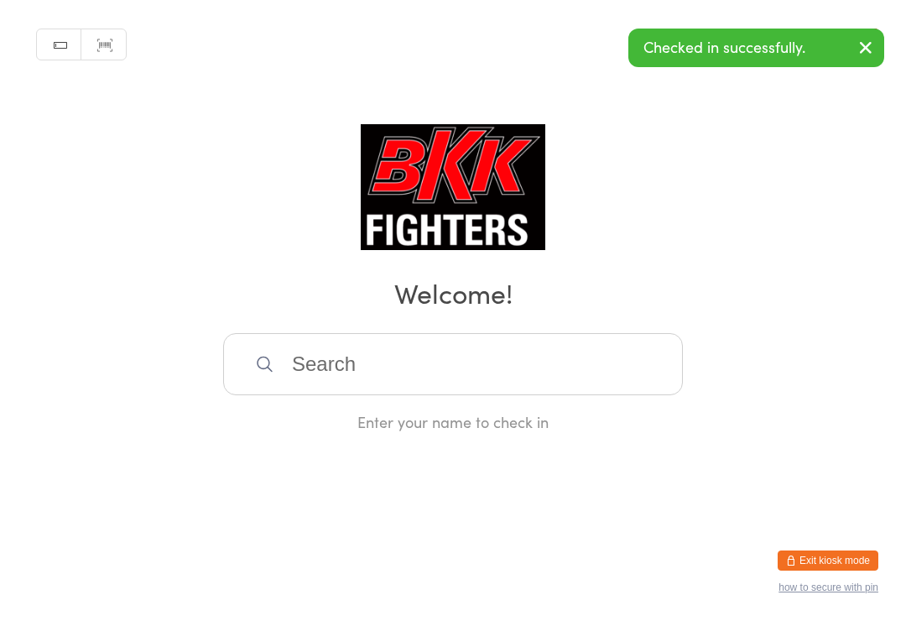
click at [409, 366] on input "search" at bounding box center [453, 364] width 460 height 62
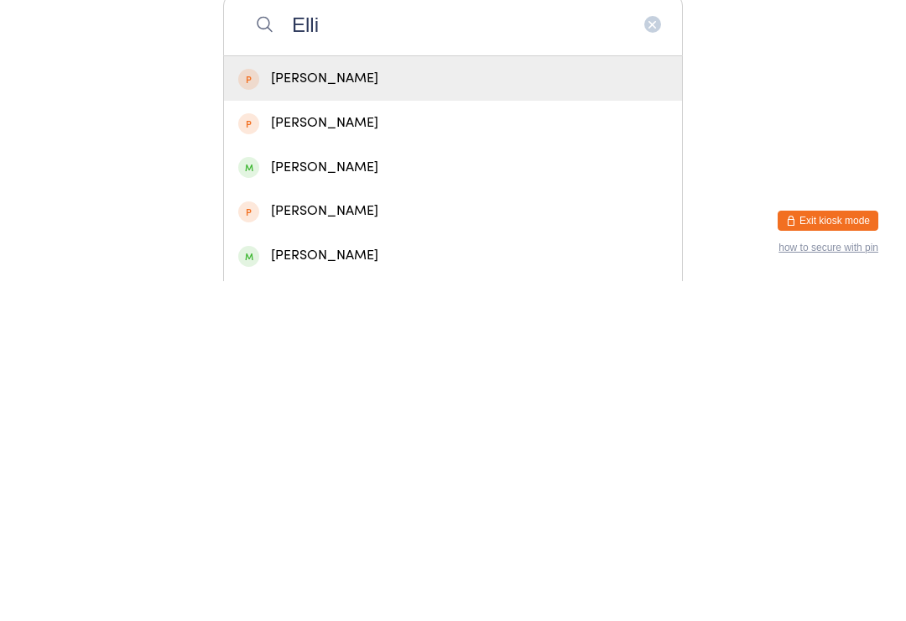
type input "Elli"
click at [326, 496] on div "Ellie Pavey" at bounding box center [453, 507] width 430 height 23
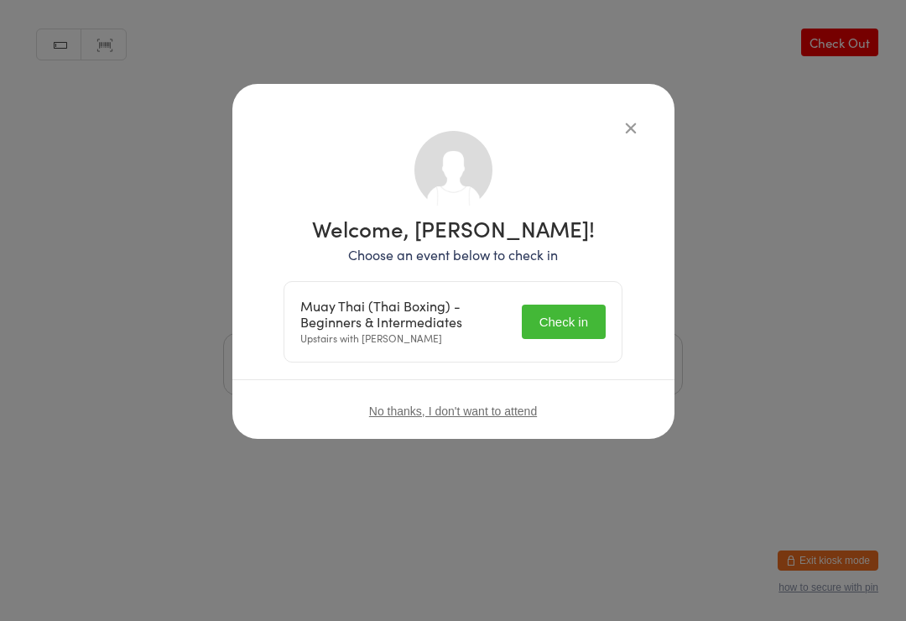
click at [564, 305] on button "Check in" at bounding box center [564, 322] width 84 height 34
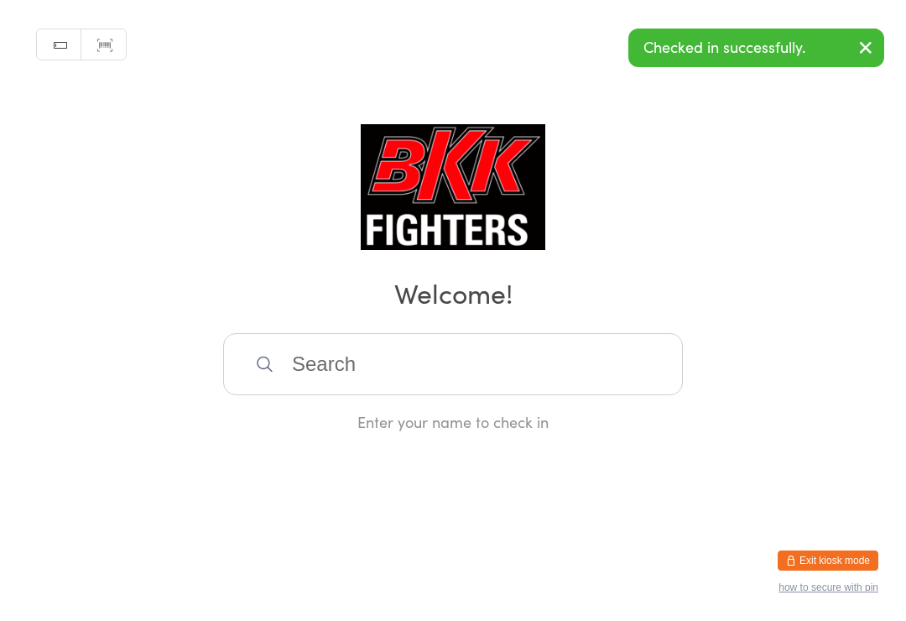
click at [514, 358] on input "search" at bounding box center [453, 364] width 460 height 62
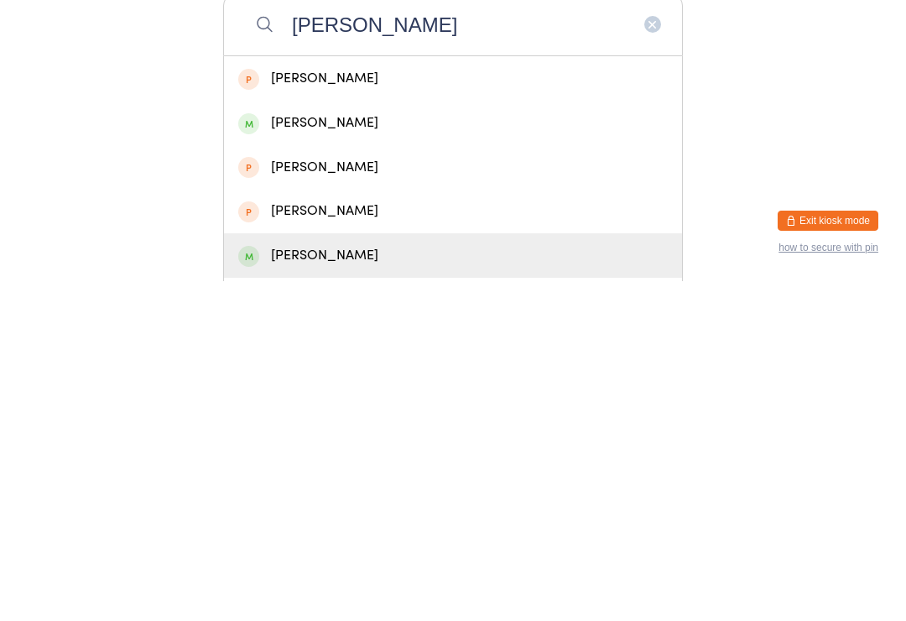
type input "Ellie"
click at [356, 573] on div "Ellie Bishop" at bounding box center [453, 595] width 458 height 44
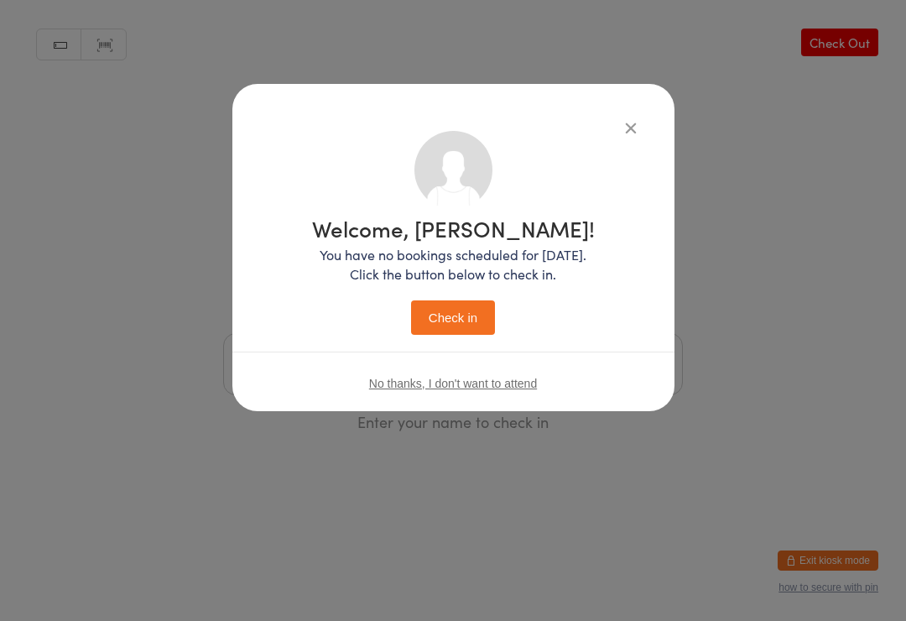
click at [472, 297] on div "Welcome, Ellie! You have no bookings scheduled for today. Click the button belo…" at bounding box center [453, 275] width 283 height 117
click at [460, 303] on button "Check in" at bounding box center [453, 317] width 84 height 34
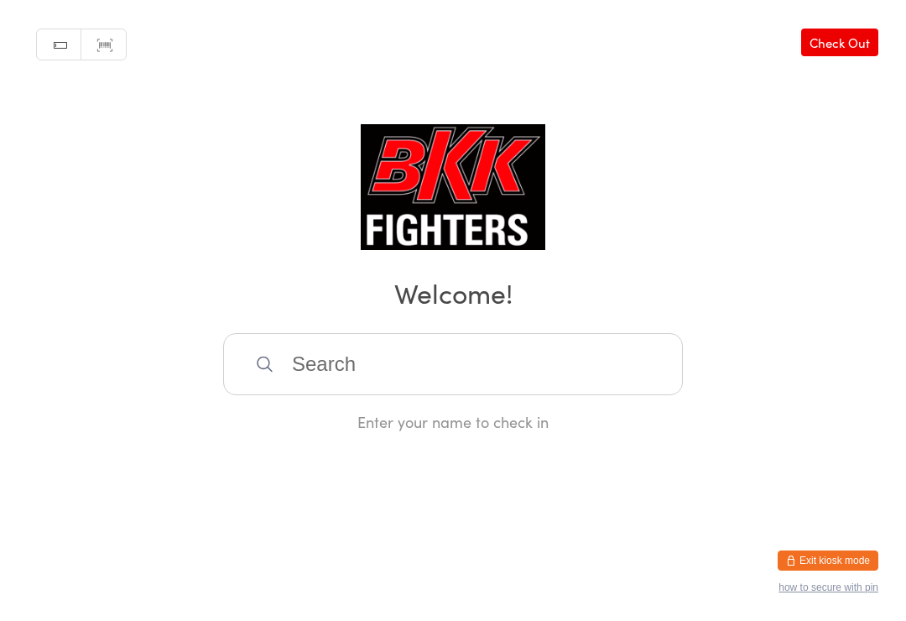
click at [380, 366] on input "search" at bounding box center [453, 364] width 460 height 62
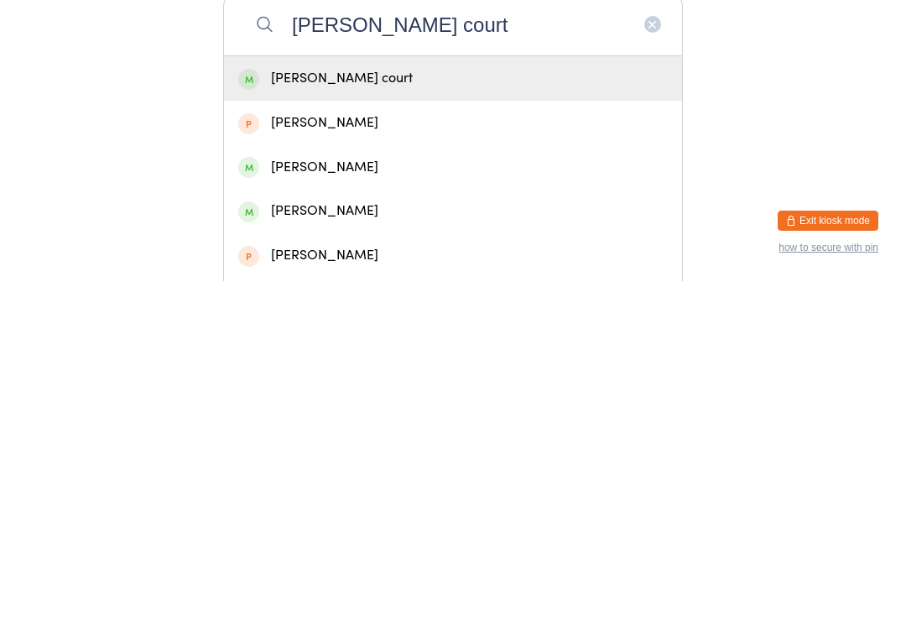
type input "Kyle court"
click at [370, 407] on div "kyle court" at bounding box center [453, 418] width 430 height 23
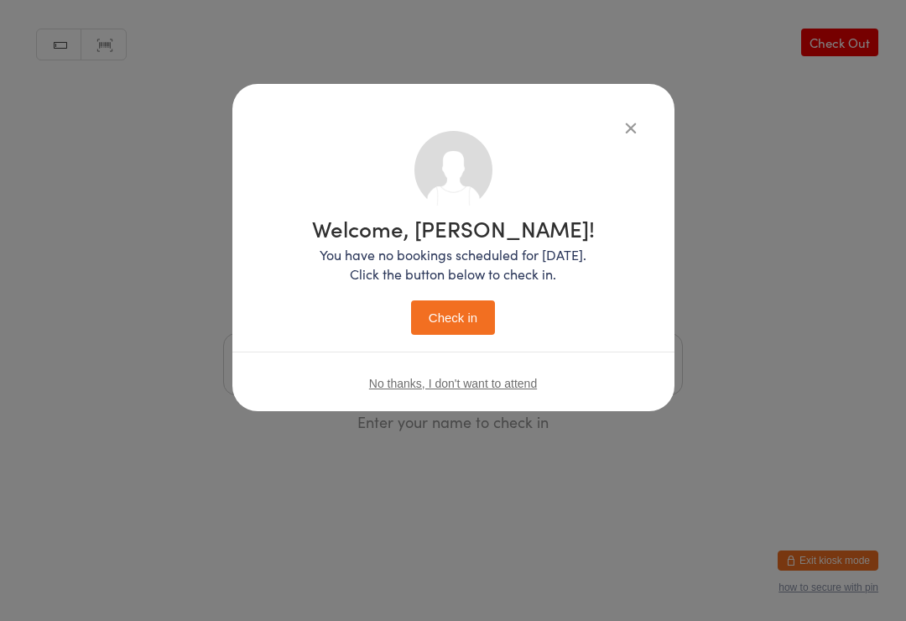
click at [467, 312] on button "Check in" at bounding box center [453, 317] width 84 height 34
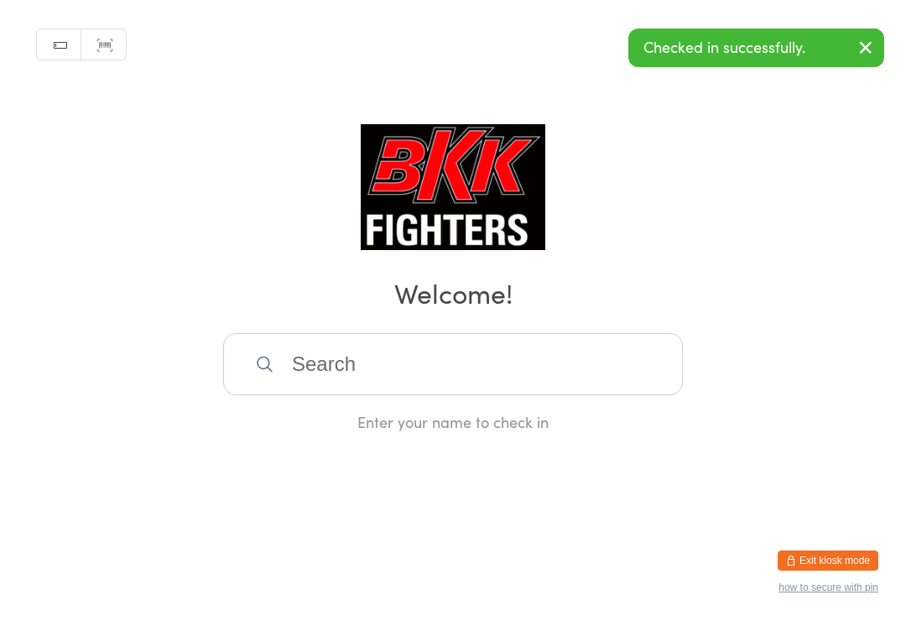
click at [456, 352] on input "search" at bounding box center [453, 364] width 460 height 62
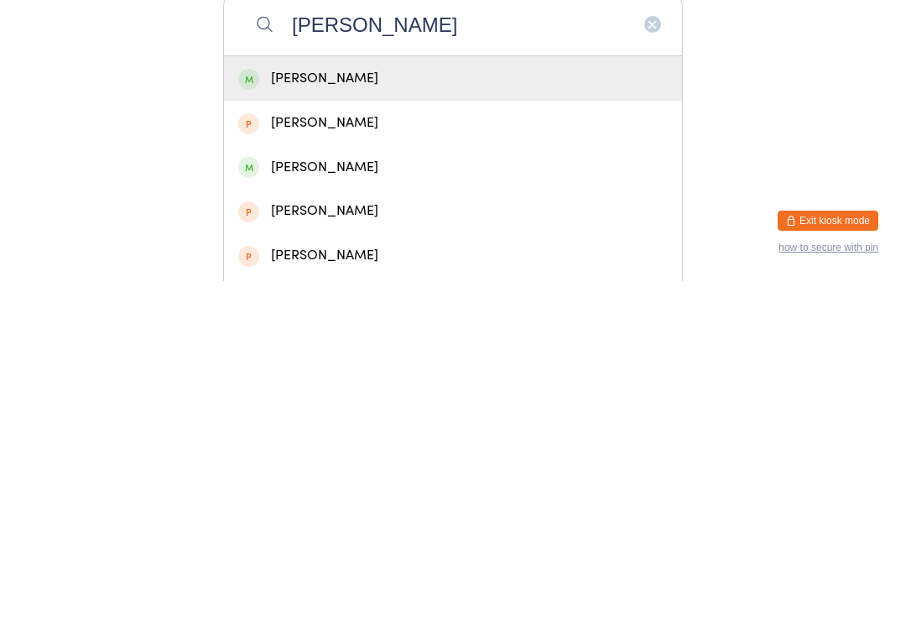
type input "Chris saupe"
click at [346, 407] on div "chris saupe" at bounding box center [453, 418] width 430 height 23
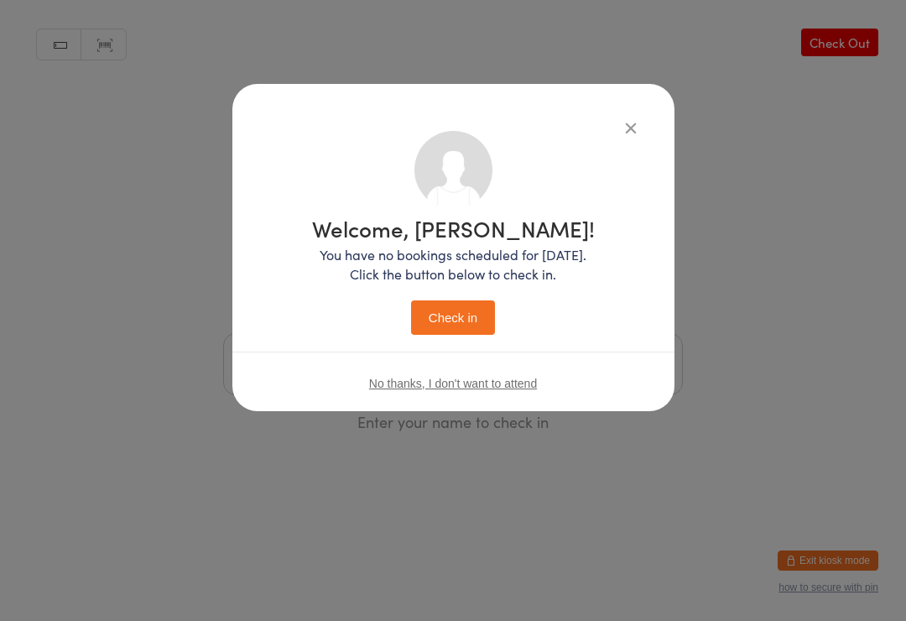
click at [462, 320] on button "Check in" at bounding box center [453, 317] width 84 height 34
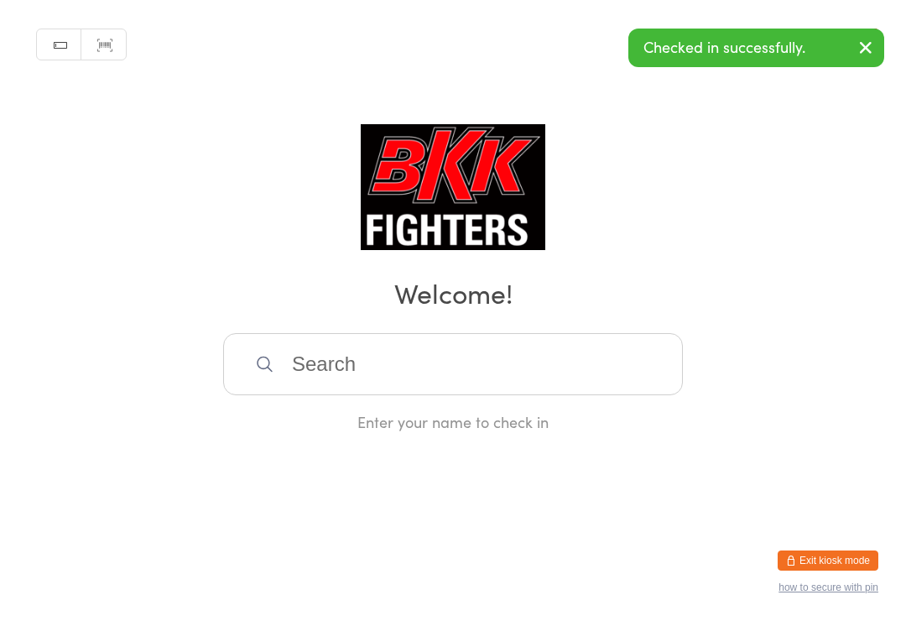
click at [514, 349] on input "search" at bounding box center [453, 364] width 460 height 62
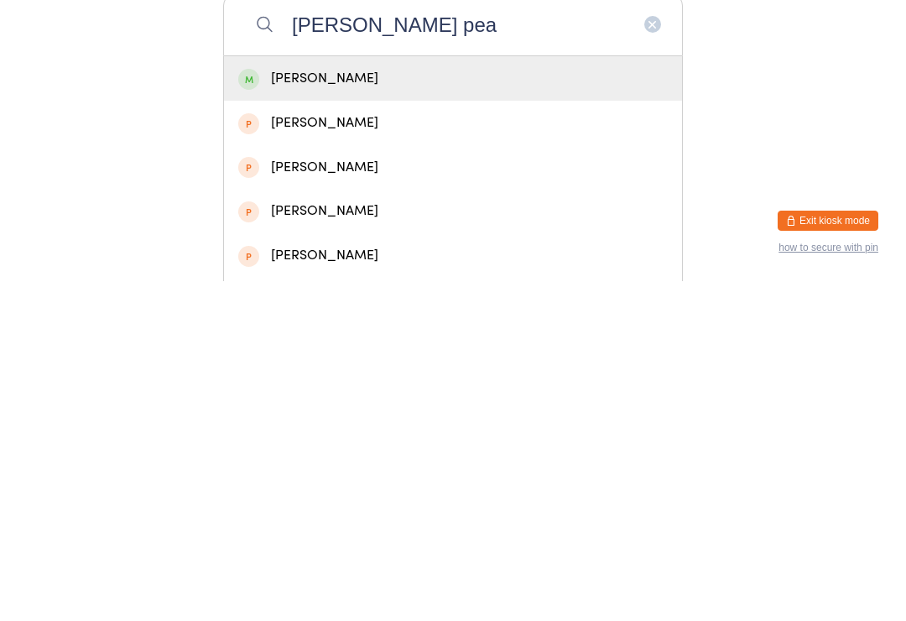
type input "Harrison pea"
click at [461, 407] on div "[PERSON_NAME]" at bounding box center [453, 418] width 430 height 23
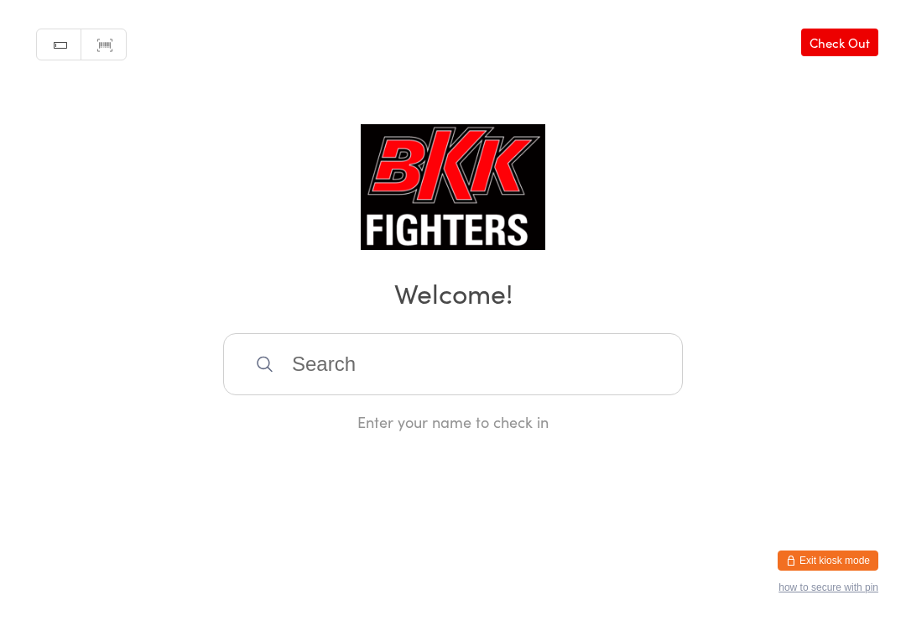
click at [484, 75] on div "Manual search Scanner input Check Out Welcome! Enter your name to check in" at bounding box center [453, 216] width 906 height 432
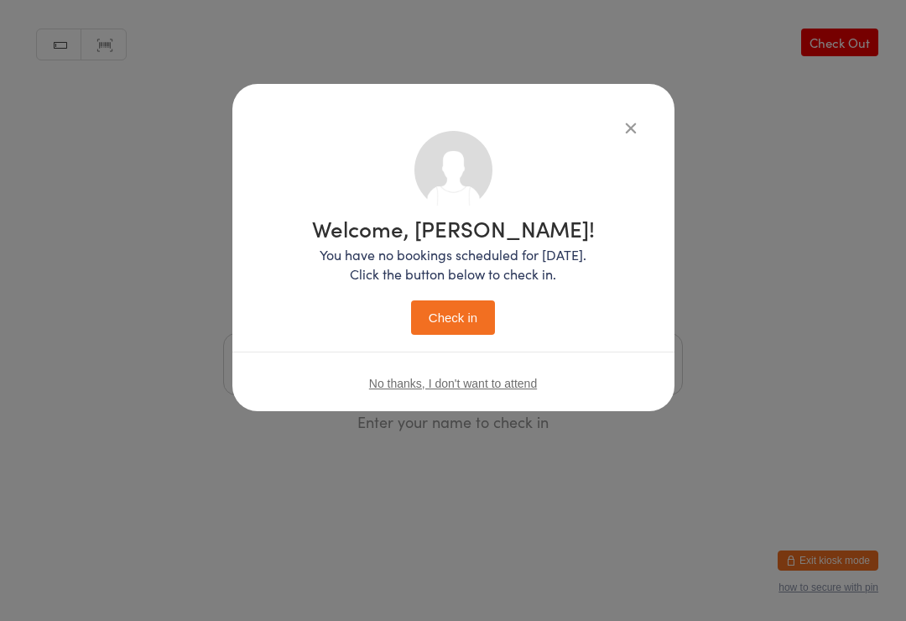
click at [473, 305] on button "Check in" at bounding box center [453, 317] width 84 height 34
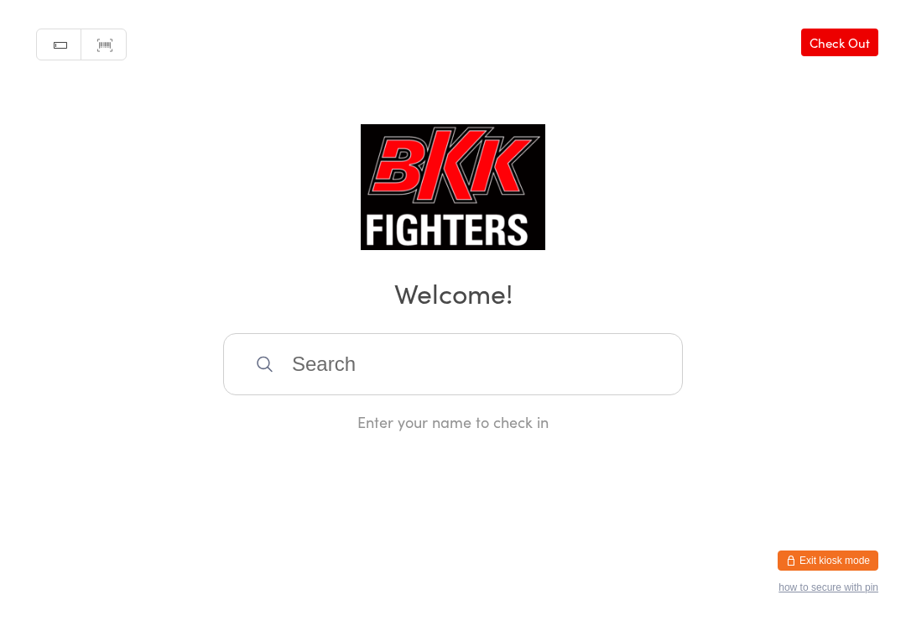
click at [581, 411] on div "Enter your name to check in" at bounding box center [453, 382] width 460 height 99
click at [606, 391] on input "search" at bounding box center [453, 364] width 460 height 62
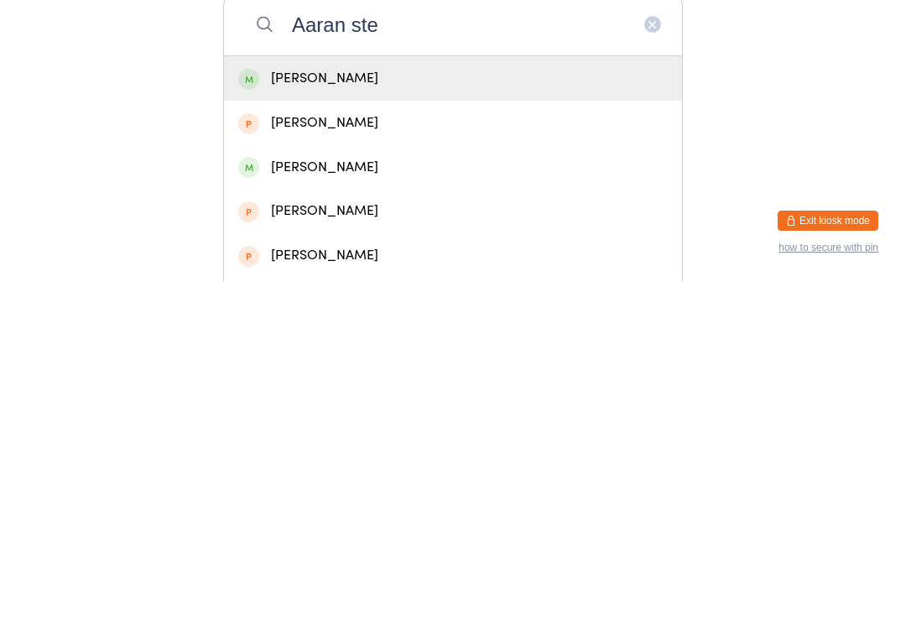
type input "Aaran ste"
click at [347, 407] on div "Aaran Stevens" at bounding box center [453, 418] width 430 height 23
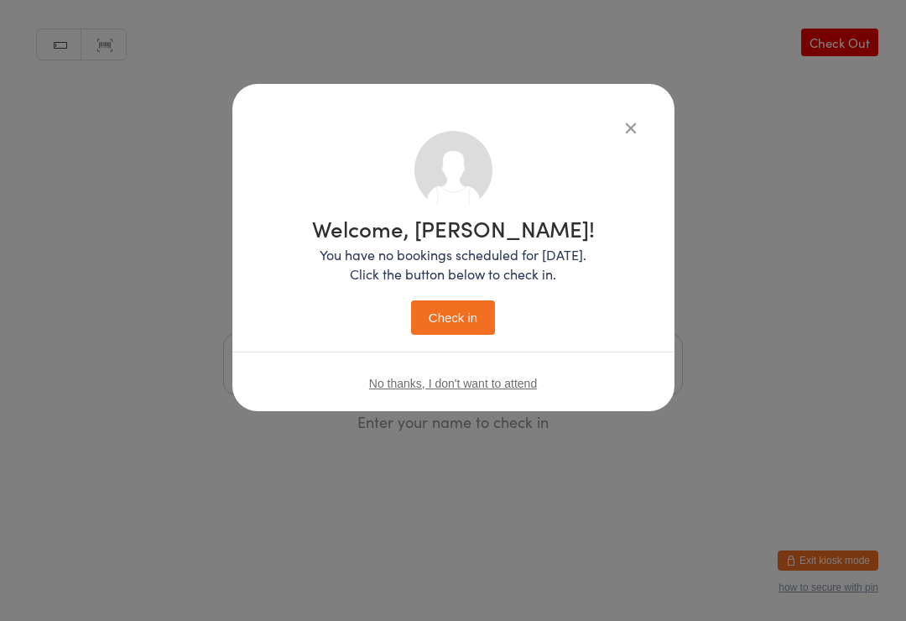
click at [461, 308] on button "Check in" at bounding box center [453, 317] width 84 height 34
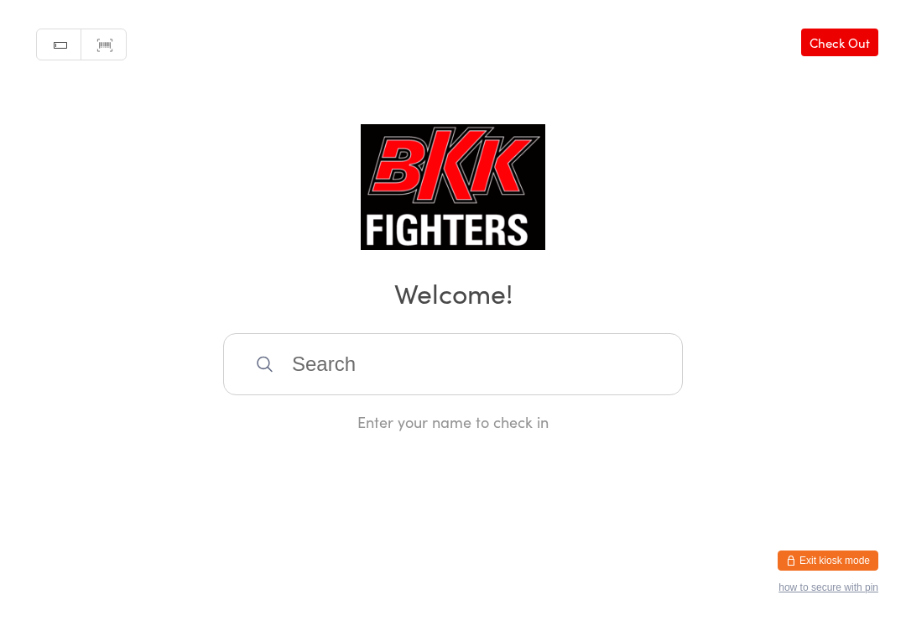
click at [376, 340] on input "search" at bounding box center [453, 364] width 460 height 62
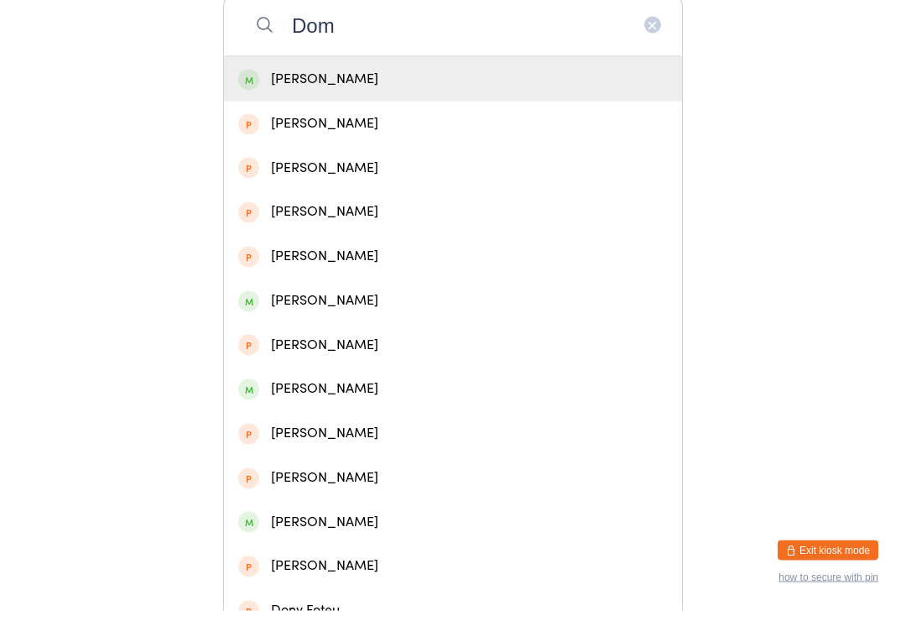
scroll to position [331, 0]
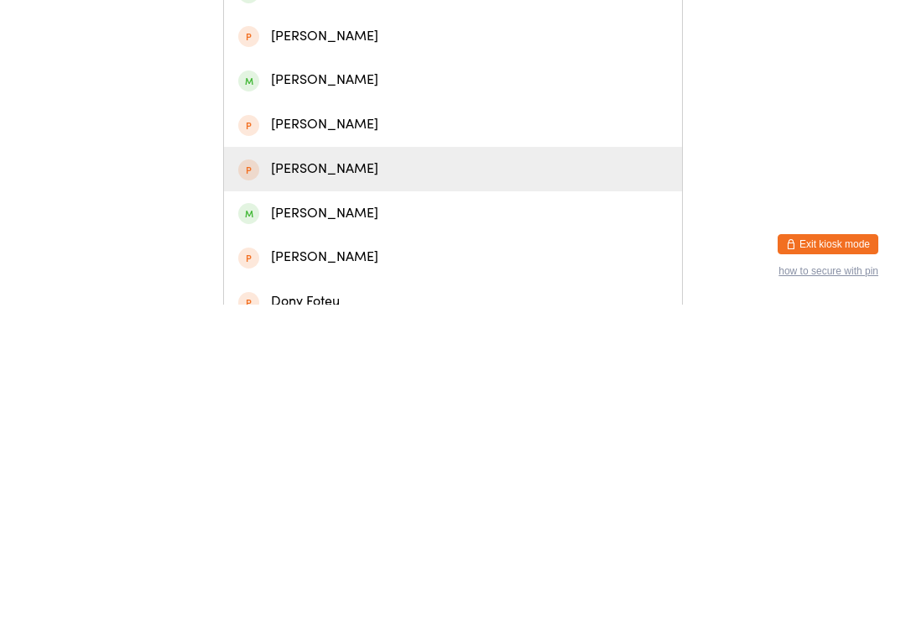
type input "Dom"
click at [378, 474] on div "Dominic Mccrindle" at bounding box center [453, 485] width 430 height 23
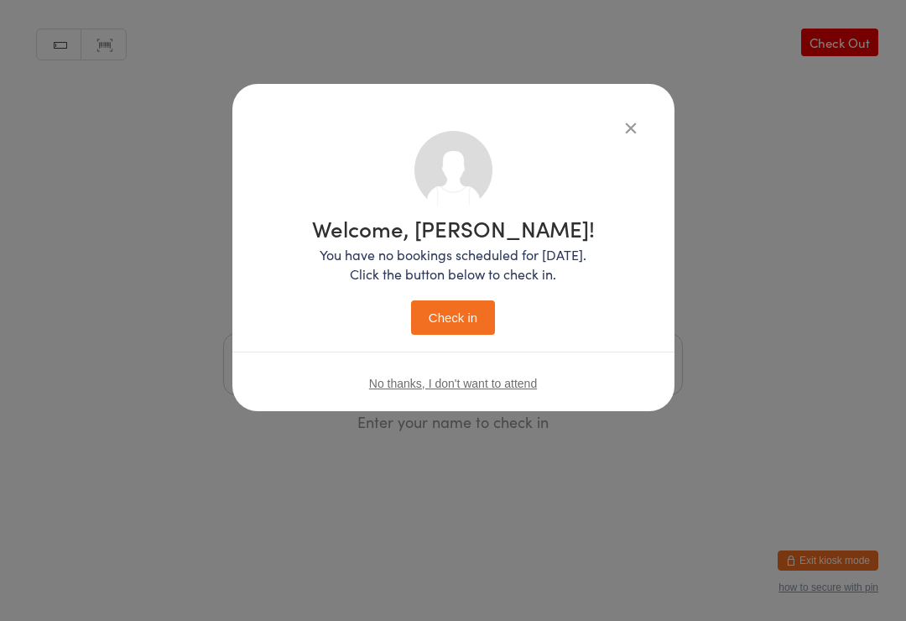
click at [463, 316] on button "Check in" at bounding box center [453, 317] width 84 height 34
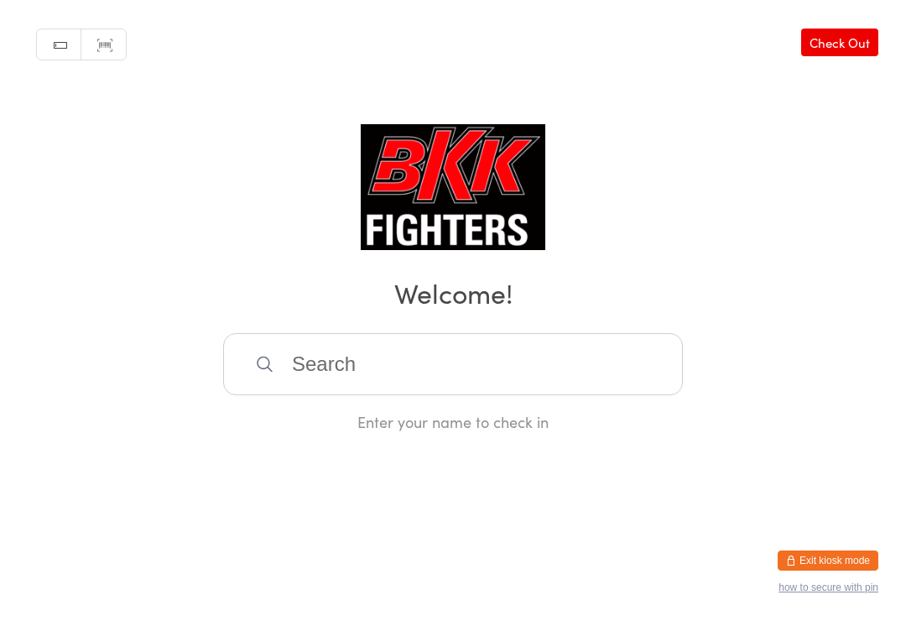
click at [477, 368] on input "search" at bounding box center [453, 364] width 460 height 62
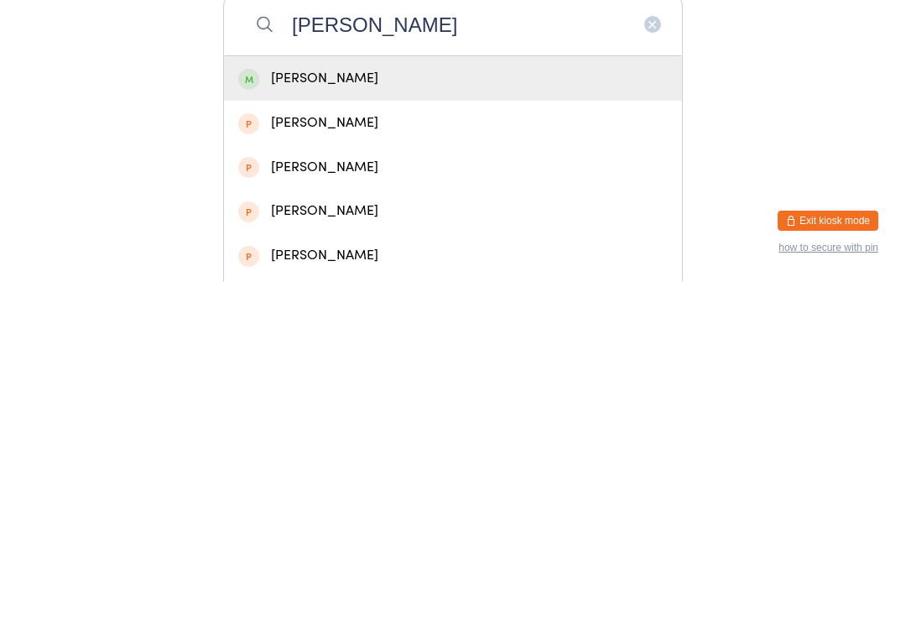
type input "Hayden"
click at [457, 407] on div "HAYDEN HARTLEY" at bounding box center [453, 418] width 430 height 23
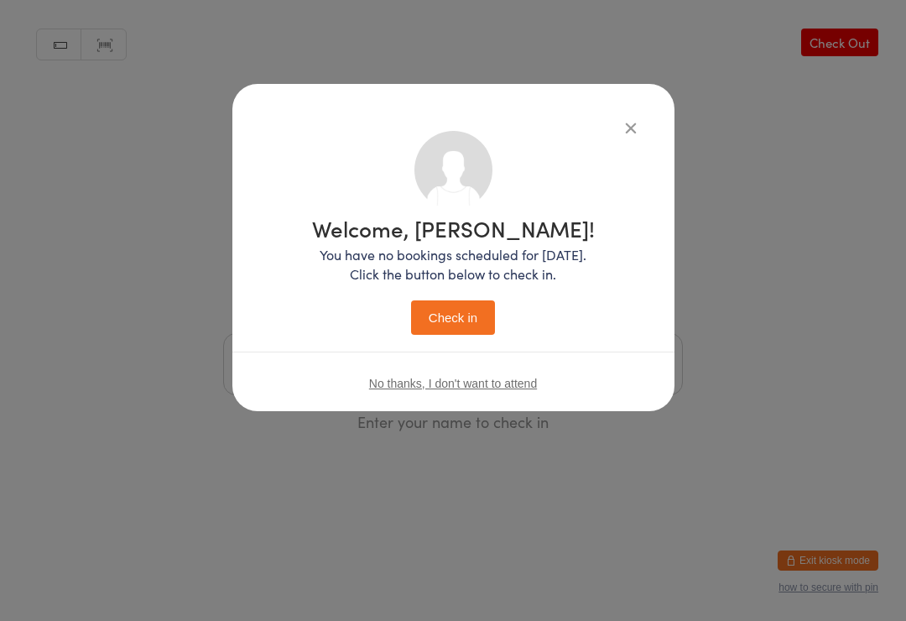
click at [454, 315] on button "Check in" at bounding box center [453, 317] width 84 height 34
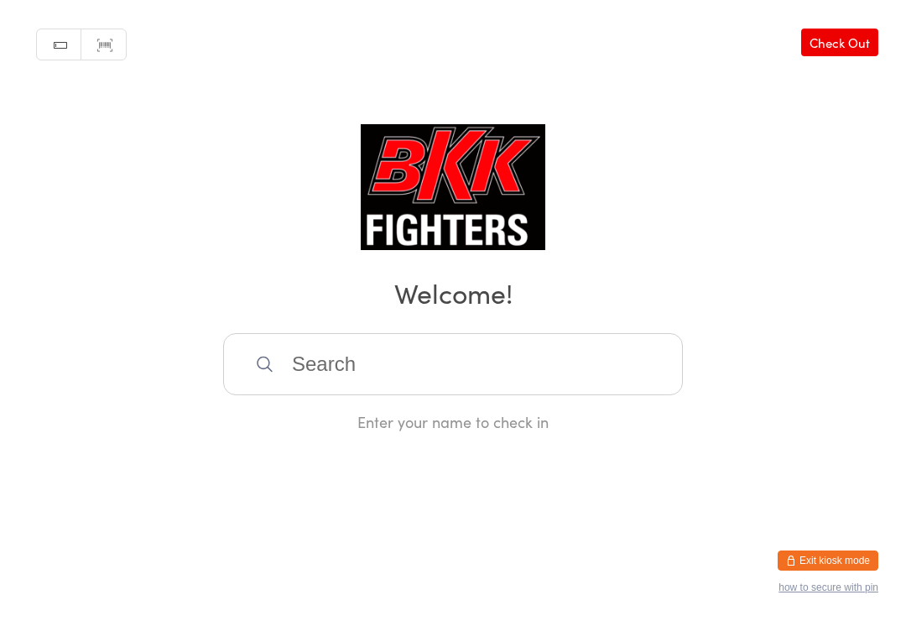
click at [448, 352] on input "search" at bounding box center [453, 364] width 460 height 62
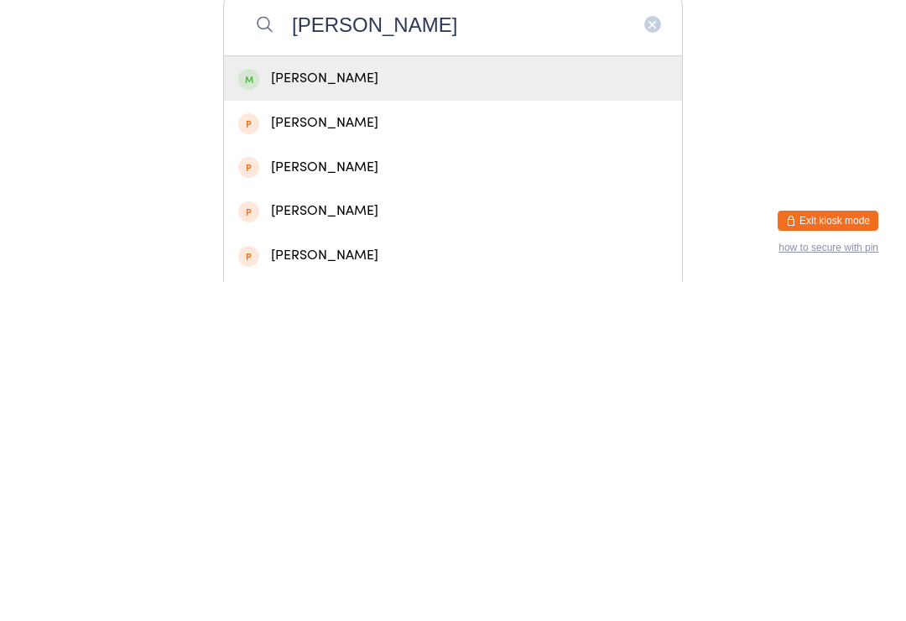
type input "Michael ghyoot"
click at [425, 407] on div "Michael Ghyoot" at bounding box center [453, 418] width 430 height 23
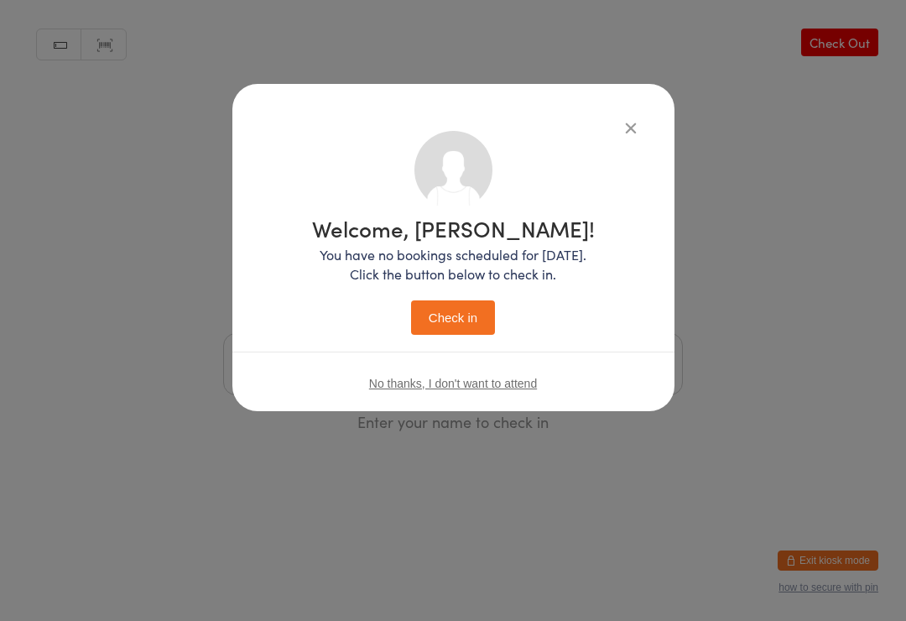
click at [467, 308] on button "Check in" at bounding box center [453, 317] width 84 height 34
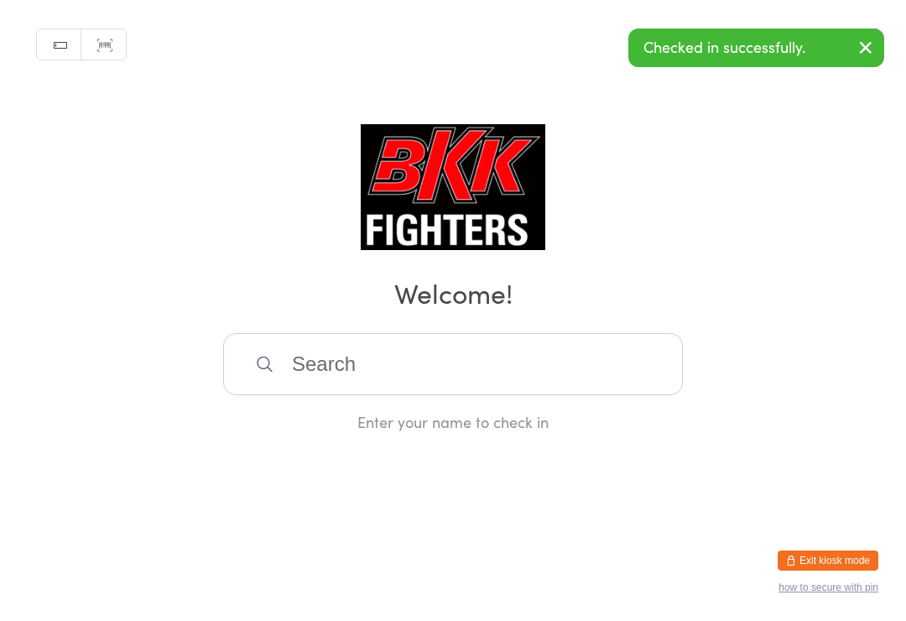
click at [859, 49] on icon "button" at bounding box center [866, 47] width 20 height 21
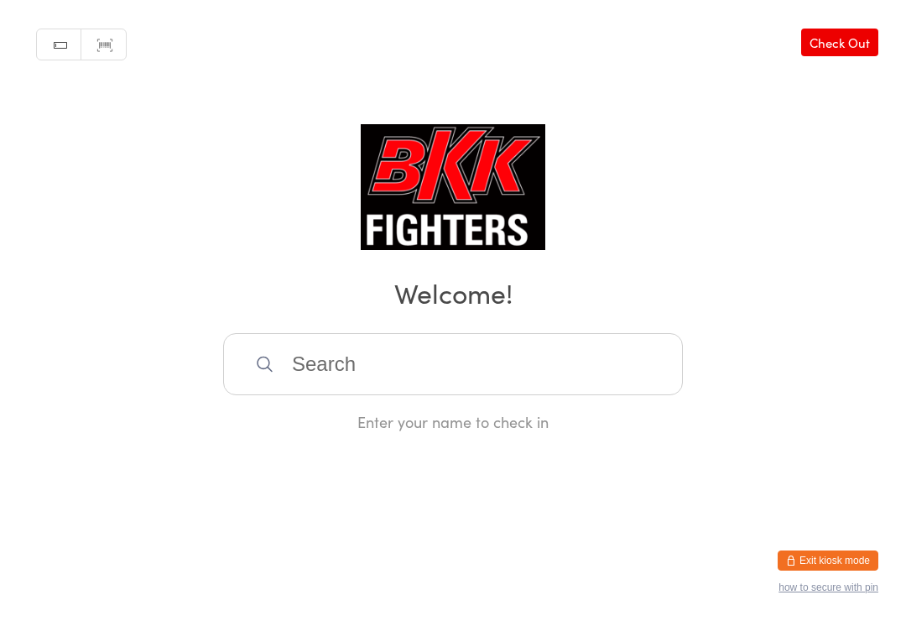
click at [591, 353] on input "search" at bounding box center [453, 364] width 460 height 62
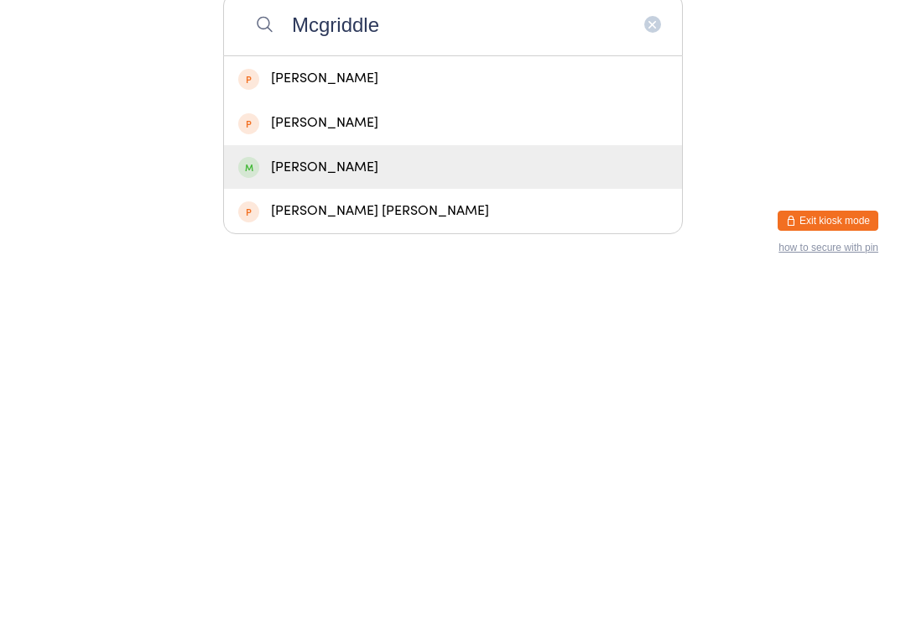
type input "Mcgriddle"
click at [487, 485] on div "Dominic Mccrindle" at bounding box center [453, 507] width 458 height 44
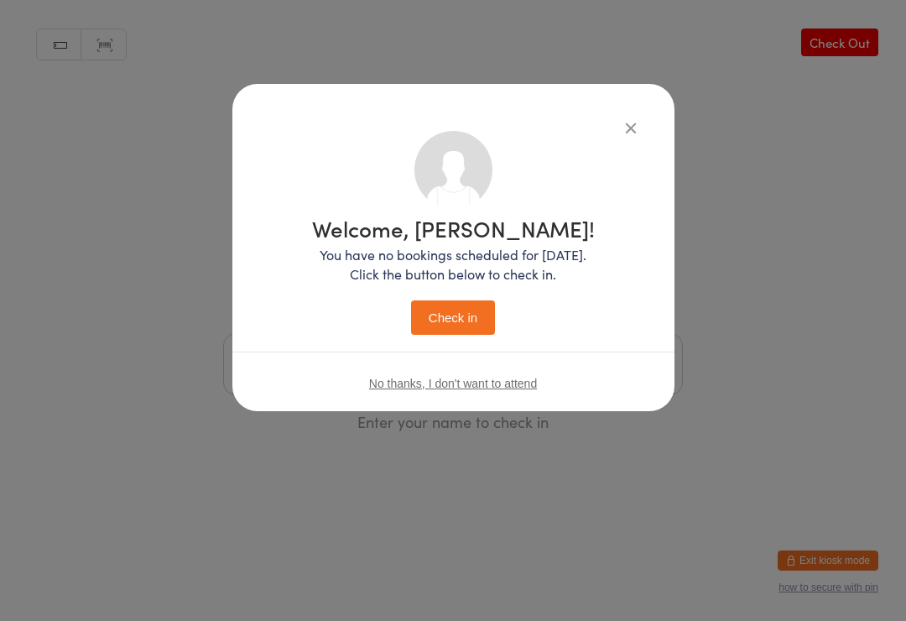
click at [440, 321] on button "Check in" at bounding box center [453, 317] width 84 height 34
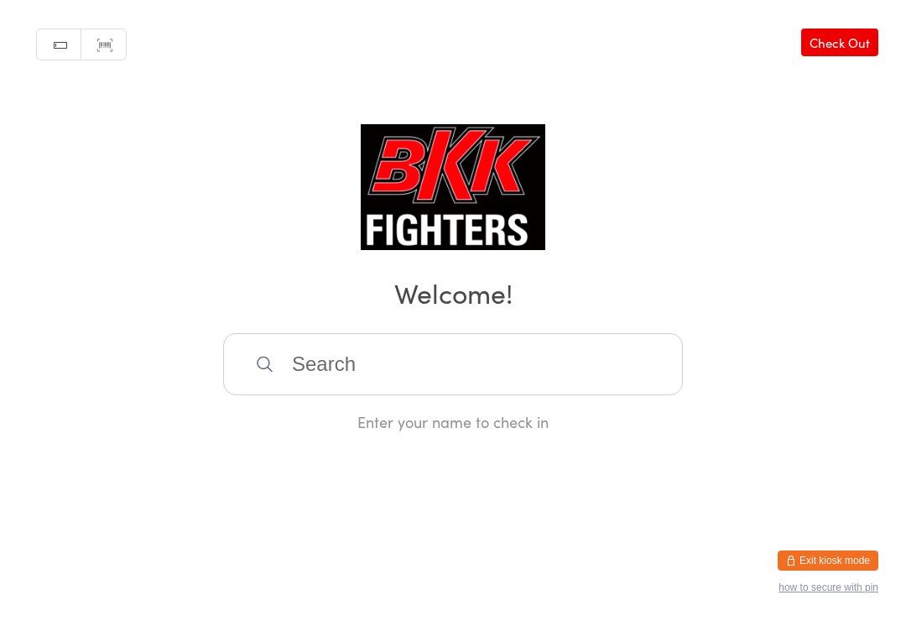
click at [315, 372] on input "search" at bounding box center [453, 364] width 460 height 62
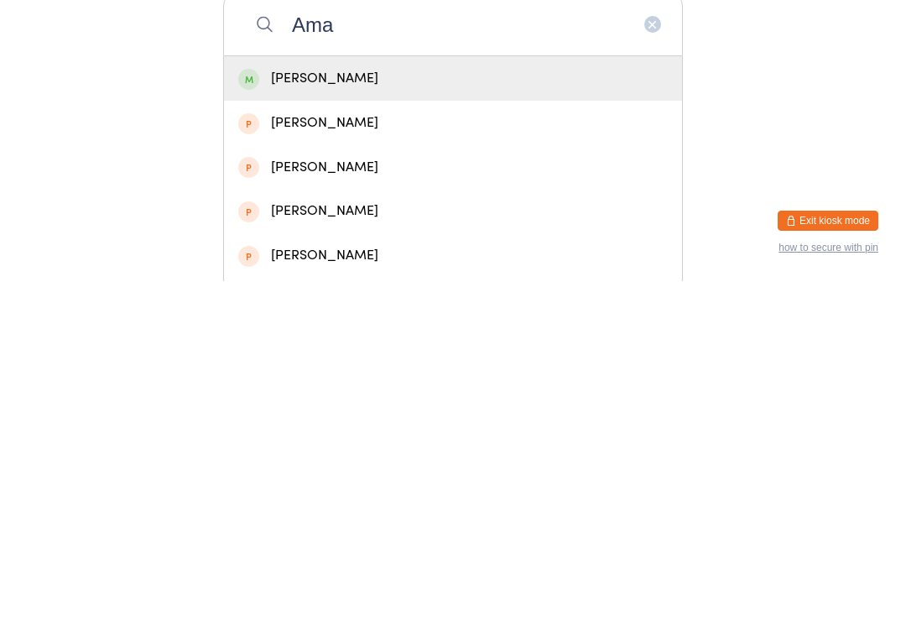
type input "Ama"
click at [310, 396] on div "Aman Naeem" at bounding box center [453, 418] width 458 height 44
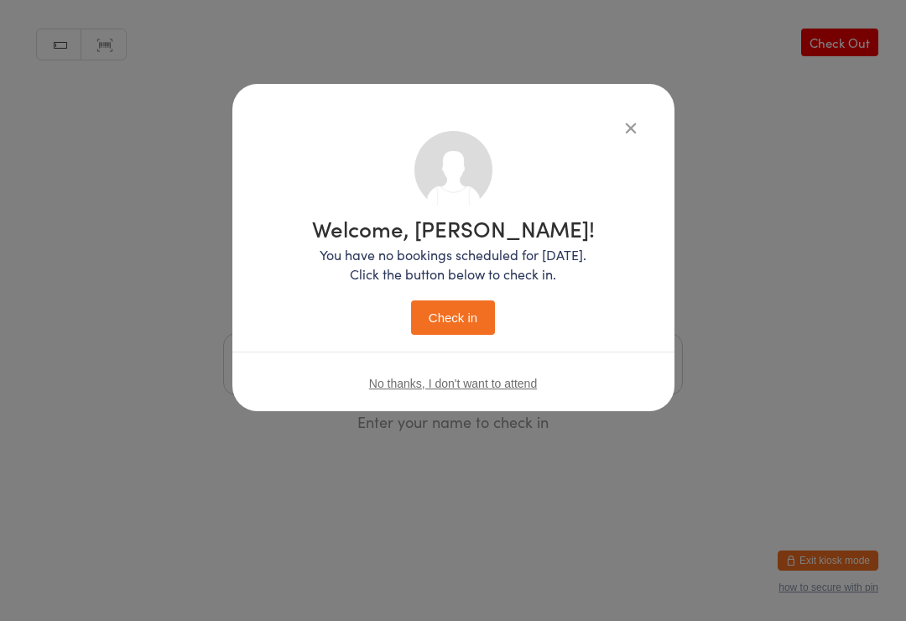
click at [432, 315] on button "Check in" at bounding box center [453, 317] width 84 height 34
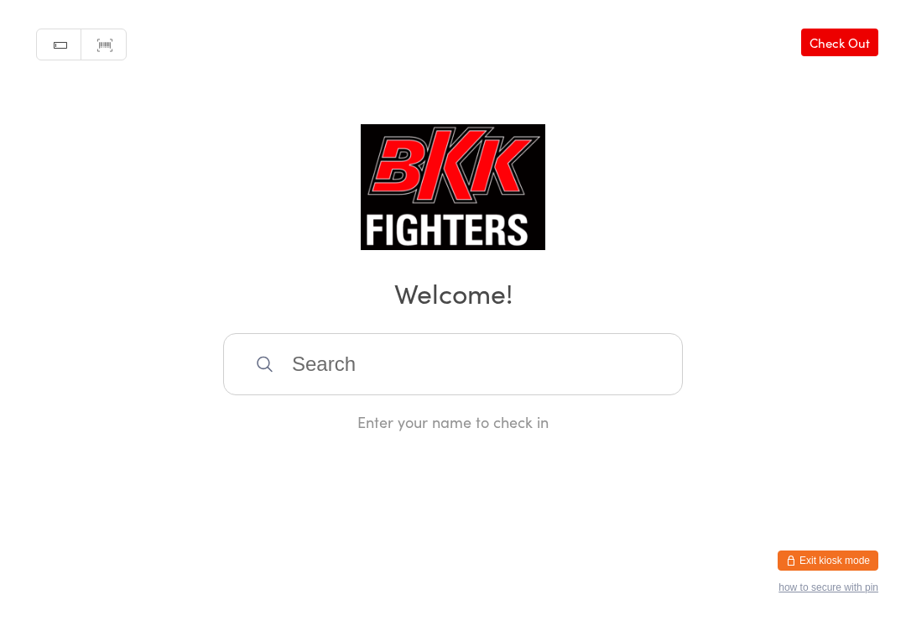
click at [410, 387] on input "search" at bounding box center [453, 364] width 460 height 62
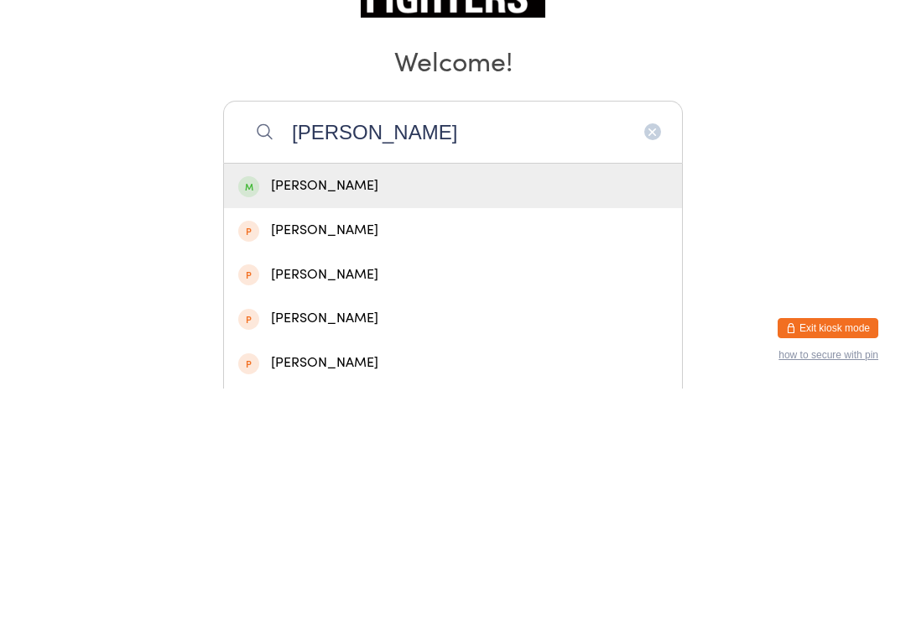
type input "Maggie"
click at [406, 407] on div "Maggie Ghignoni" at bounding box center [453, 418] width 430 height 23
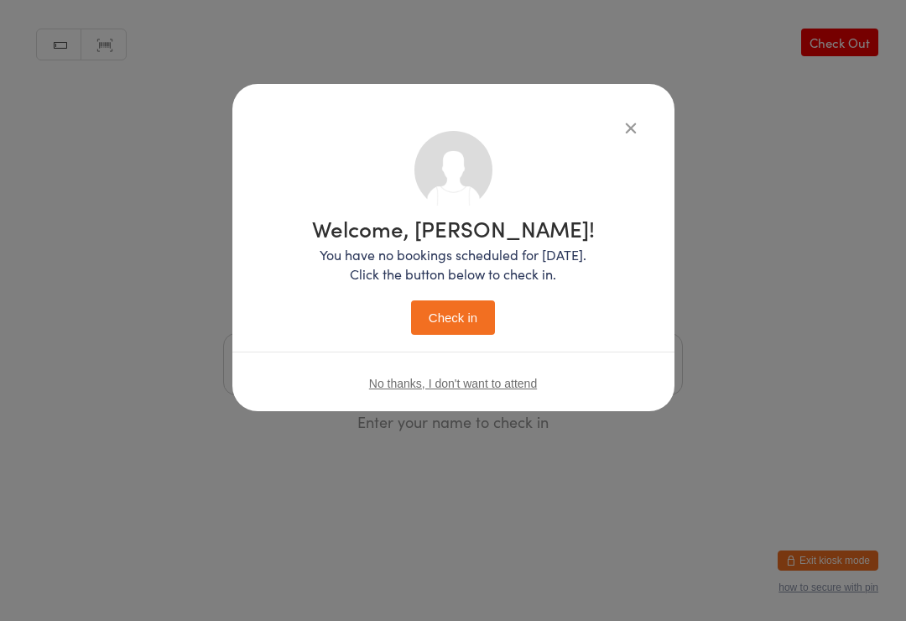
click at [472, 310] on button "Check in" at bounding box center [453, 317] width 84 height 34
